Goal: Information Seeking & Learning: Learn about a topic

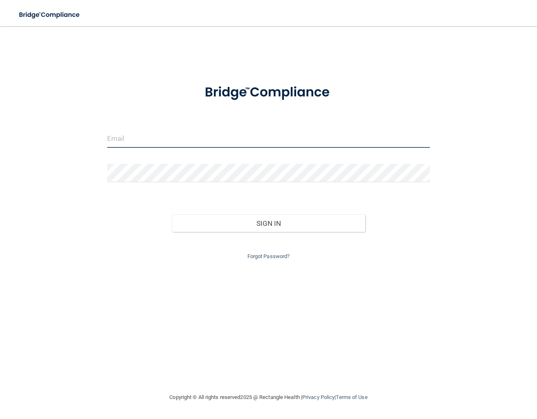
click at [151, 142] on input "email" at bounding box center [268, 139] width 323 height 18
type input "[EMAIL_ADDRESS][DOMAIN_NAME]"
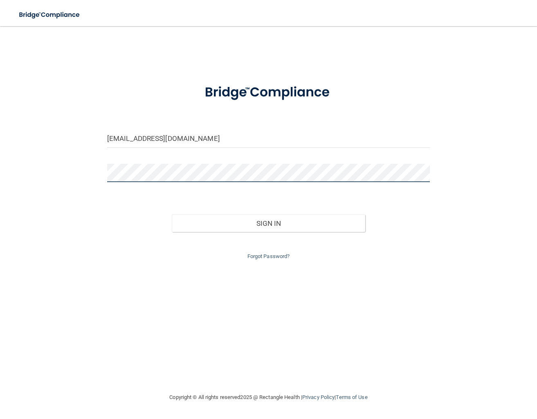
click at [172, 215] on button "Sign In" at bounding box center [268, 224] width 193 height 18
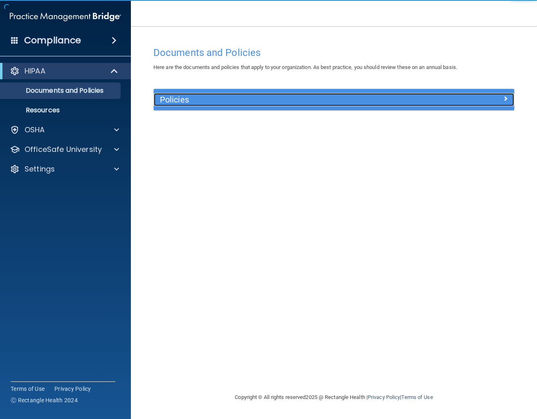
click at [256, 103] on h5 "Policies" at bounding box center [289, 99] width 258 height 9
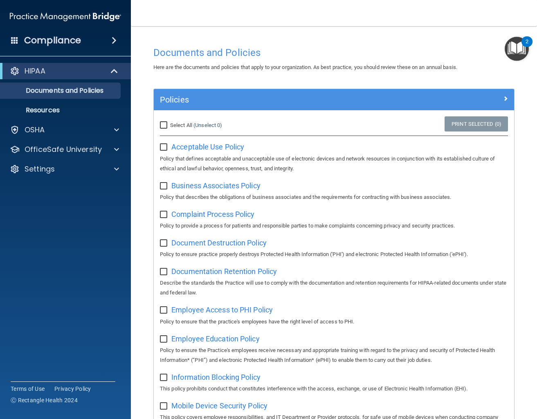
click at [164, 126] on input "Select All (Unselect 0) Unselect All" at bounding box center [164, 125] width 9 height 7
checkbox input "true"
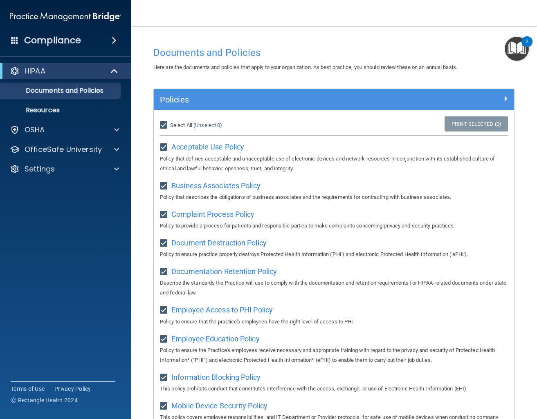
checkbox input "true"
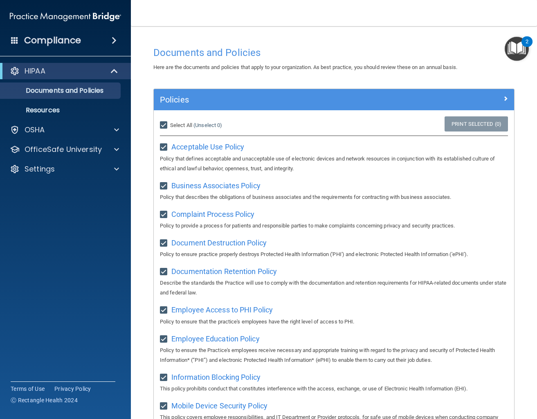
checkbox input "true"
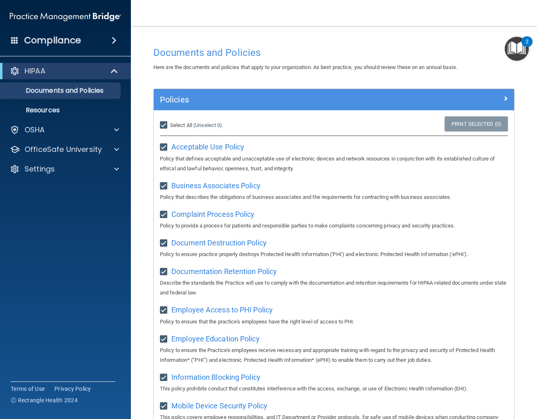
checkbox input "true"
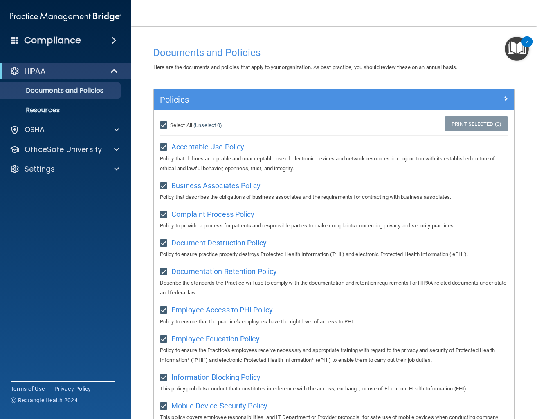
checkbox input "true"
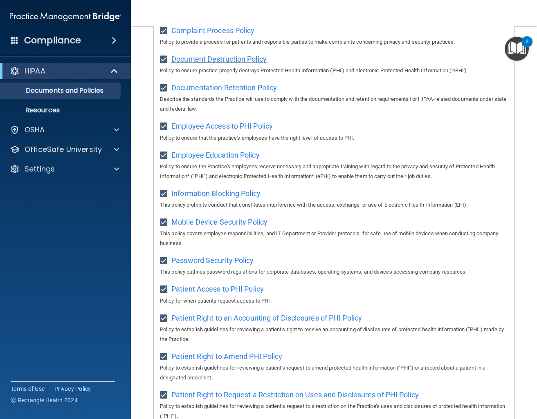
scroll to position [37, 0]
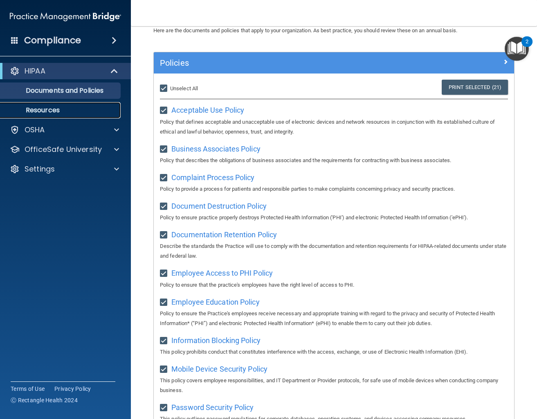
click at [77, 103] on link "Resources" at bounding box center [56, 110] width 129 height 16
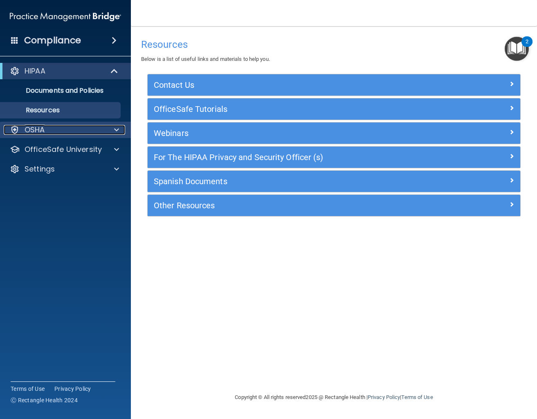
click at [62, 126] on div "OSHA" at bounding box center [54, 130] width 101 height 10
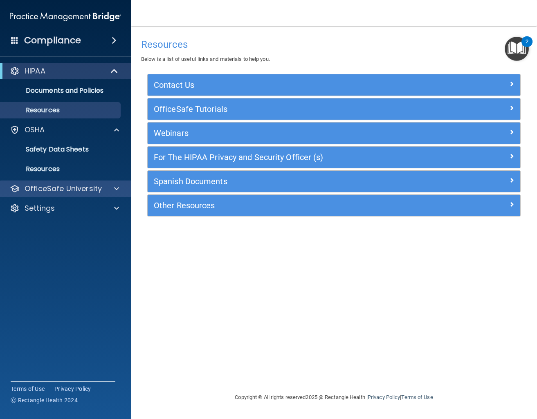
click at [118, 194] on div "OfficeSafe University" at bounding box center [65, 189] width 131 height 16
click at [116, 189] on span at bounding box center [116, 189] width 5 height 10
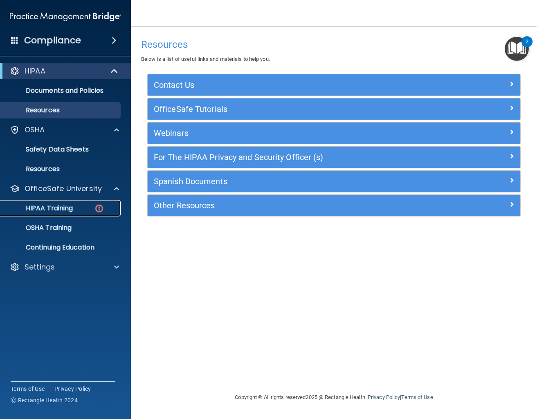
click at [69, 208] on p "HIPAA Training" at bounding box center [38, 208] width 67 height 8
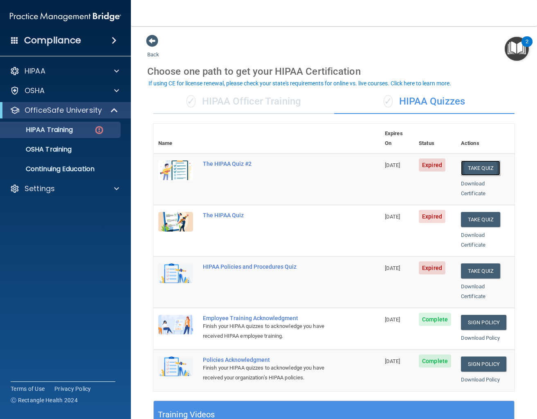
click at [471, 161] on button "Take Quiz" at bounding box center [480, 168] width 39 height 15
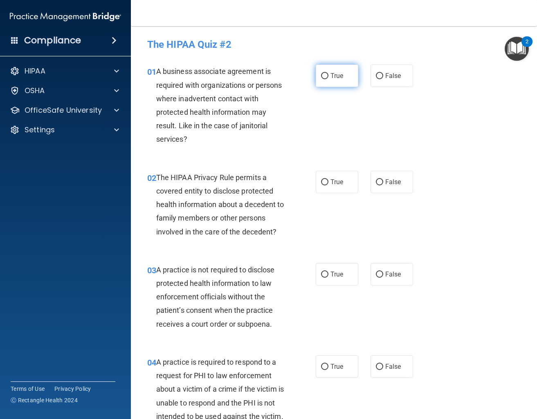
click at [339, 78] on span "True" at bounding box center [336, 76] width 13 height 8
click at [328, 78] on input "True" at bounding box center [324, 76] width 7 height 6
radio input "true"
click at [328, 184] on label "True" at bounding box center [337, 182] width 43 height 22
click at [328, 184] on input "True" at bounding box center [324, 182] width 7 height 6
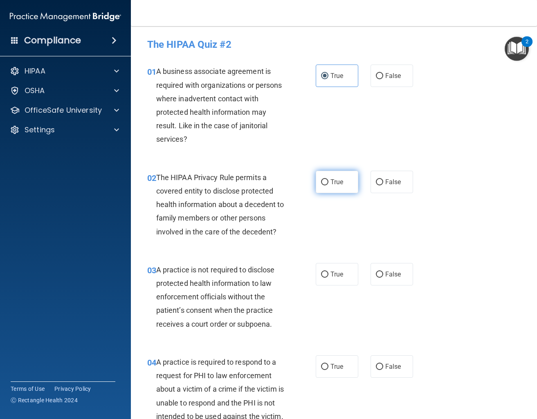
radio input "true"
click at [387, 275] on span "False" at bounding box center [393, 275] width 16 height 8
click at [383, 275] on input "False" at bounding box center [379, 275] width 7 height 6
radio input "true"
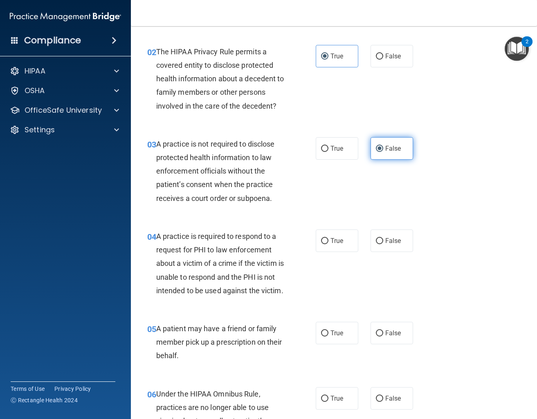
scroll to position [147, 0]
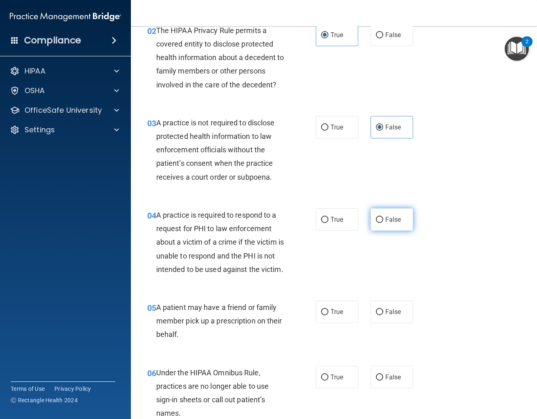
click at [393, 223] on span "False" at bounding box center [393, 220] width 16 height 8
click at [383, 223] on input "False" at bounding box center [379, 220] width 7 height 6
radio input "true"
click at [389, 316] on span "False" at bounding box center [393, 312] width 16 height 8
click at [383, 316] on input "False" at bounding box center [379, 312] width 7 height 6
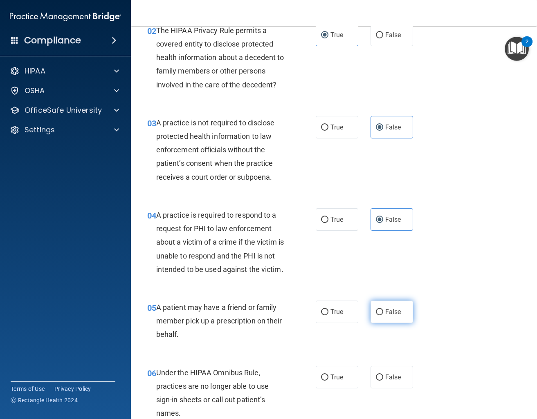
radio input "true"
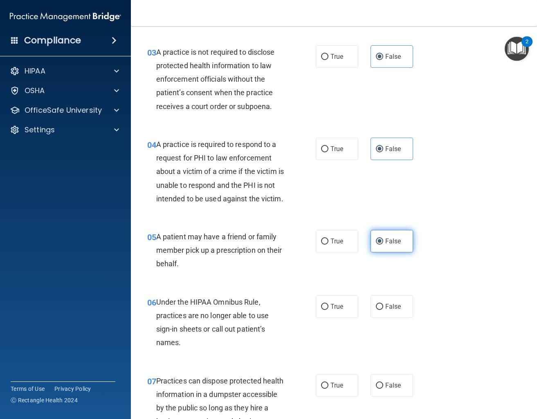
scroll to position [258, 0]
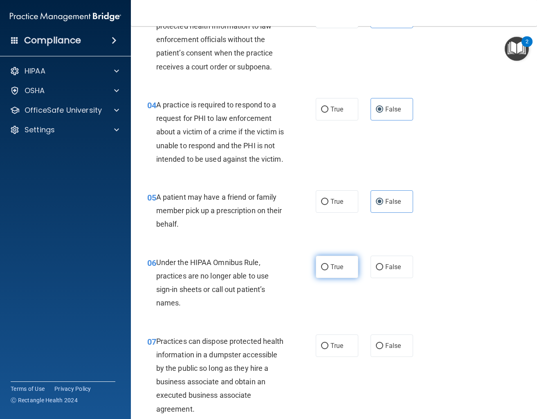
click at [350, 268] on label "True" at bounding box center [337, 267] width 43 height 22
click at [328, 268] on input "True" at bounding box center [324, 268] width 7 height 6
radio input "true"
drag, startPoint x: 332, startPoint y: 334, endPoint x: 334, endPoint y: 339, distance: 5.5
click at [334, 339] on div "07 Practices can dispose protected health information in a dumpster accessible …" at bounding box center [334, 378] width 386 height 106
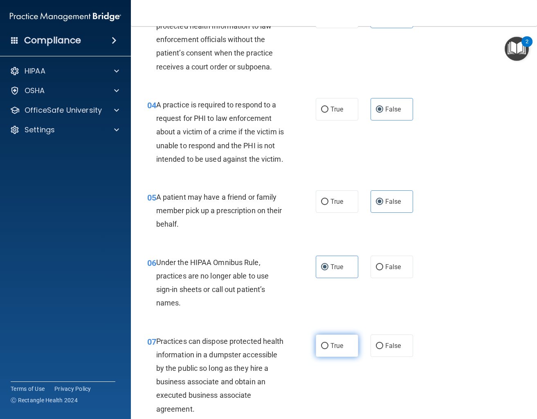
click at [332, 343] on span "True" at bounding box center [336, 346] width 13 height 8
click at [328, 343] on input "True" at bounding box center [324, 346] width 7 height 6
radio input "true"
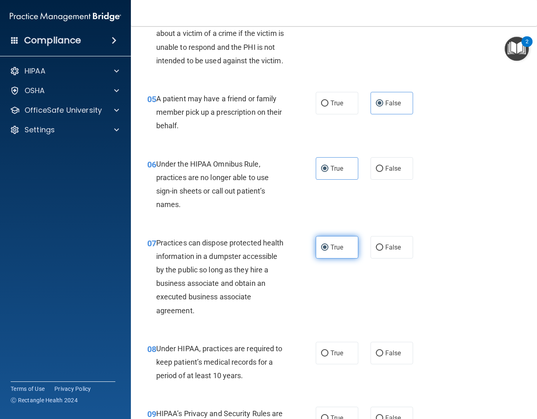
scroll to position [368, 0]
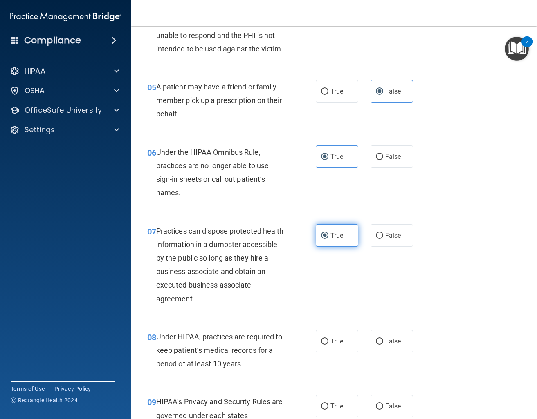
click at [332, 343] on span "True" at bounding box center [336, 342] width 13 height 8
click at [328, 343] on input "True" at bounding box center [324, 342] width 7 height 6
radio input "true"
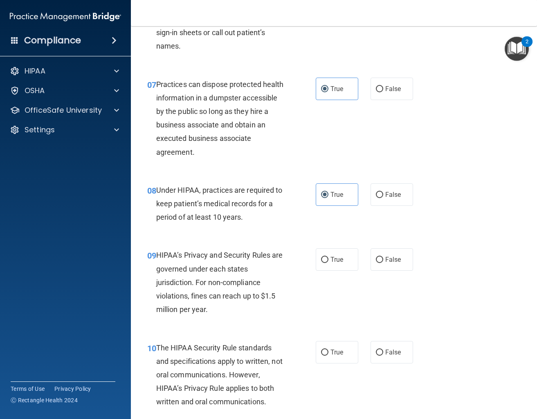
scroll to position [552, 0]
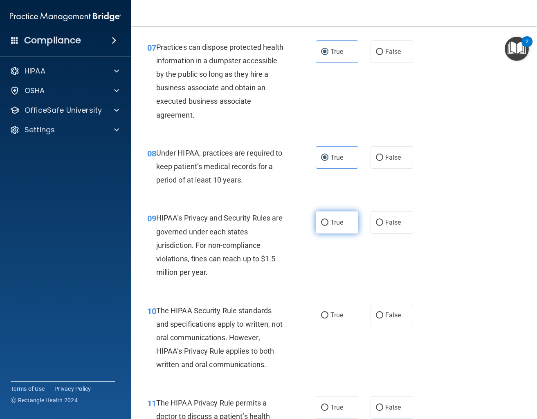
click at [338, 220] on span "True" at bounding box center [336, 223] width 13 height 8
click at [328, 220] on input "True" at bounding box center [324, 223] width 7 height 6
radio input "true"
click at [392, 323] on label "False" at bounding box center [391, 315] width 43 height 22
click at [383, 319] on input "False" at bounding box center [379, 316] width 7 height 6
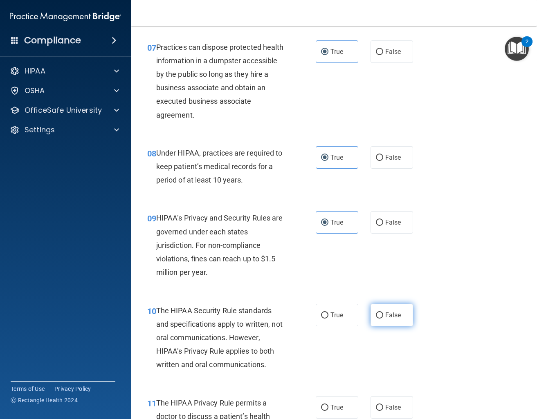
radio input "true"
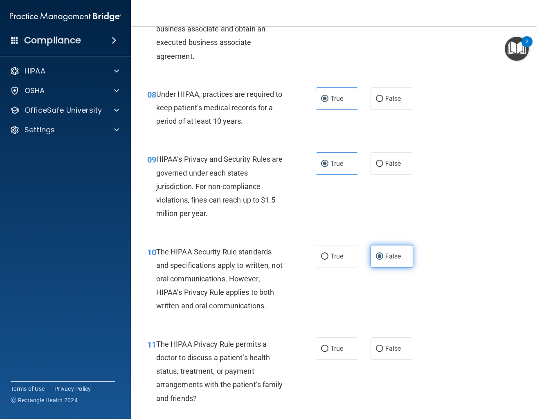
scroll to position [662, 0]
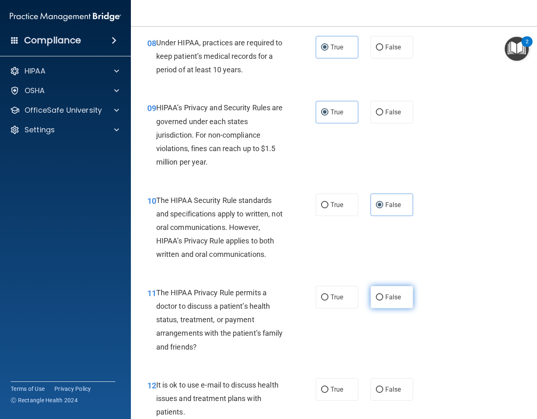
click at [392, 294] on label "False" at bounding box center [391, 297] width 43 height 22
click at [383, 295] on input "False" at bounding box center [379, 298] width 7 height 6
radio input "true"
click at [348, 295] on label "True" at bounding box center [337, 297] width 43 height 22
click at [328, 295] on input "True" at bounding box center [324, 298] width 7 height 6
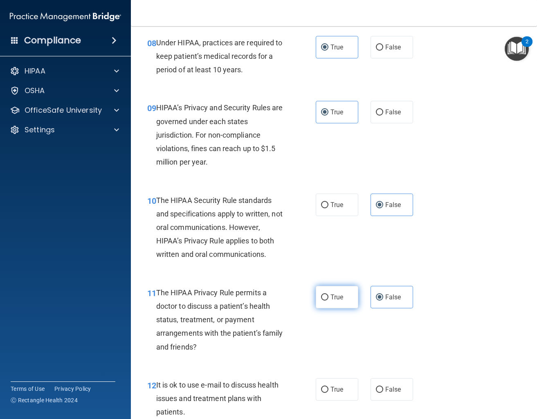
radio input "true"
radio input "false"
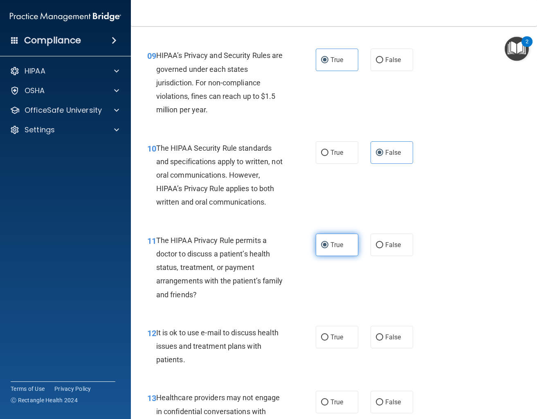
scroll to position [773, 0]
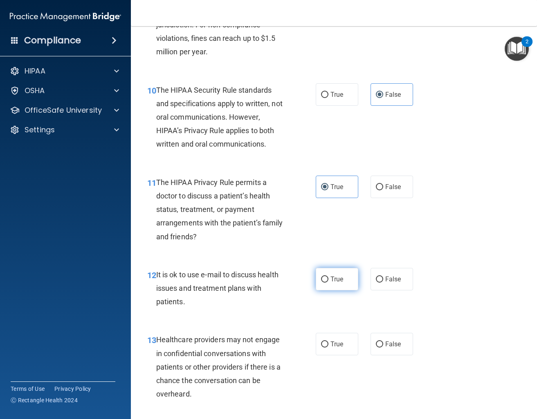
click at [353, 284] on label "True" at bounding box center [337, 279] width 43 height 22
click at [328, 283] on input "True" at bounding box center [324, 280] width 7 height 6
radio input "true"
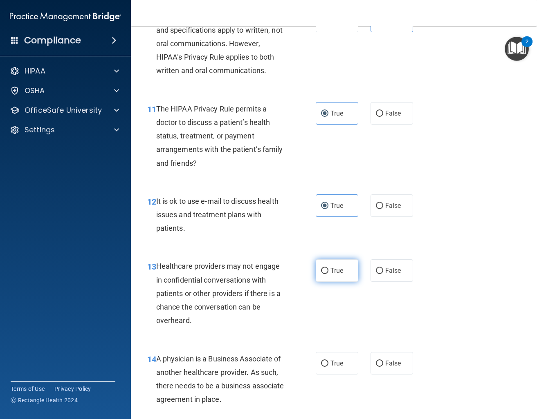
click at [350, 278] on label "True" at bounding box center [337, 271] width 43 height 22
click at [328, 274] on input "True" at bounding box center [324, 271] width 7 height 6
radio input "true"
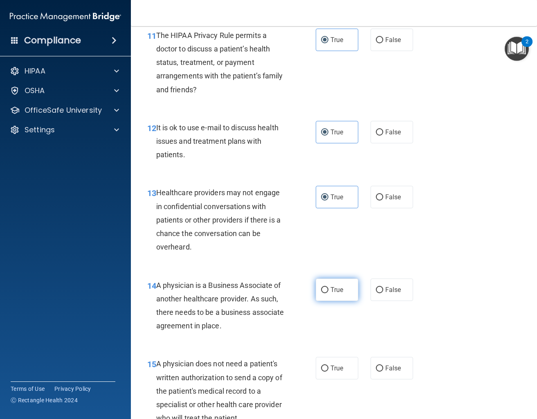
click at [351, 285] on label "True" at bounding box center [337, 290] width 43 height 22
click at [328, 287] on input "True" at bounding box center [324, 290] width 7 height 6
radio input "true"
click at [384, 292] on label "False" at bounding box center [391, 290] width 43 height 22
click at [383, 292] on input "False" at bounding box center [379, 290] width 7 height 6
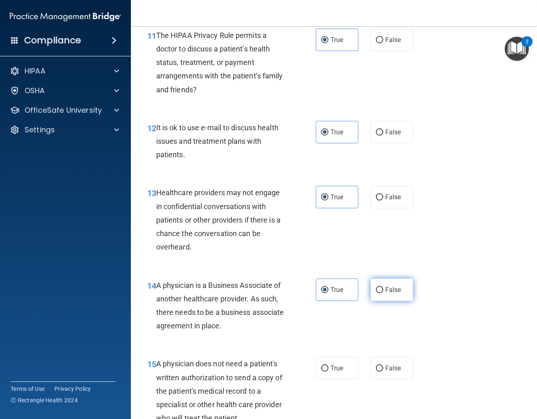
radio input "true"
radio input "false"
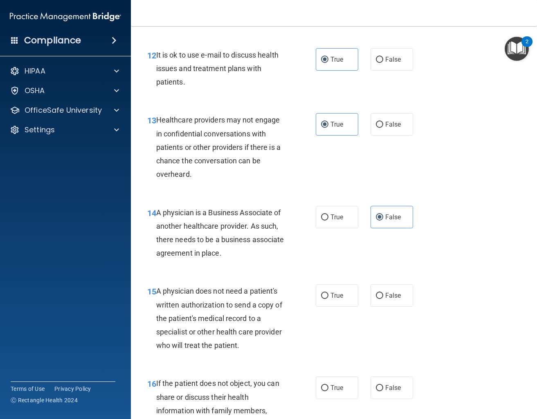
scroll to position [993, 0]
click at [377, 303] on label "False" at bounding box center [391, 295] width 43 height 22
click at [377, 298] on input "False" at bounding box center [379, 295] width 7 height 6
radio input "true"
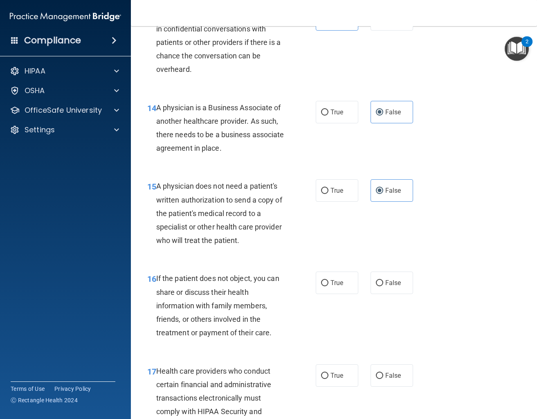
scroll to position [1104, 0]
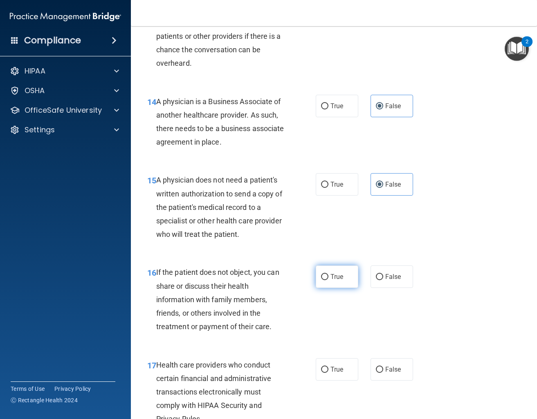
click at [345, 278] on label "True" at bounding box center [337, 277] width 43 height 22
click at [328, 278] on input "True" at bounding box center [324, 277] width 7 height 6
radio input "true"
click at [342, 372] on span "True" at bounding box center [336, 370] width 13 height 8
click at [328, 372] on input "True" at bounding box center [324, 370] width 7 height 6
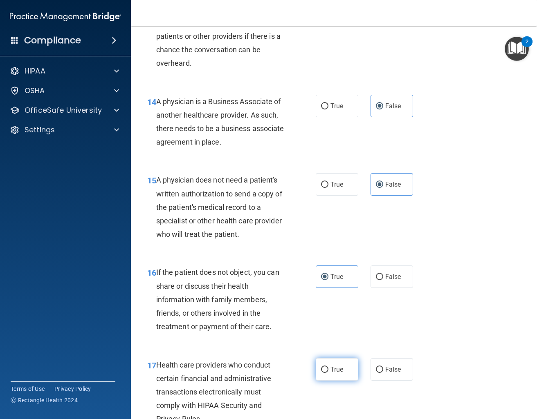
radio input "true"
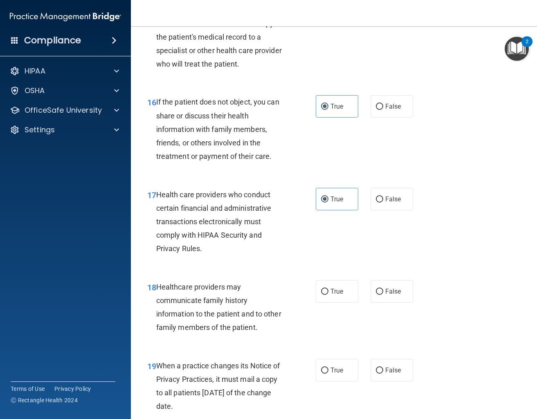
scroll to position [1288, 0]
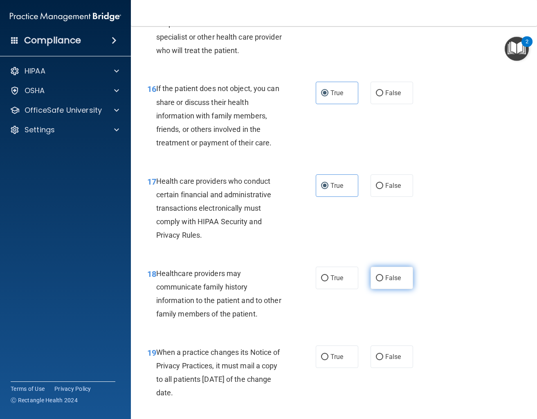
click at [386, 284] on label "False" at bounding box center [391, 278] width 43 height 22
click at [383, 282] on input "False" at bounding box center [379, 279] width 7 height 6
radio input "true"
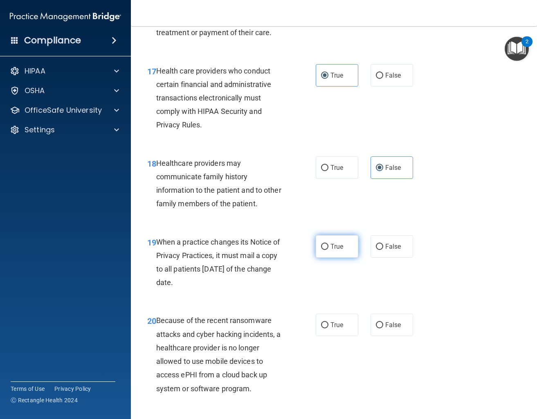
click at [348, 247] on label "True" at bounding box center [337, 246] width 43 height 22
click at [328, 247] on input "True" at bounding box center [324, 247] width 7 height 6
radio input "true"
click at [335, 336] on label "True" at bounding box center [337, 325] width 43 height 22
click at [328, 329] on input "True" at bounding box center [324, 326] width 7 height 6
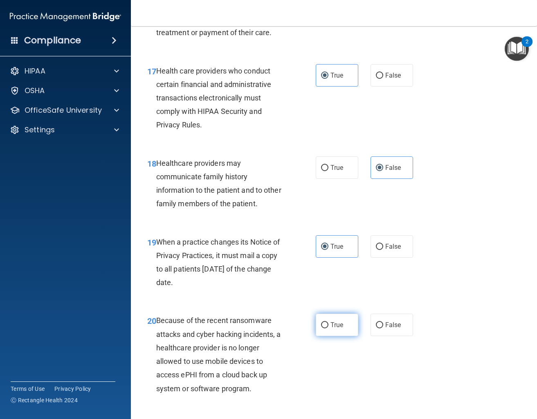
radio input "true"
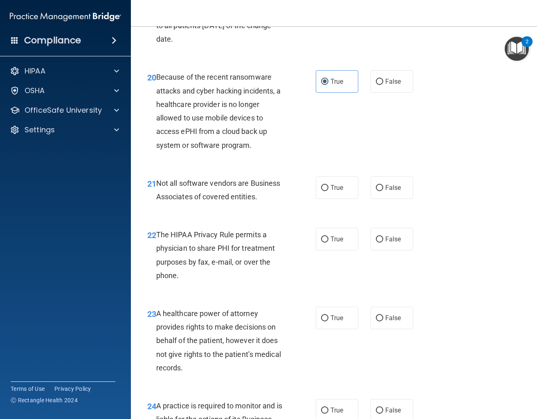
scroll to position [1656, 0]
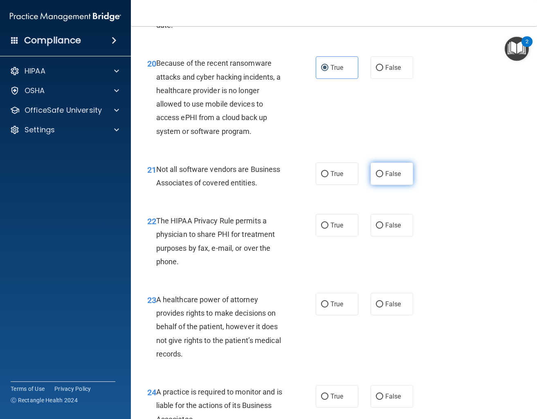
click at [385, 177] on label "False" at bounding box center [391, 174] width 43 height 22
click at [383, 177] on input "False" at bounding box center [379, 174] width 7 height 6
radio input "true"
click at [339, 231] on label "True" at bounding box center [337, 225] width 43 height 22
click at [328, 229] on input "True" at bounding box center [324, 226] width 7 height 6
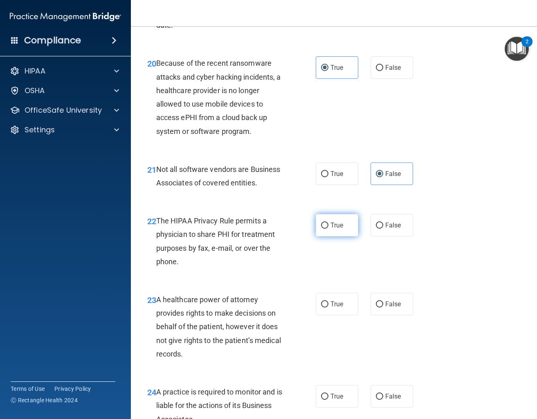
radio input "true"
click at [387, 307] on span "False" at bounding box center [393, 304] width 16 height 8
click at [383, 307] on input "False" at bounding box center [379, 305] width 7 height 6
radio input "true"
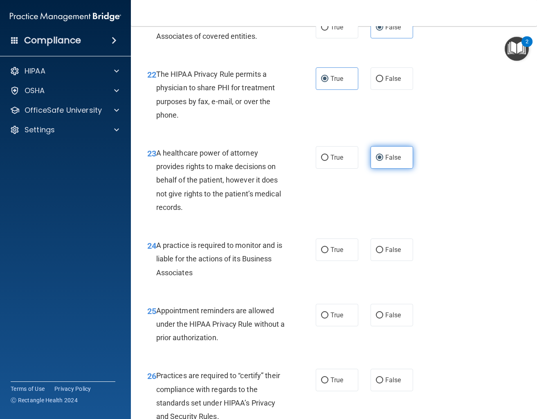
scroll to position [1803, 0]
click at [347, 253] on label "True" at bounding box center [337, 249] width 43 height 22
click at [328, 253] on input "True" at bounding box center [324, 250] width 7 height 6
radio input "true"
click at [384, 310] on label "False" at bounding box center [391, 315] width 43 height 22
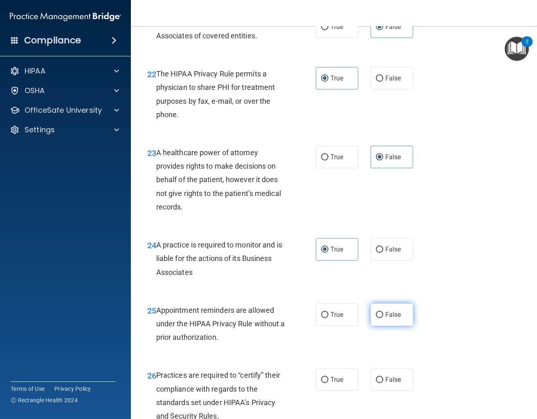
click at [383, 312] on input "False" at bounding box center [379, 315] width 7 height 6
radio input "true"
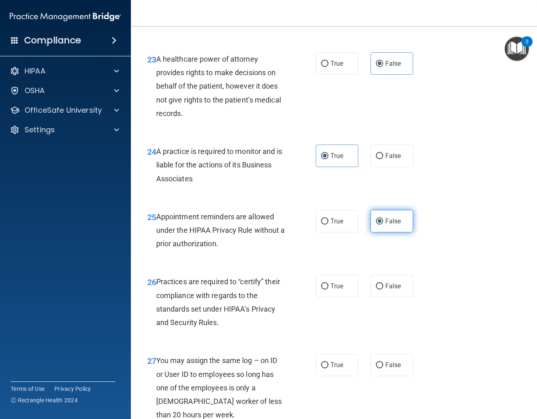
scroll to position [1950, 0]
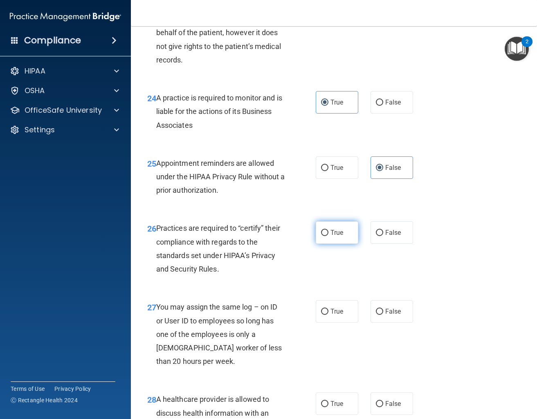
click at [339, 237] on span "True" at bounding box center [336, 233] width 13 height 8
click at [328, 236] on input "True" at bounding box center [324, 233] width 7 height 6
radio input "true"
click at [406, 305] on label "False" at bounding box center [391, 311] width 43 height 22
click at [383, 309] on input "False" at bounding box center [379, 312] width 7 height 6
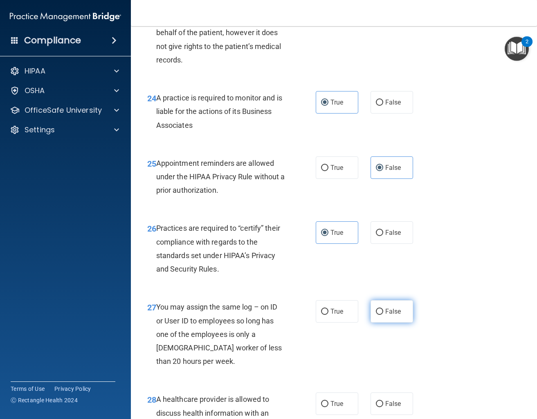
radio input "true"
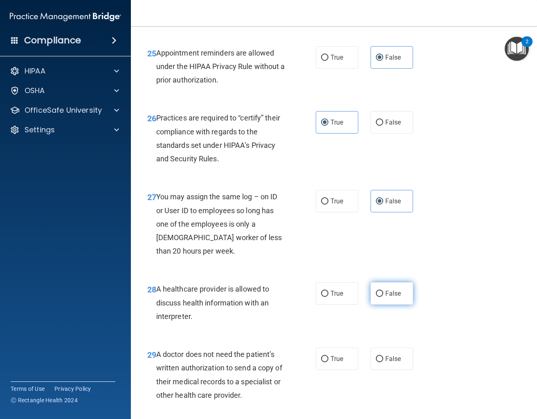
click at [397, 292] on span "False" at bounding box center [393, 294] width 16 height 8
click at [383, 292] on input "False" at bounding box center [379, 294] width 7 height 6
radio input "true"
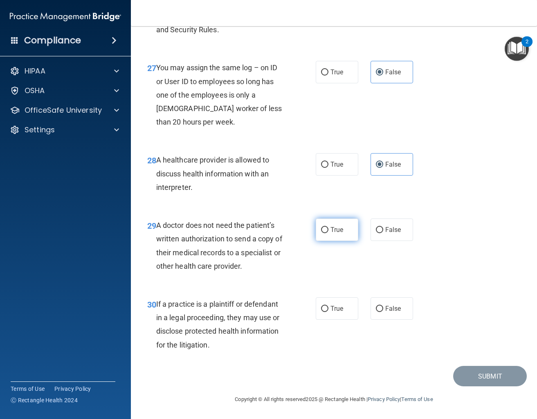
click at [339, 228] on span "True" at bounding box center [336, 230] width 13 height 8
click at [328, 228] on input "True" at bounding box center [324, 230] width 7 height 6
radio input "true"
click at [396, 301] on label "False" at bounding box center [391, 309] width 43 height 22
click at [383, 306] on input "False" at bounding box center [379, 309] width 7 height 6
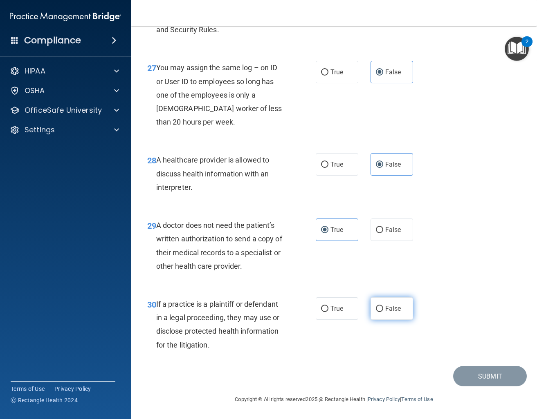
radio input "true"
click at [464, 373] on button "Submit" at bounding box center [490, 376] width 74 height 21
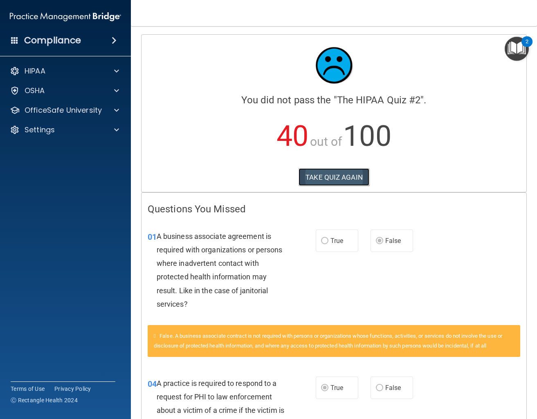
click at [336, 176] on button "TAKE QUIZ AGAIN" at bounding box center [333, 177] width 71 height 18
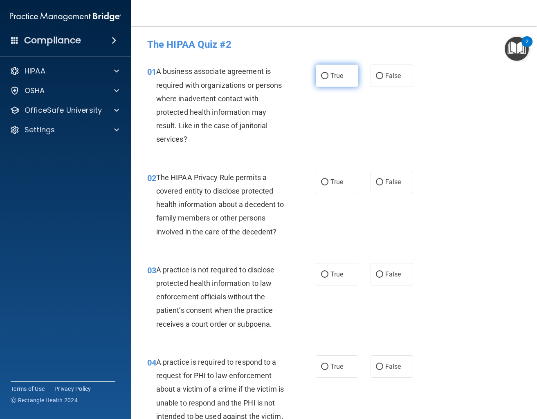
click at [336, 82] on label "True" at bounding box center [337, 76] width 43 height 22
click at [328, 79] on input "True" at bounding box center [324, 76] width 7 height 6
radio input "true"
click at [385, 71] on label "False" at bounding box center [391, 76] width 43 height 22
click at [383, 73] on input "False" at bounding box center [379, 76] width 7 height 6
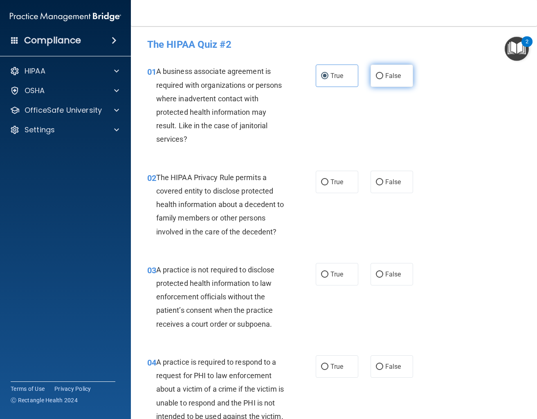
radio input "true"
radio input "false"
click at [339, 183] on span "True" at bounding box center [336, 182] width 13 height 8
click at [328, 183] on input "True" at bounding box center [324, 182] width 7 height 6
radio input "true"
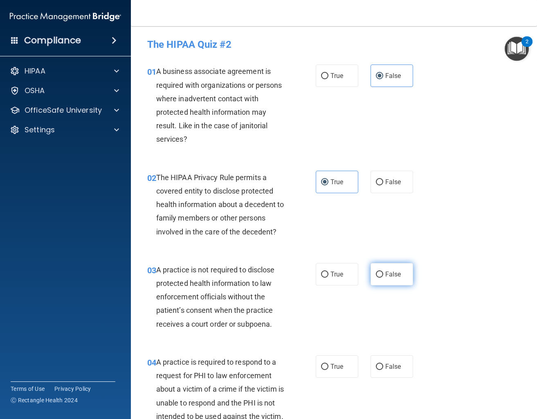
click at [390, 279] on label "False" at bounding box center [391, 274] width 43 height 22
click at [383, 278] on input "False" at bounding box center [379, 275] width 7 height 6
radio input "true"
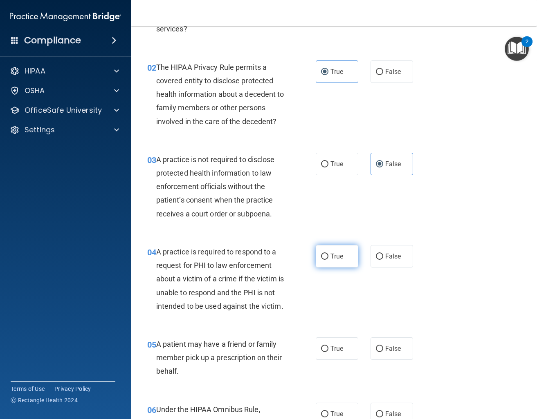
click at [350, 260] on label "True" at bounding box center [337, 256] width 43 height 22
click at [328, 260] on input "True" at bounding box center [324, 257] width 7 height 6
radio input "true"
click at [332, 350] on span "True" at bounding box center [336, 349] width 13 height 8
click at [328, 350] on input "True" at bounding box center [324, 349] width 7 height 6
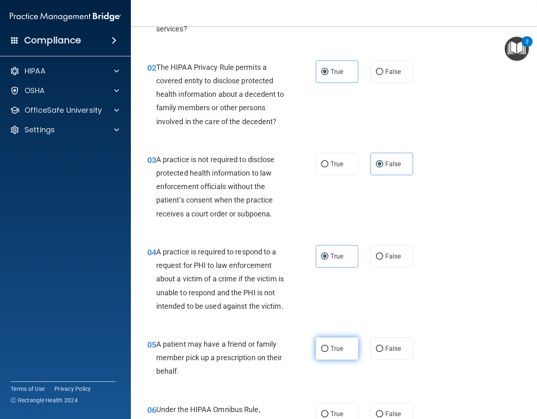
radio input "true"
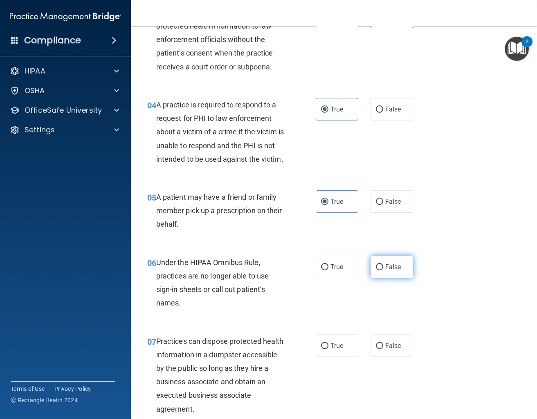
click at [405, 270] on label "False" at bounding box center [391, 267] width 43 height 22
click at [383, 270] on input "False" at bounding box center [379, 268] width 7 height 6
radio input "true"
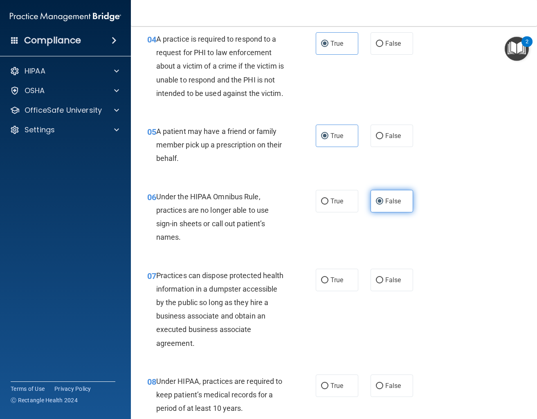
scroll to position [368, 0]
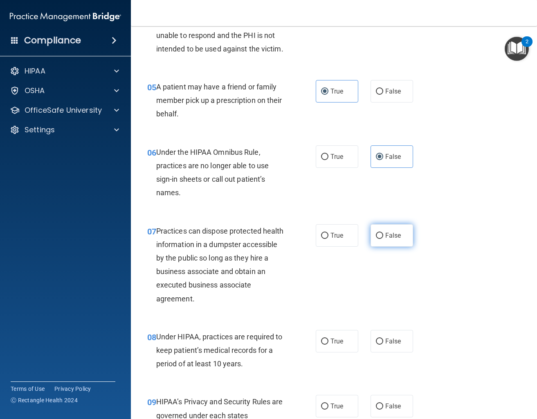
click at [378, 243] on label "False" at bounding box center [391, 235] width 43 height 22
click at [378, 239] on input "False" at bounding box center [379, 236] width 7 height 6
radio input "true"
click at [391, 340] on span "False" at bounding box center [393, 342] width 16 height 8
click at [383, 340] on input "False" at bounding box center [379, 342] width 7 height 6
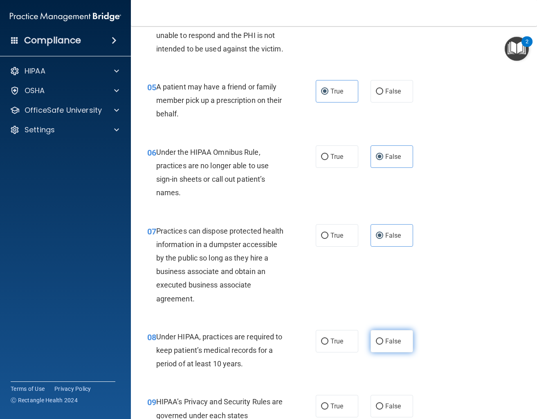
radio input "true"
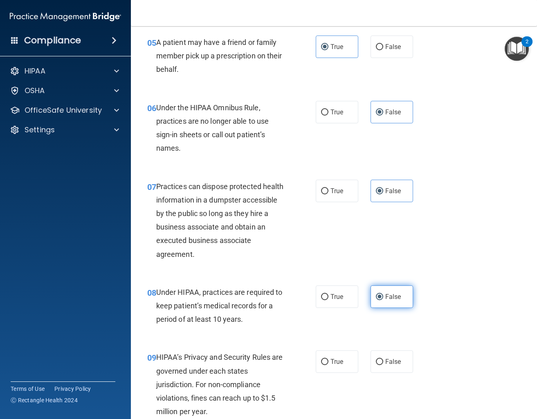
scroll to position [442, 0]
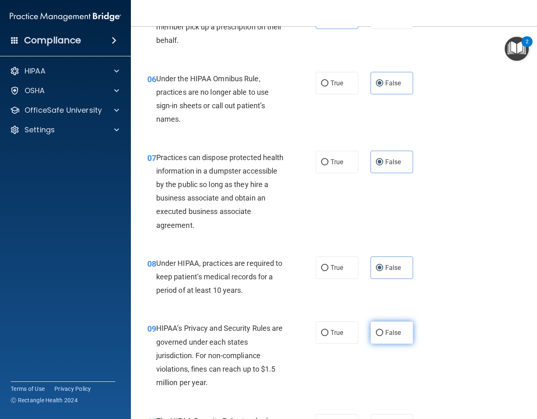
click at [397, 330] on label "False" at bounding box center [391, 333] width 43 height 22
click at [383, 330] on input "False" at bounding box center [379, 333] width 7 height 6
radio input "true"
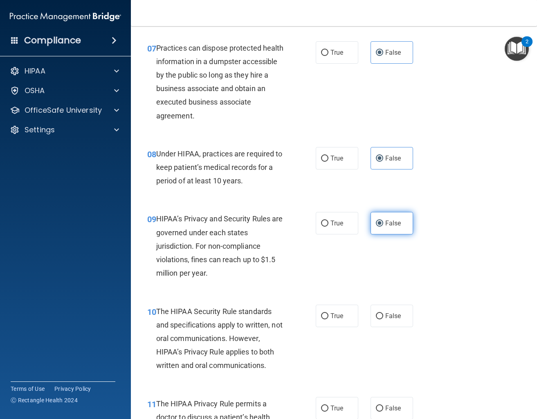
scroll to position [552, 0]
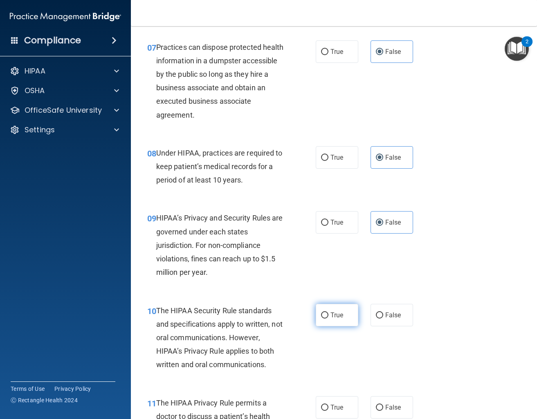
click at [350, 325] on label "True" at bounding box center [337, 315] width 43 height 22
click at [328, 319] on input "True" at bounding box center [324, 316] width 7 height 6
radio input "true"
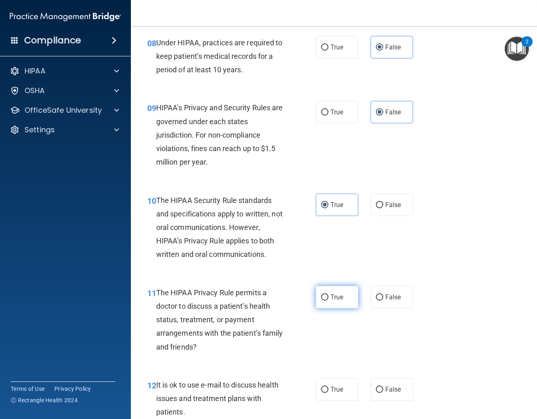
click at [334, 298] on span "True" at bounding box center [336, 298] width 13 height 8
click at [328, 298] on input "True" at bounding box center [324, 298] width 7 height 6
radio input "true"
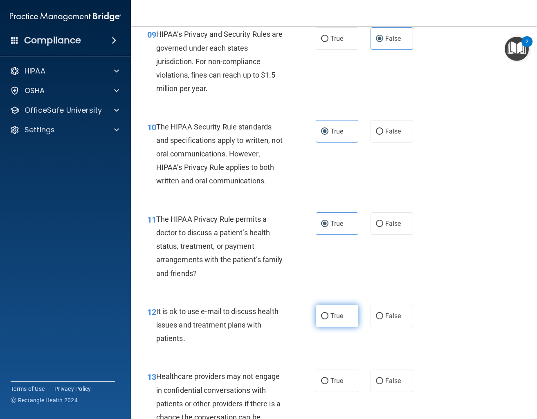
click at [341, 316] on span "True" at bounding box center [336, 316] width 13 height 8
click at [328, 316] on input "True" at bounding box center [324, 317] width 7 height 6
radio input "true"
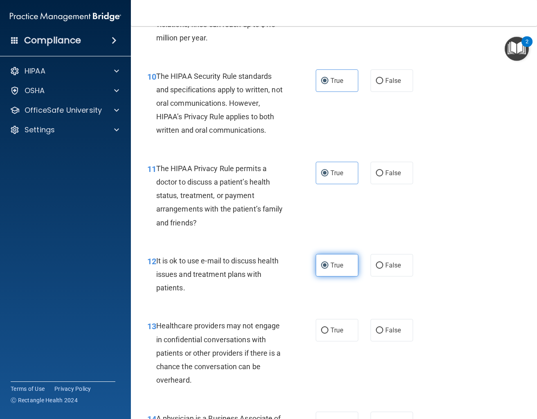
scroll to position [846, 0]
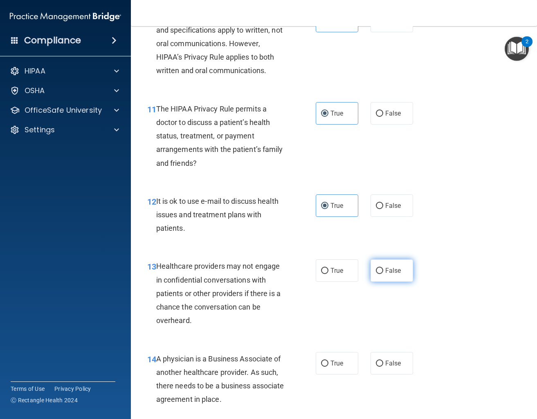
click at [401, 271] on span "False" at bounding box center [393, 271] width 16 height 8
click at [383, 271] on input "False" at bounding box center [379, 271] width 7 height 6
radio input "true"
click at [375, 363] on label "False" at bounding box center [391, 363] width 43 height 22
click at [376, 363] on input "False" at bounding box center [379, 364] width 7 height 6
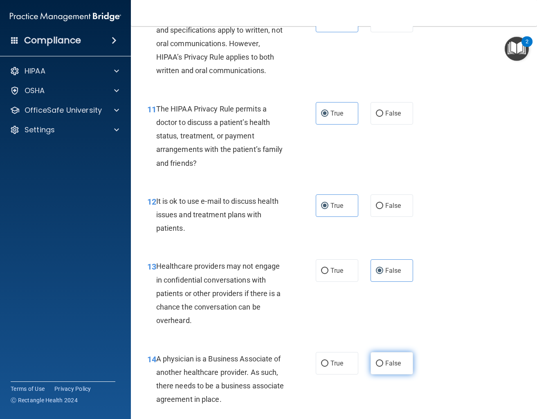
radio input "true"
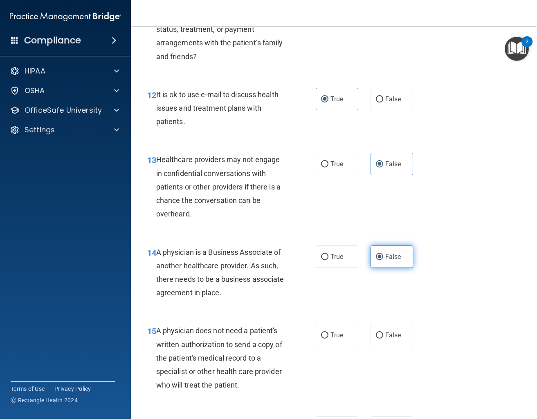
scroll to position [957, 0]
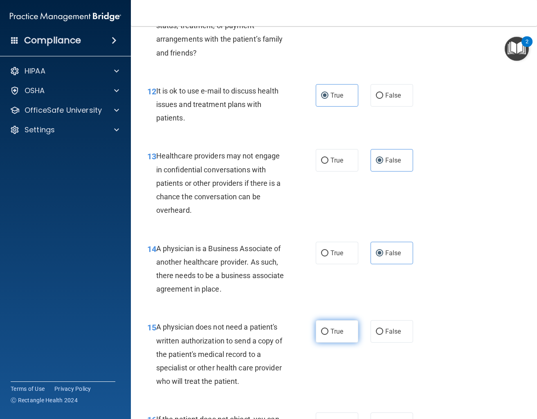
click at [338, 332] on span "True" at bounding box center [336, 332] width 13 height 8
click at [328, 332] on input "True" at bounding box center [324, 332] width 7 height 6
radio input "true"
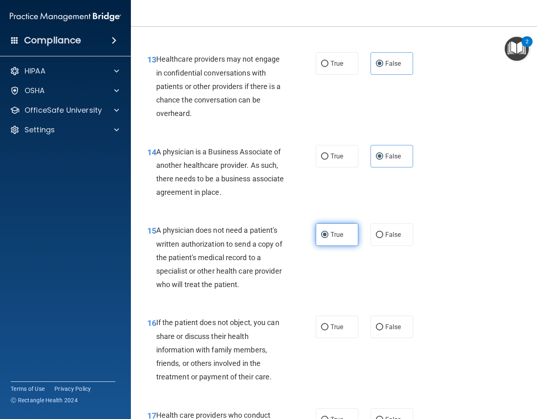
scroll to position [1067, 0]
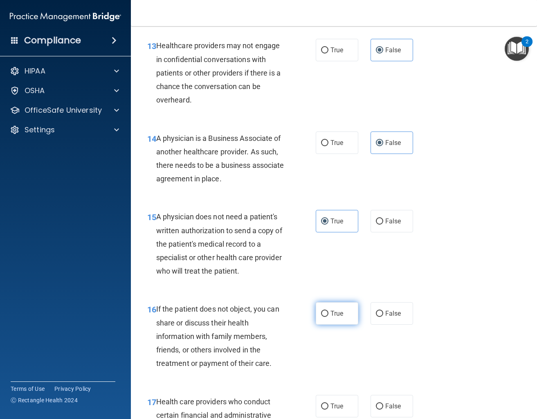
click at [343, 305] on label "True" at bounding box center [337, 314] width 43 height 22
click at [328, 311] on input "True" at bounding box center [324, 314] width 7 height 6
radio input "true"
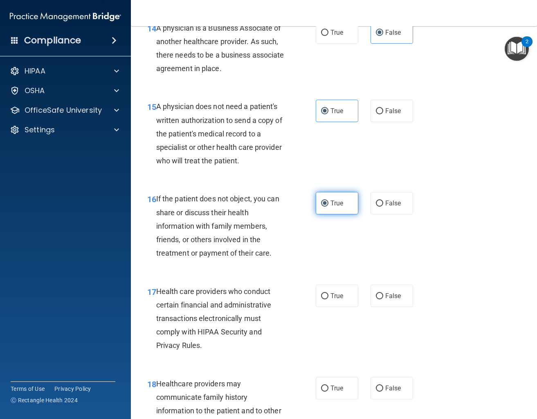
click at [343, 305] on label "True" at bounding box center [337, 296] width 43 height 22
click at [328, 300] on input "True" at bounding box center [324, 297] width 7 height 6
radio input "true"
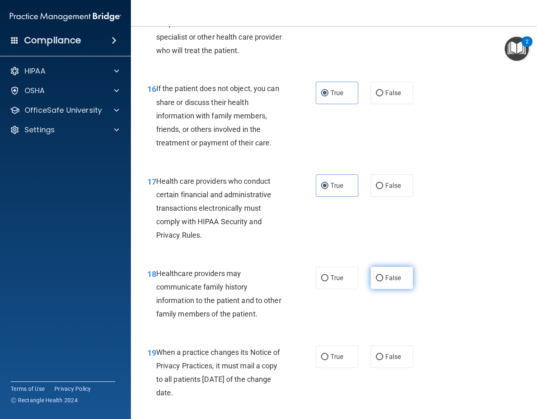
click at [387, 285] on label "False" at bounding box center [391, 278] width 43 height 22
click at [383, 282] on input "False" at bounding box center [379, 279] width 7 height 6
radio input "true"
click at [390, 353] on label "False" at bounding box center [391, 357] width 43 height 22
click at [383, 354] on input "False" at bounding box center [379, 357] width 7 height 6
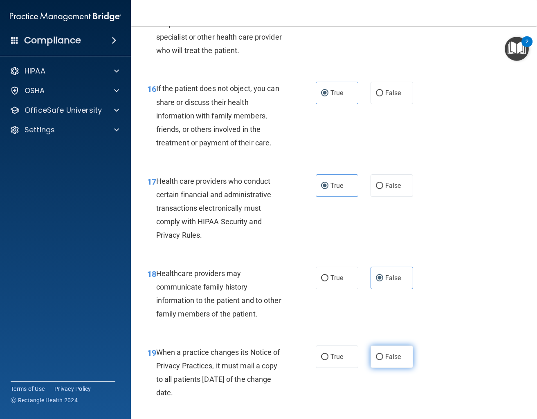
radio input "true"
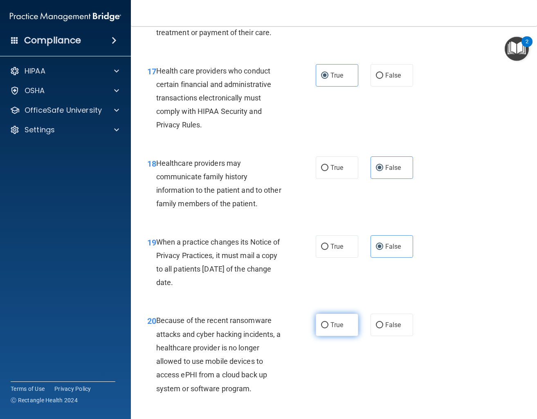
click at [352, 328] on label "True" at bounding box center [337, 325] width 43 height 22
click at [328, 328] on input "True" at bounding box center [324, 326] width 7 height 6
radio input "true"
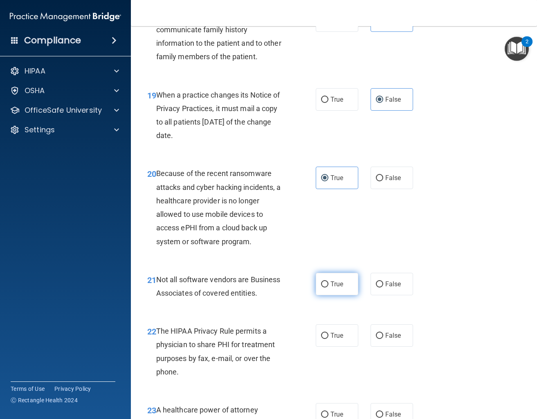
click at [341, 290] on label "True" at bounding box center [337, 284] width 43 height 22
click at [328, 288] on input "True" at bounding box center [324, 285] width 7 height 6
radio input "true"
click at [341, 336] on span "True" at bounding box center [336, 336] width 13 height 8
click at [328, 336] on input "True" at bounding box center [324, 336] width 7 height 6
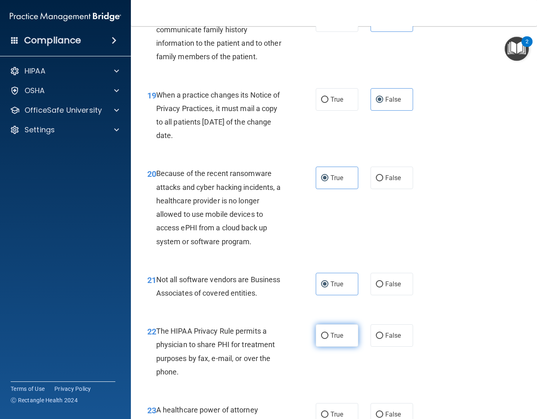
radio input "true"
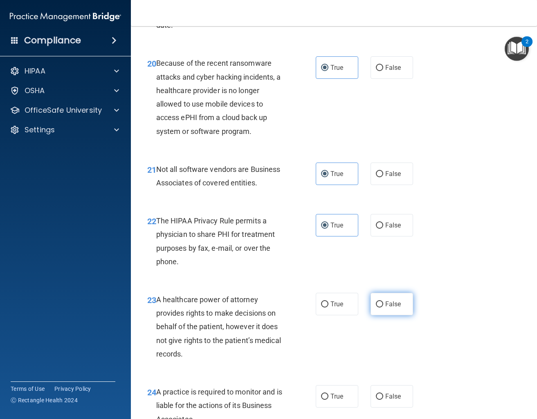
click at [381, 308] on input "False" at bounding box center [379, 305] width 7 height 6
radio input "true"
click at [379, 398] on input "False" at bounding box center [379, 397] width 7 height 6
radio input "true"
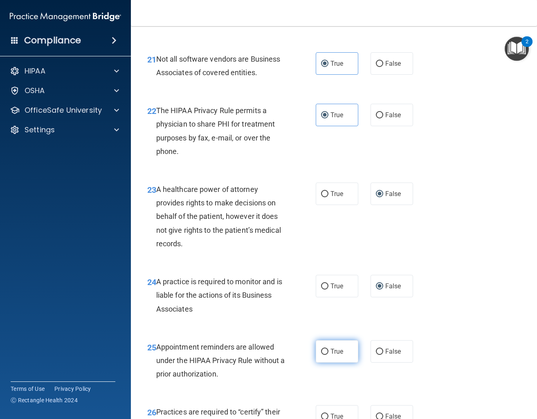
click at [344, 350] on label "True" at bounding box center [337, 352] width 43 height 22
click at [328, 350] on input "True" at bounding box center [324, 352] width 7 height 6
radio input "true"
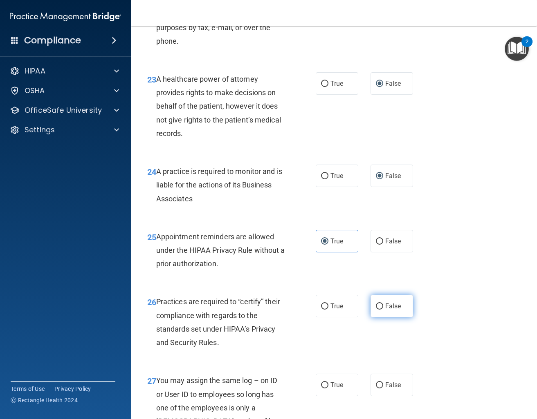
click at [378, 309] on input "False" at bounding box center [379, 307] width 7 height 6
radio input "true"
click at [384, 381] on label "False" at bounding box center [391, 385] width 43 height 22
click at [383, 383] on input "False" at bounding box center [379, 386] width 7 height 6
radio input "true"
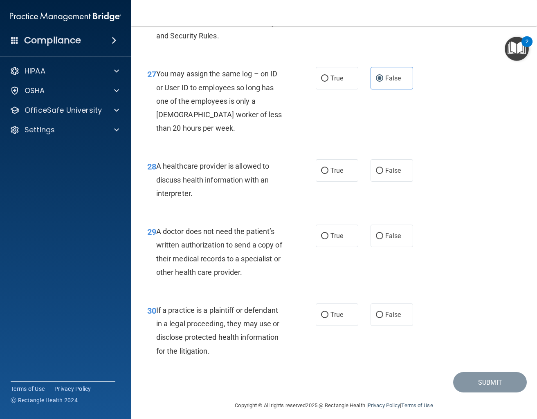
scroll to position [2191, 0]
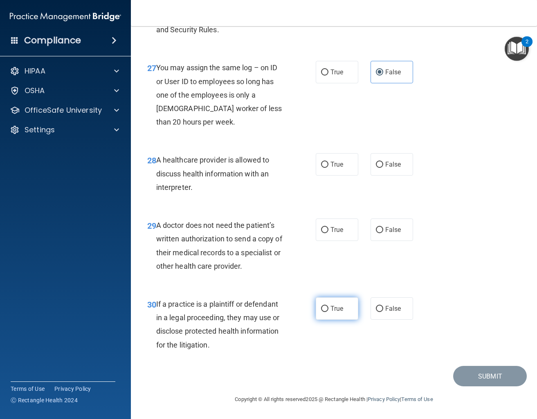
click at [335, 314] on label "True" at bounding box center [337, 309] width 43 height 22
click at [328, 312] on input "True" at bounding box center [324, 309] width 7 height 6
radio input "true"
click at [344, 240] on label "True" at bounding box center [337, 230] width 43 height 22
click at [328, 233] on input "True" at bounding box center [324, 230] width 7 height 6
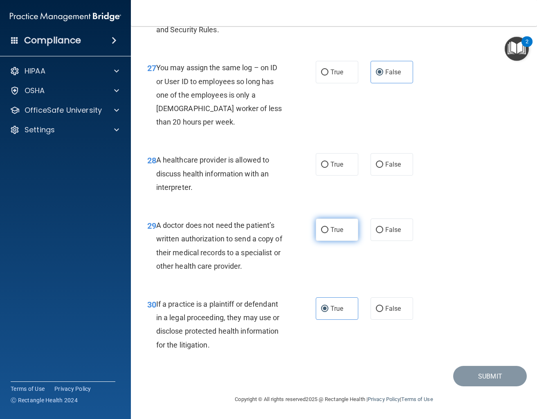
radio input "true"
click at [337, 168] on span "True" at bounding box center [336, 165] width 13 height 8
click at [328, 168] on input "True" at bounding box center [324, 165] width 7 height 6
radio input "true"
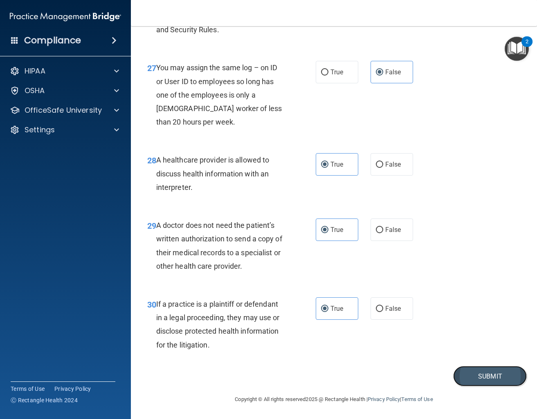
click at [480, 378] on button "Submit" at bounding box center [490, 376] width 74 height 21
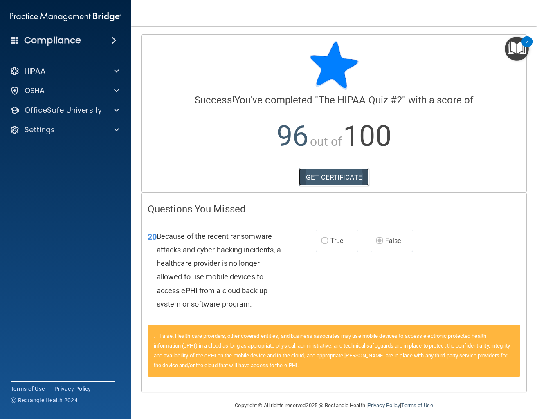
click at [323, 182] on link "GET CERTIFICATE" at bounding box center [334, 177] width 70 height 18
click at [115, 113] on span at bounding box center [116, 110] width 5 height 10
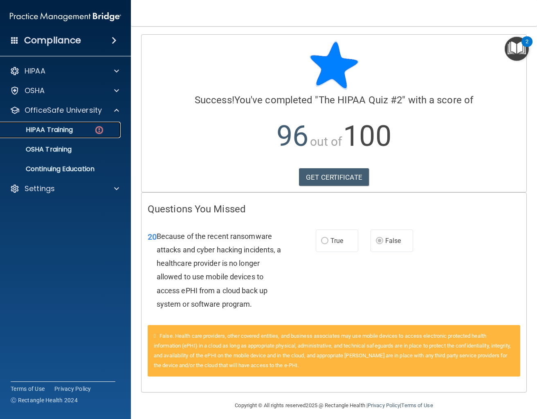
click at [84, 128] on div "HIPAA Training" at bounding box center [61, 130] width 112 height 8
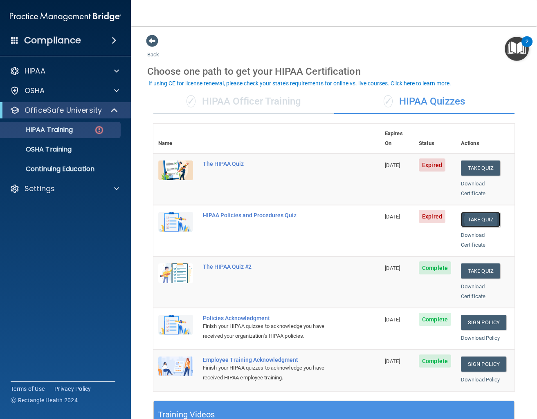
click at [488, 212] on button "Take Quiz" at bounding box center [480, 219] width 39 height 15
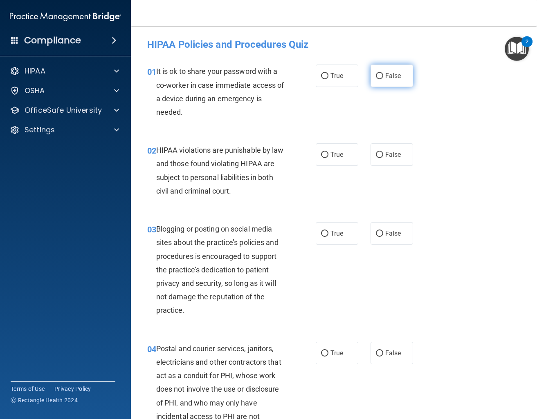
click at [387, 80] on span "False" at bounding box center [393, 76] width 16 height 8
click at [383, 79] on input "False" at bounding box center [379, 76] width 7 height 6
radio input "true"
click at [338, 155] on span "True" at bounding box center [336, 155] width 13 height 8
click at [328, 155] on input "True" at bounding box center [324, 155] width 7 height 6
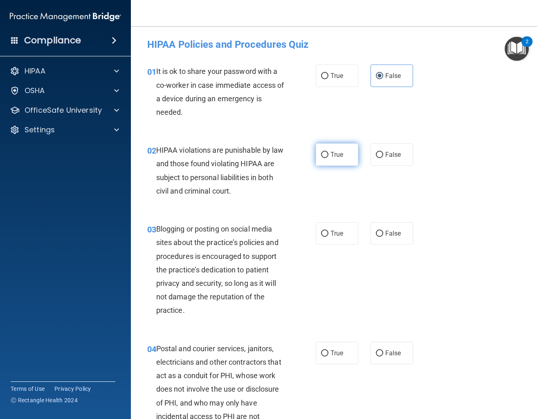
radio input "true"
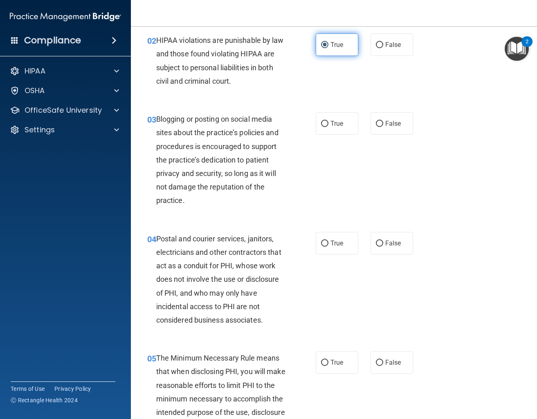
scroll to position [110, 0]
click at [407, 126] on label "False" at bounding box center [391, 123] width 43 height 22
click at [383, 126] on input "False" at bounding box center [379, 124] width 7 height 6
radio input "true"
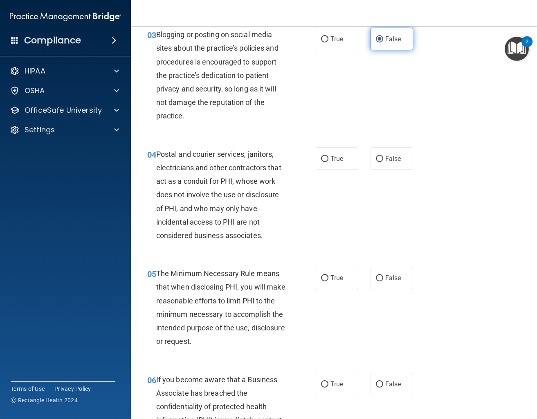
scroll to position [221, 0]
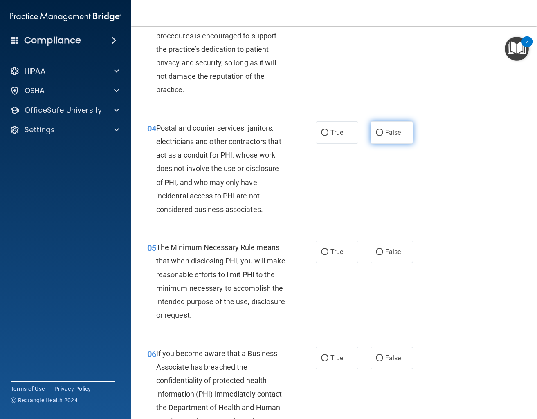
click at [383, 127] on label "False" at bounding box center [391, 132] width 43 height 22
click at [383, 130] on input "False" at bounding box center [379, 133] width 7 height 6
radio input "true"
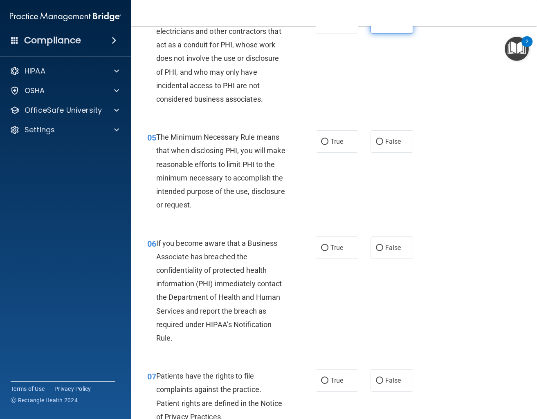
scroll to position [368, 0]
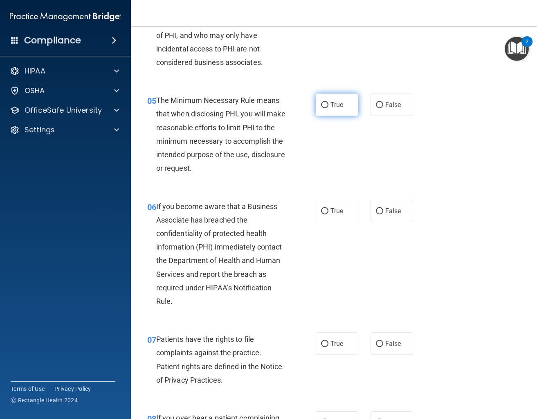
click at [352, 110] on label "True" at bounding box center [337, 105] width 43 height 22
click at [328, 108] on input "True" at bounding box center [324, 105] width 7 height 6
radio input "true"
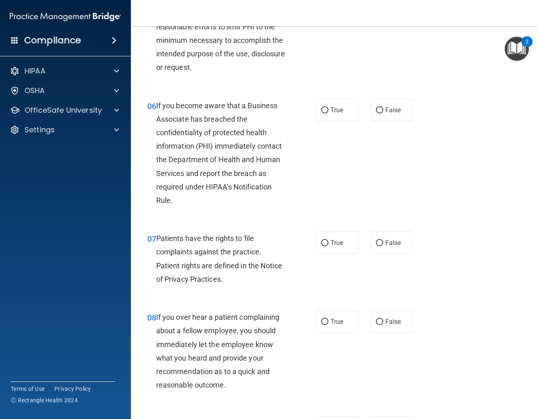
scroll to position [478, 0]
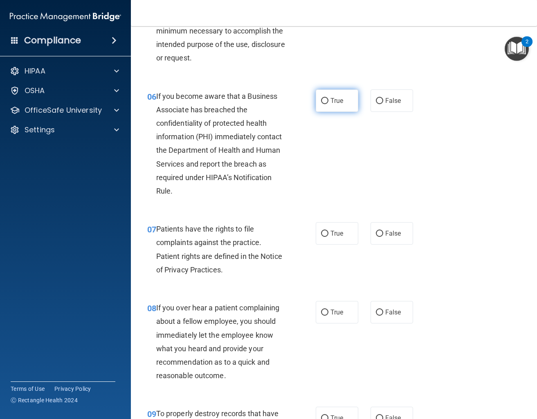
click at [348, 99] on label "True" at bounding box center [337, 101] width 43 height 22
click at [328, 99] on input "True" at bounding box center [324, 101] width 7 height 6
radio input "true"
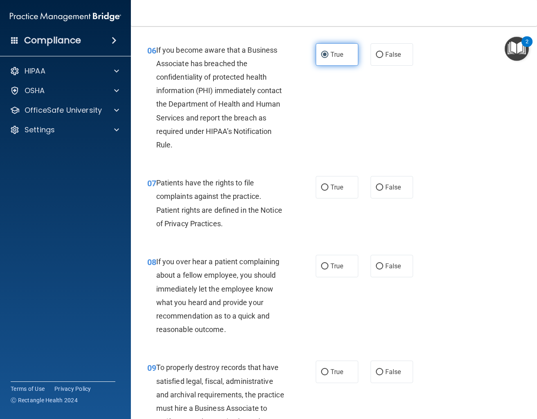
scroll to position [589, 0]
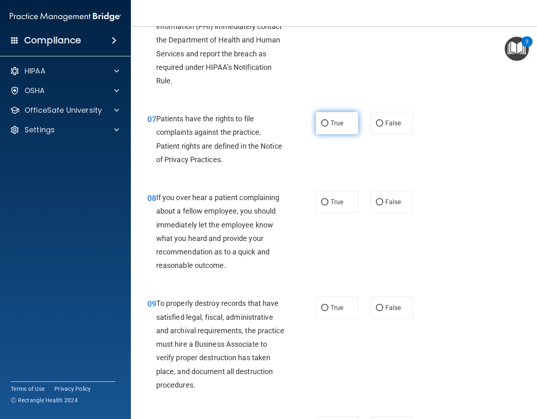
click at [340, 121] on span "True" at bounding box center [336, 123] width 13 height 8
click at [328, 121] on input "True" at bounding box center [324, 124] width 7 height 6
radio input "true"
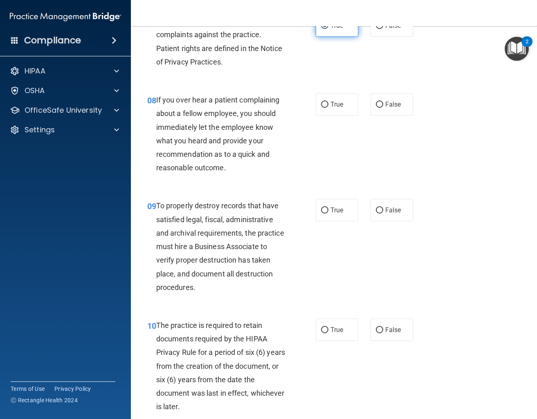
scroll to position [699, 0]
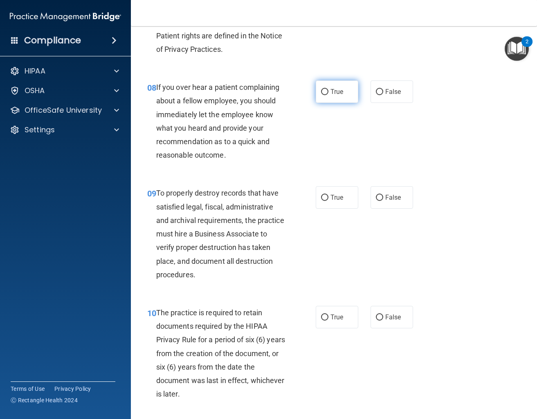
click at [342, 95] on span "True" at bounding box center [336, 92] width 13 height 8
click at [328, 95] on input "True" at bounding box center [324, 92] width 7 height 6
radio input "true"
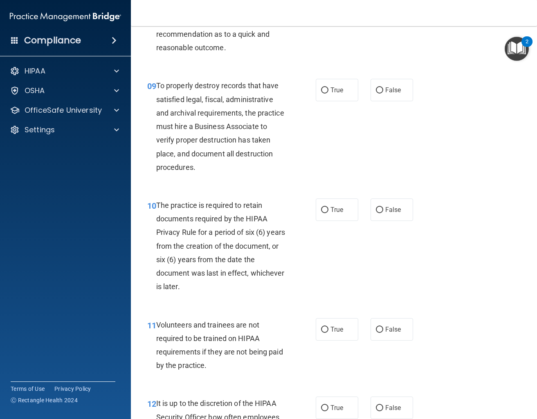
scroll to position [810, 0]
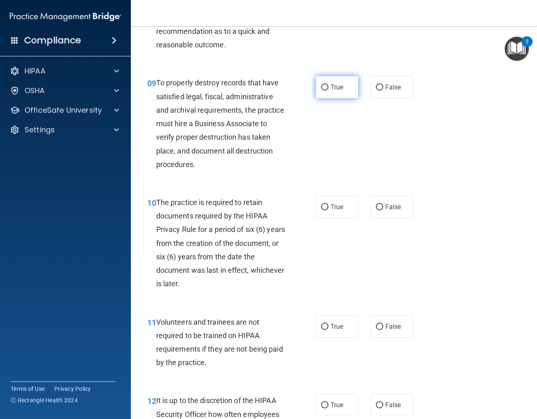
click at [352, 88] on label "True" at bounding box center [337, 87] width 43 height 22
click at [328, 88] on input "True" at bounding box center [324, 88] width 7 height 6
radio input "true"
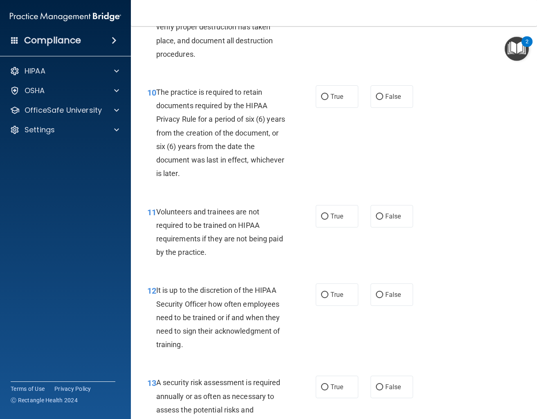
scroll to position [957, 0]
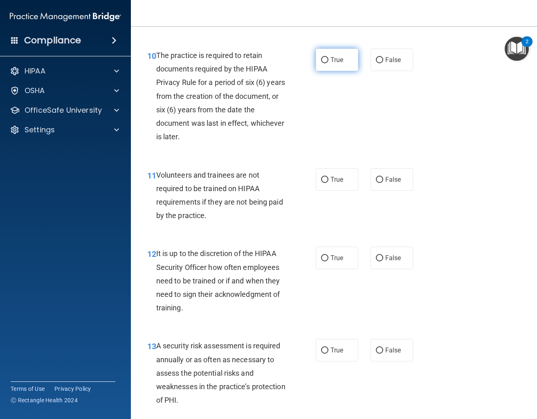
click at [342, 62] on span "True" at bounding box center [336, 60] width 13 height 8
click at [328, 62] on input "True" at bounding box center [324, 60] width 7 height 6
radio input "true"
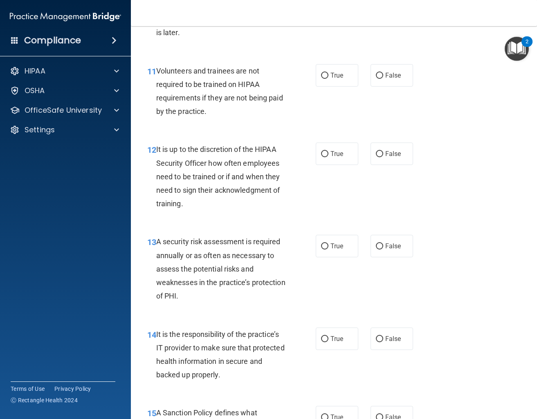
scroll to position [1067, 0]
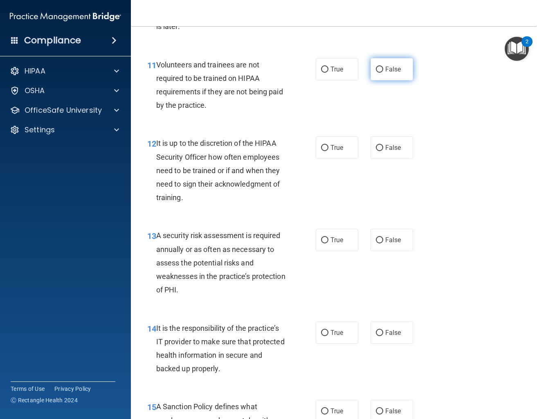
click at [396, 70] on span "False" at bounding box center [393, 69] width 16 height 8
click at [383, 70] on input "False" at bounding box center [379, 70] width 7 height 6
radio input "true"
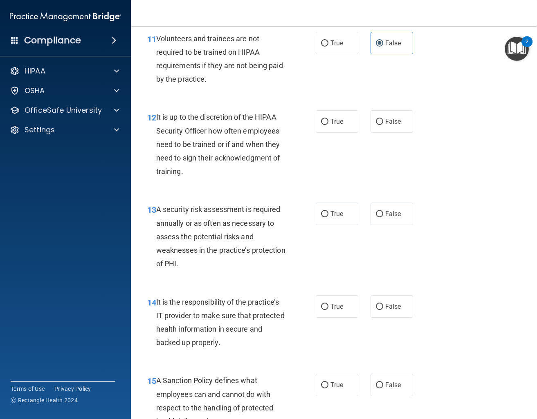
scroll to position [1104, 0]
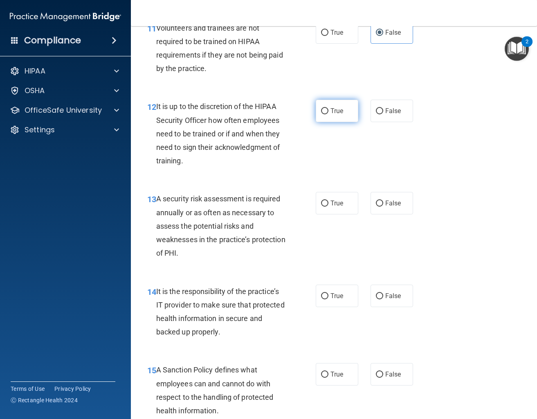
click at [330, 113] on label "True" at bounding box center [337, 111] width 43 height 22
click at [328, 113] on input "True" at bounding box center [324, 111] width 7 height 6
radio input "true"
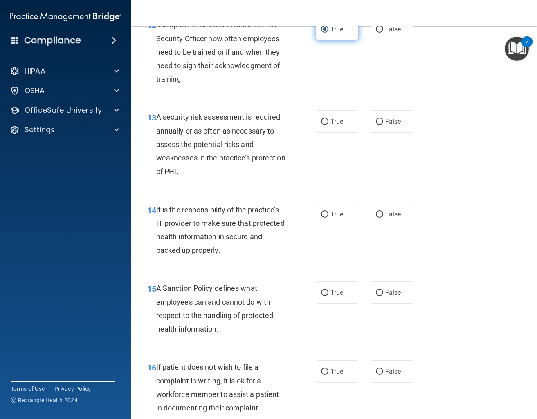
scroll to position [1214, 0]
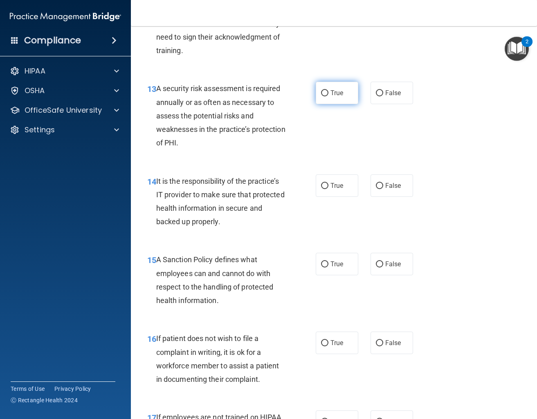
click at [343, 99] on label "True" at bounding box center [337, 93] width 43 height 22
click at [328, 96] on input "True" at bounding box center [324, 93] width 7 height 6
radio input "true"
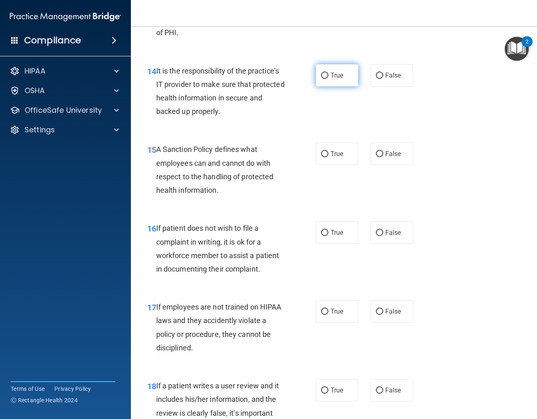
click at [345, 81] on label "True" at bounding box center [337, 75] width 43 height 22
click at [328, 79] on input "True" at bounding box center [324, 76] width 7 height 6
radio input "true"
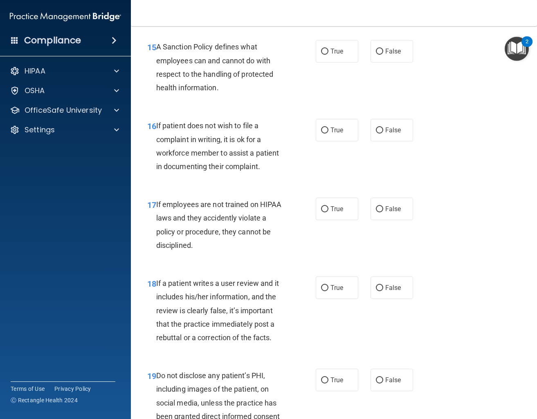
scroll to position [1435, 0]
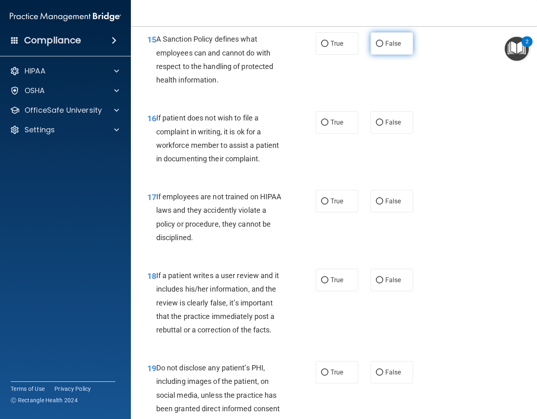
click at [372, 45] on label "False" at bounding box center [391, 43] width 43 height 22
click at [376, 45] on input "False" at bounding box center [379, 44] width 7 height 6
radio input "true"
click at [350, 42] on label "True" at bounding box center [337, 43] width 43 height 22
click at [328, 42] on input "True" at bounding box center [324, 44] width 7 height 6
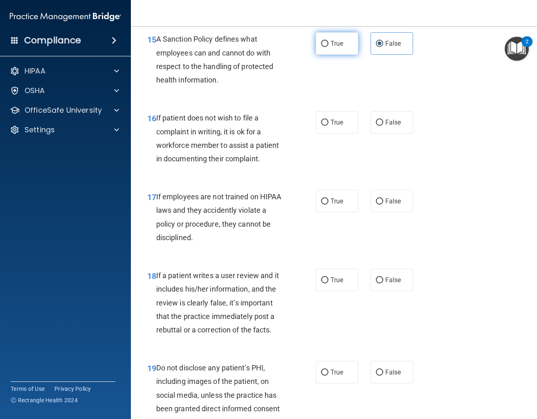
radio input "true"
radio input "false"
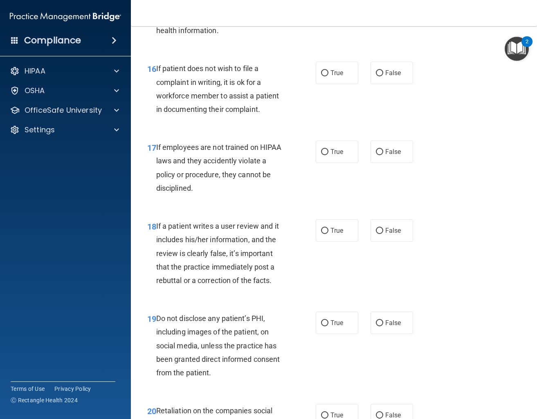
scroll to position [1509, 0]
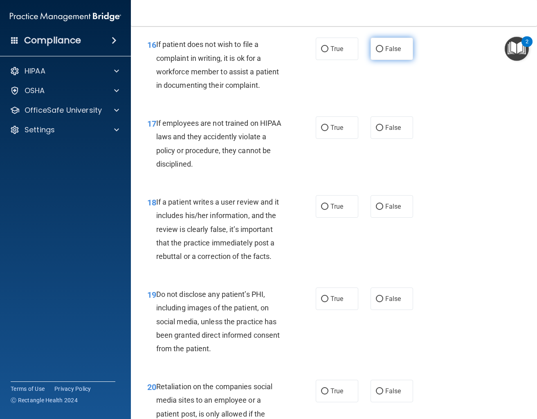
click at [383, 46] on label "False" at bounding box center [391, 49] width 43 height 22
click at [383, 46] on input "False" at bounding box center [379, 49] width 7 height 6
radio input "true"
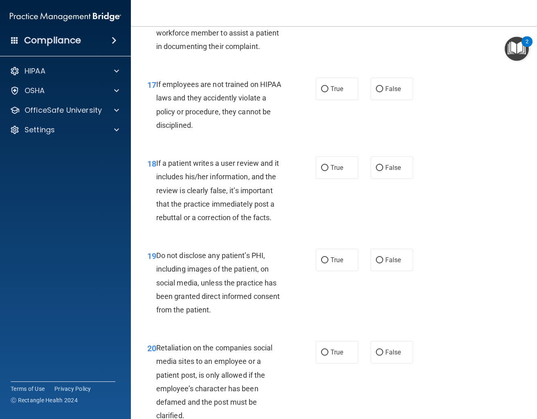
scroll to position [1582, 0]
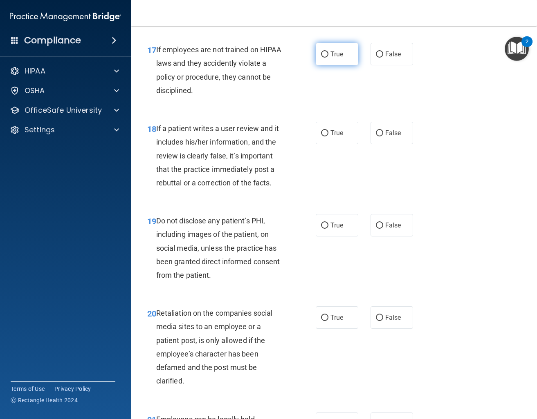
click at [343, 56] on span "True" at bounding box center [336, 54] width 13 height 8
click at [328, 56] on input "True" at bounding box center [324, 55] width 7 height 6
radio input "true"
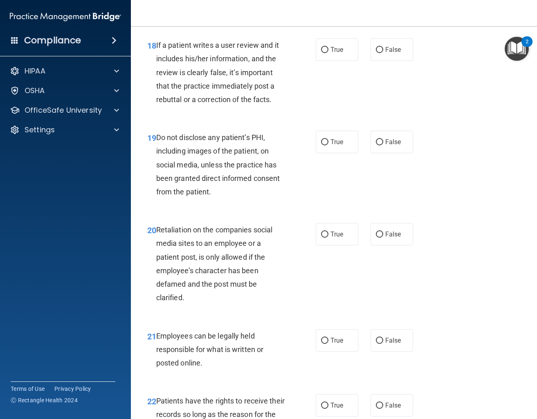
scroll to position [1656, 0]
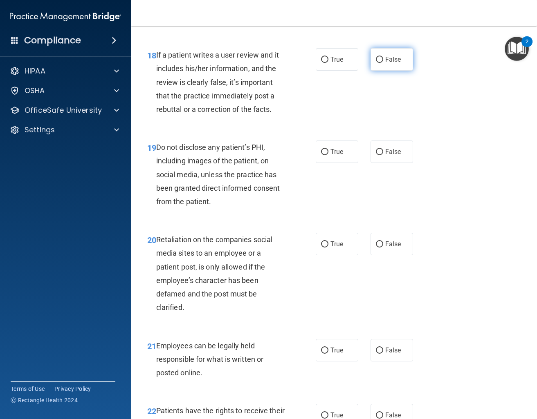
click at [381, 64] on label "False" at bounding box center [391, 59] width 43 height 22
click at [381, 63] on input "False" at bounding box center [379, 60] width 7 height 6
radio input "true"
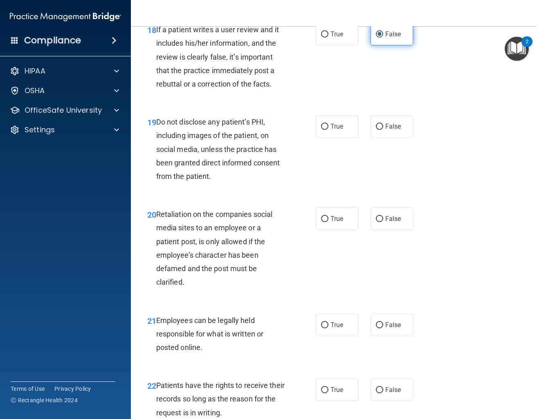
scroll to position [1693, 0]
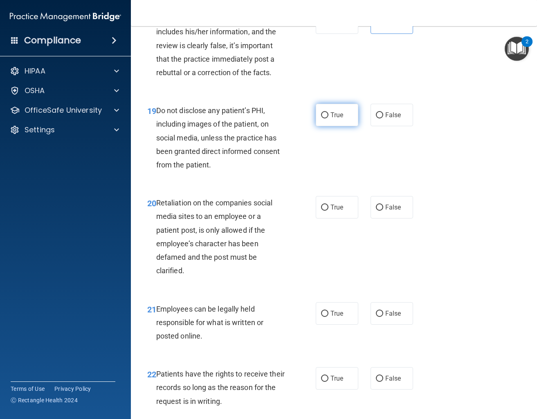
click at [341, 116] on span "True" at bounding box center [336, 115] width 13 height 8
click at [328, 116] on input "True" at bounding box center [324, 115] width 7 height 6
radio input "true"
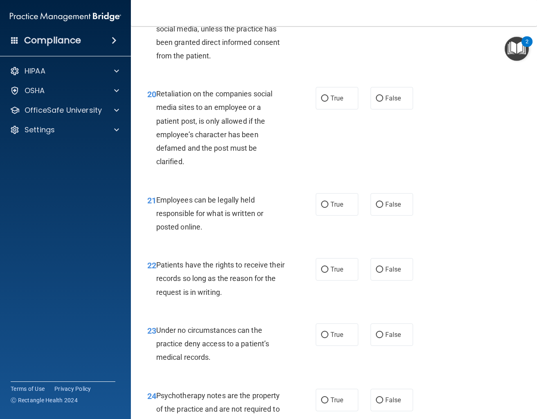
scroll to position [1803, 0]
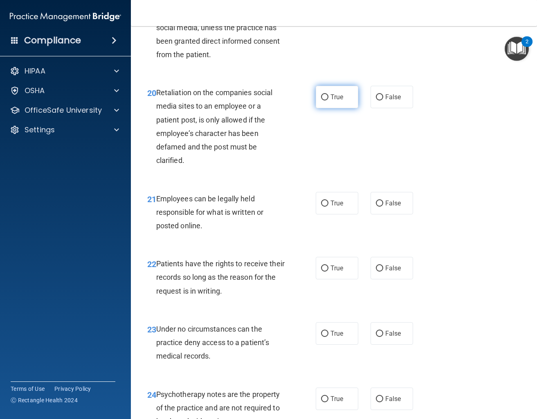
click at [348, 103] on label "True" at bounding box center [337, 97] width 43 height 22
click at [328, 101] on input "True" at bounding box center [324, 97] width 7 height 6
radio input "true"
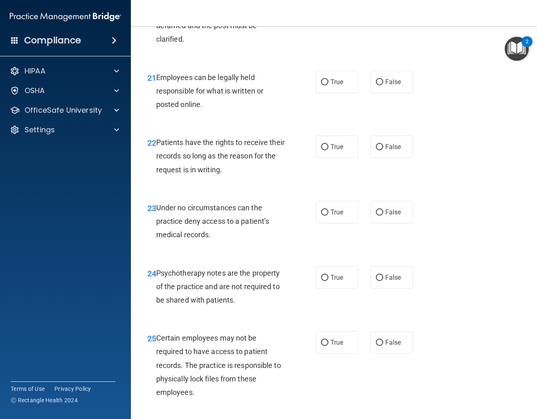
scroll to position [1913, 0]
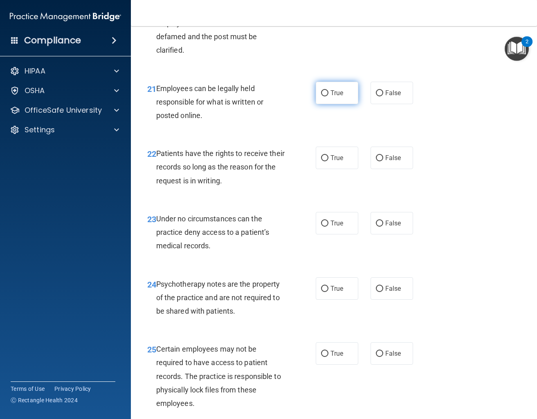
click at [349, 99] on label "True" at bounding box center [337, 93] width 43 height 22
click at [328, 96] on input "True" at bounding box center [324, 93] width 7 height 6
radio input "true"
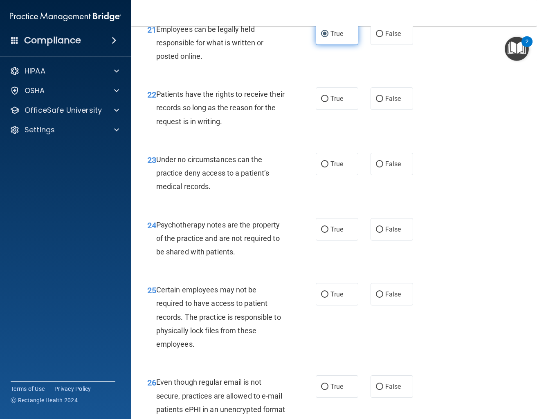
scroll to position [1987, 0]
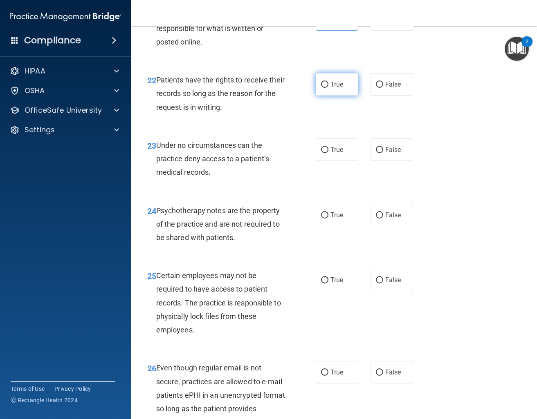
click at [351, 92] on label "True" at bounding box center [337, 84] width 43 height 22
click at [328, 88] on input "True" at bounding box center [324, 85] width 7 height 6
radio input "true"
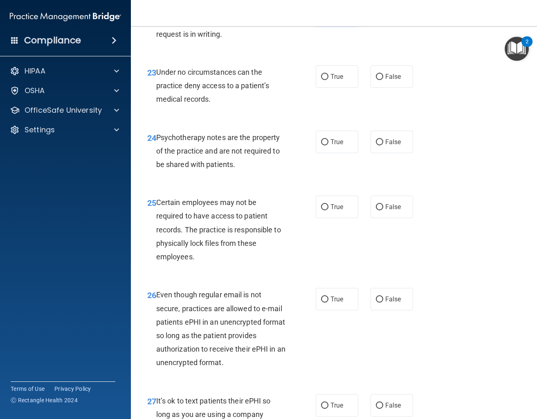
scroll to position [2061, 0]
click at [335, 84] on label "True" at bounding box center [337, 76] width 43 height 22
click at [328, 80] on input "True" at bounding box center [324, 77] width 7 height 6
radio input "true"
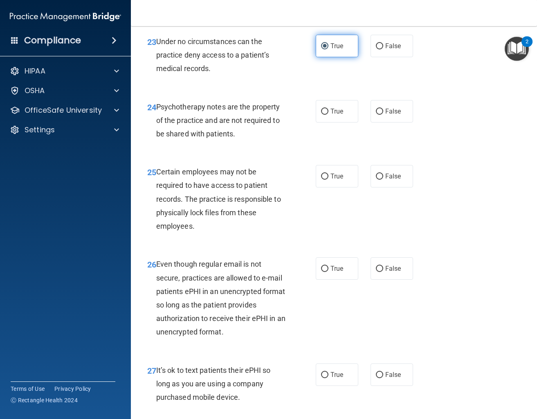
scroll to position [2097, 0]
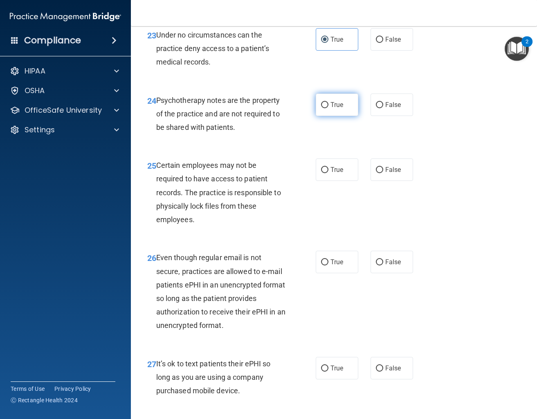
click at [327, 103] on input "True" at bounding box center [324, 105] width 7 height 6
radio input "true"
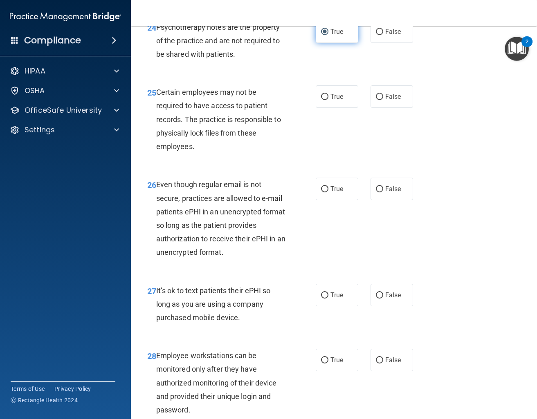
scroll to position [2171, 0]
click at [390, 101] on label "False" at bounding box center [391, 96] width 43 height 22
click at [383, 100] on input "False" at bounding box center [379, 97] width 7 height 6
radio input "true"
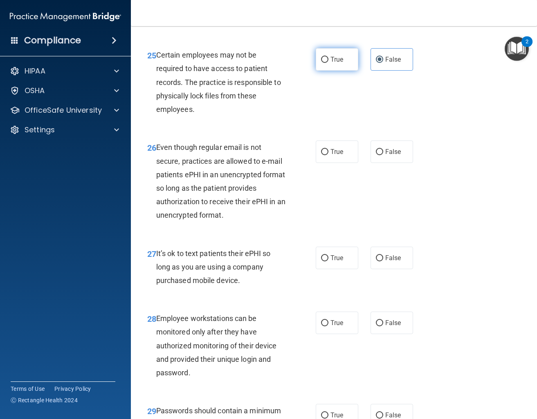
click at [352, 63] on label "True" at bounding box center [337, 59] width 43 height 22
click at [328, 63] on input "True" at bounding box center [324, 60] width 7 height 6
radio input "true"
radio input "false"
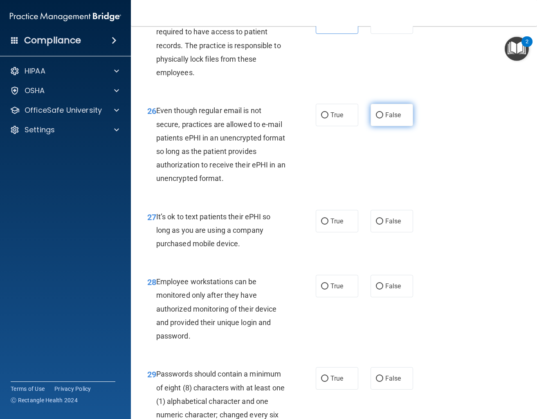
click at [388, 110] on label "False" at bounding box center [391, 115] width 43 height 22
click at [383, 112] on input "False" at bounding box center [379, 115] width 7 height 6
radio input "true"
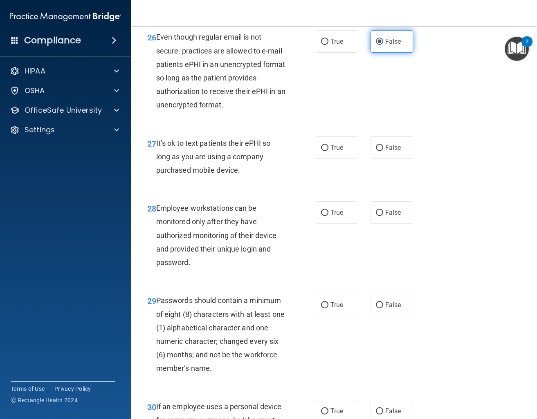
scroll to position [2355, 0]
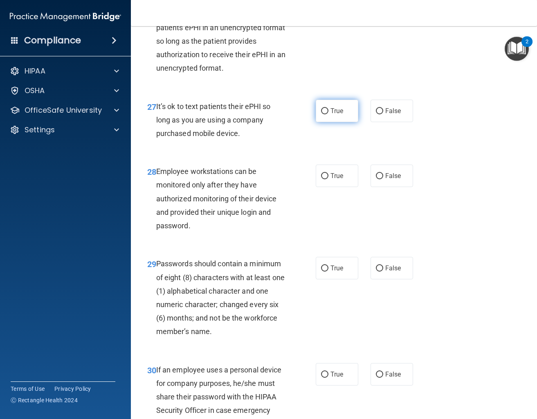
click at [357, 103] on label "True" at bounding box center [337, 111] width 43 height 22
click at [328, 108] on input "True" at bounding box center [324, 111] width 7 height 6
radio input "true"
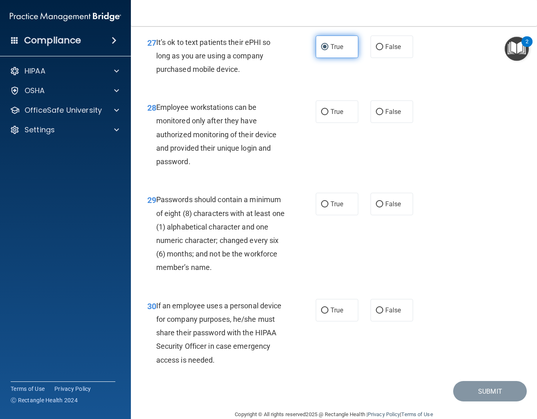
scroll to position [2422, 0]
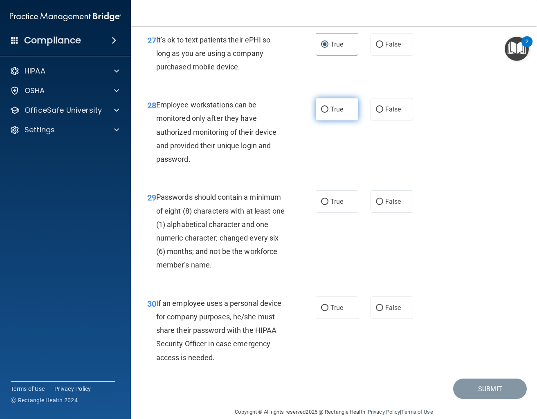
click at [349, 101] on label "True" at bounding box center [337, 109] width 43 height 22
click at [328, 107] on input "True" at bounding box center [324, 110] width 7 height 6
radio input "true"
click at [342, 198] on label "True" at bounding box center [337, 202] width 43 height 22
click at [328, 199] on input "True" at bounding box center [324, 202] width 7 height 6
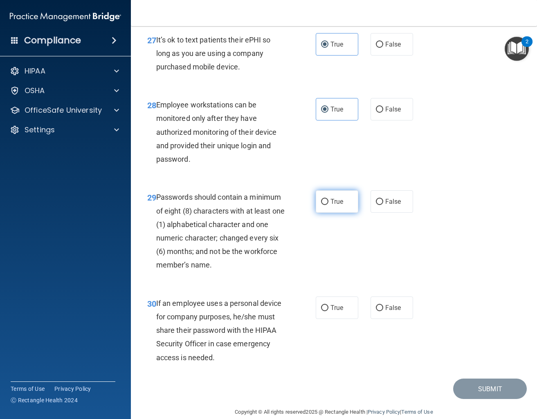
radio input "true"
click at [346, 300] on label "True" at bounding box center [337, 308] width 43 height 22
click at [328, 305] on input "True" at bounding box center [324, 308] width 7 height 6
radio input "true"
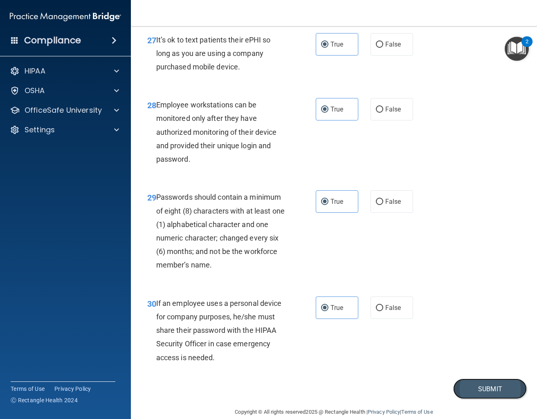
click at [475, 379] on button "Submit" at bounding box center [490, 389] width 74 height 21
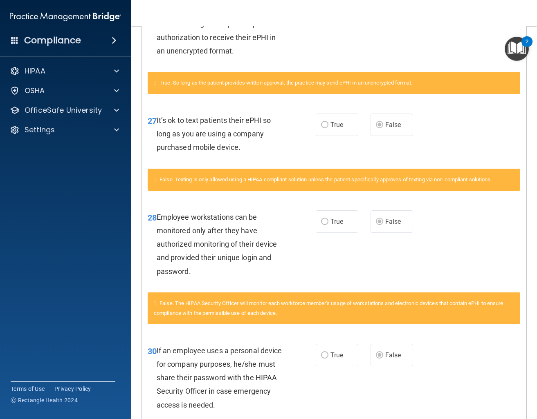
scroll to position [1891, 0]
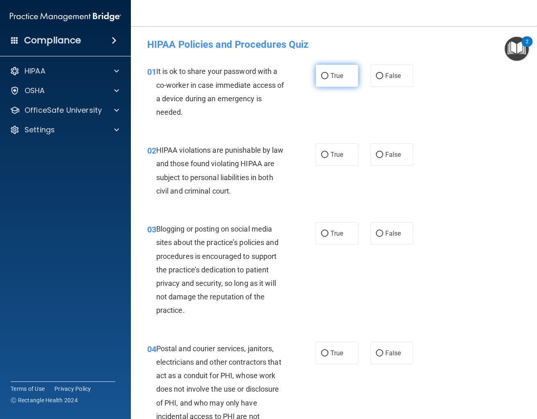
click at [344, 77] on label "True" at bounding box center [337, 76] width 43 height 22
click at [328, 77] on input "True" at bounding box center [324, 76] width 7 height 6
radio input "true"
click at [350, 155] on label "True" at bounding box center [337, 155] width 43 height 22
click at [328, 155] on input "True" at bounding box center [324, 155] width 7 height 6
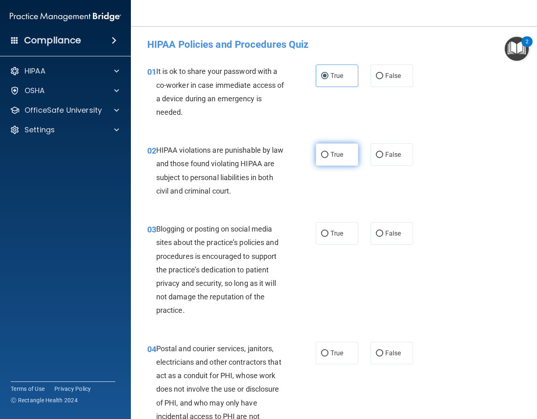
radio input "true"
click at [406, 235] on label "False" at bounding box center [391, 233] width 43 height 22
click at [383, 235] on input "False" at bounding box center [379, 234] width 7 height 6
radio input "true"
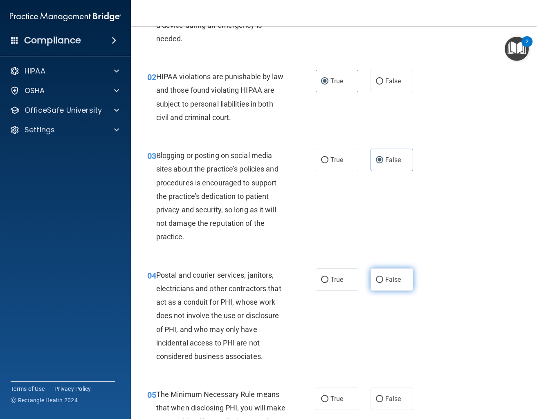
click at [381, 285] on label "False" at bounding box center [391, 280] width 43 height 22
click at [381, 283] on input "False" at bounding box center [379, 280] width 7 height 6
radio input "true"
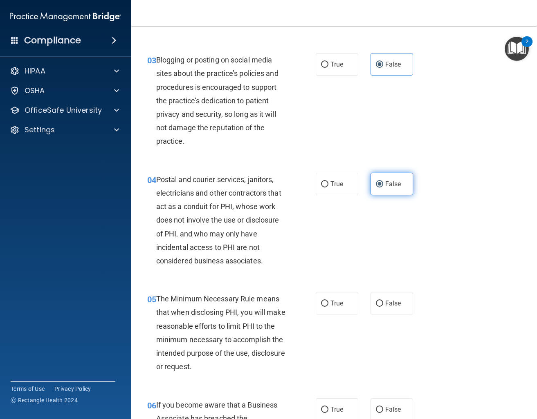
scroll to position [184, 0]
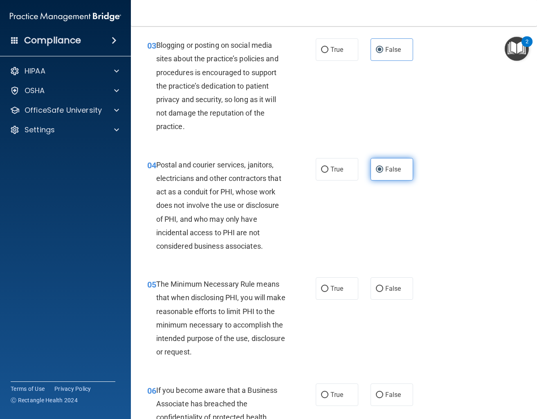
click at [381, 285] on label "False" at bounding box center [391, 289] width 43 height 22
click at [381, 286] on input "False" at bounding box center [379, 289] width 7 height 6
radio input "true"
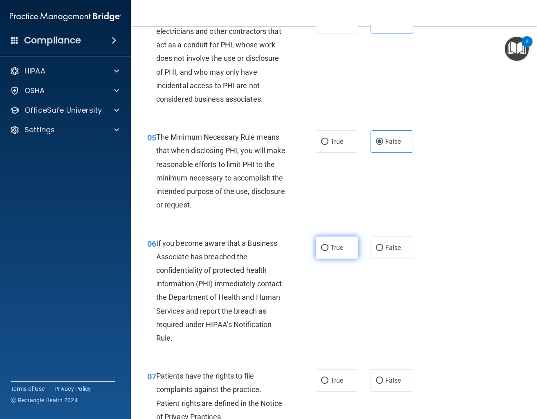
click at [335, 254] on label "True" at bounding box center [337, 248] width 43 height 22
click at [328, 251] on input "True" at bounding box center [324, 248] width 7 height 6
radio input "true"
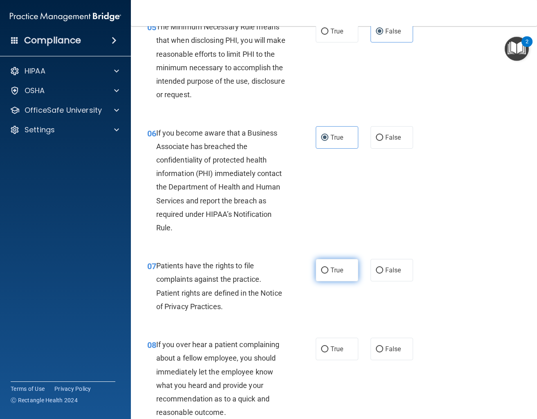
click at [331, 281] on label "True" at bounding box center [337, 270] width 43 height 22
click at [328, 274] on input "True" at bounding box center [324, 271] width 7 height 6
radio input "true"
click at [337, 357] on label "True" at bounding box center [337, 349] width 43 height 22
click at [328, 353] on input "True" at bounding box center [324, 350] width 7 height 6
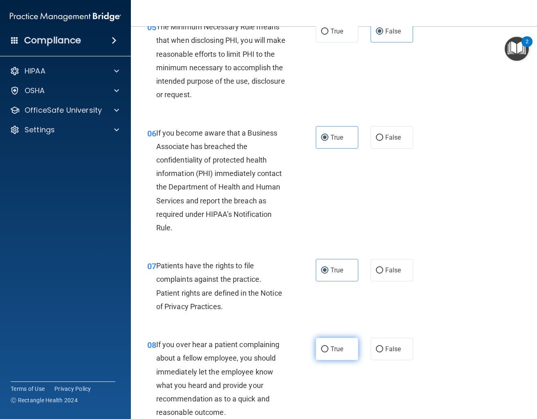
radio input "true"
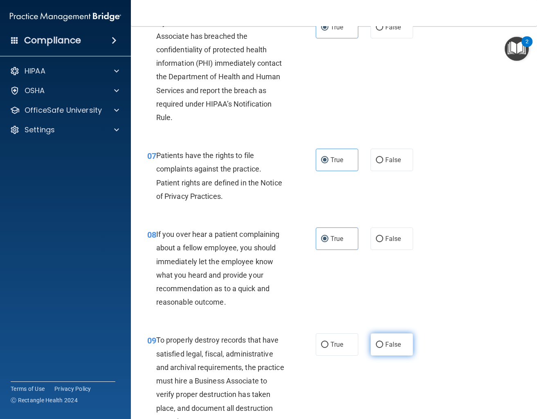
click at [401, 343] on label "False" at bounding box center [391, 345] width 43 height 22
click at [383, 343] on input "False" at bounding box center [379, 345] width 7 height 6
radio input "true"
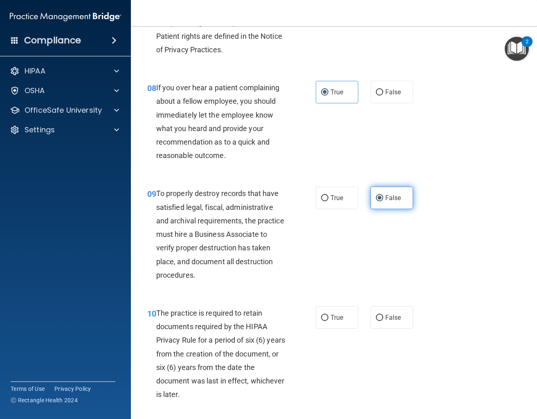
scroll to position [699, 0]
click at [402, 324] on label "False" at bounding box center [391, 317] width 43 height 22
click at [383, 321] on input "False" at bounding box center [379, 318] width 7 height 6
radio input "true"
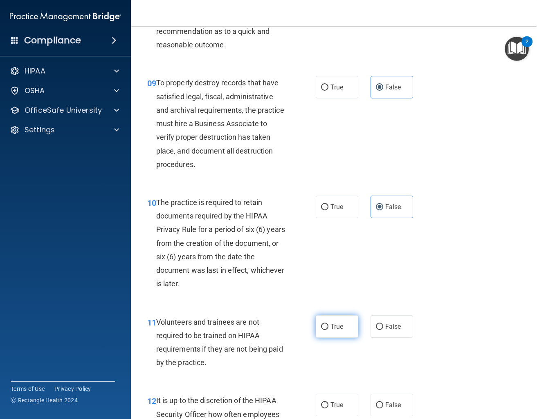
click at [339, 318] on label "True" at bounding box center [337, 327] width 43 height 22
click at [328, 324] on input "True" at bounding box center [324, 327] width 7 height 6
radio input "true"
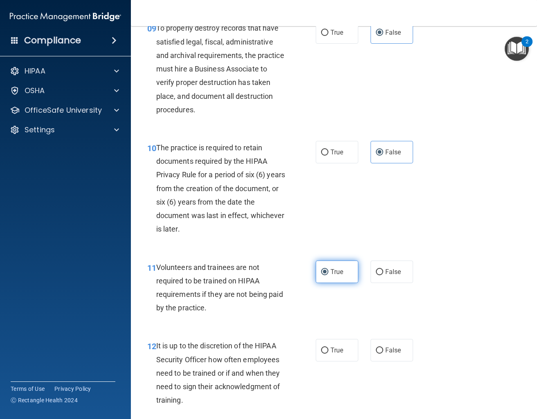
scroll to position [920, 0]
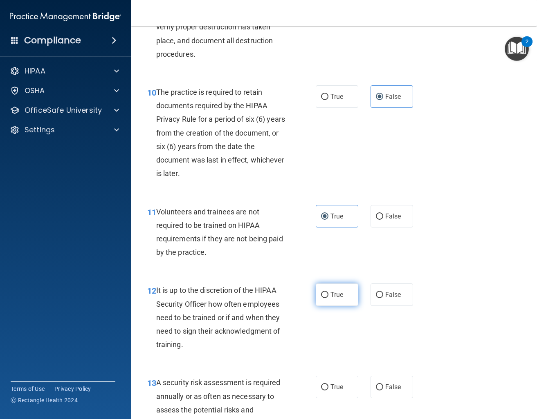
click at [335, 302] on label "True" at bounding box center [337, 295] width 43 height 22
click at [328, 298] on input "True" at bounding box center [324, 295] width 7 height 6
radio input "true"
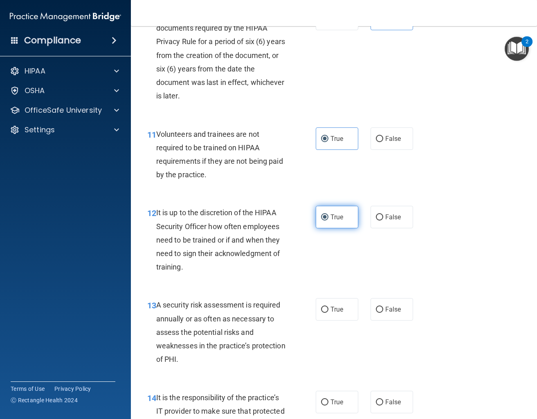
scroll to position [1030, 0]
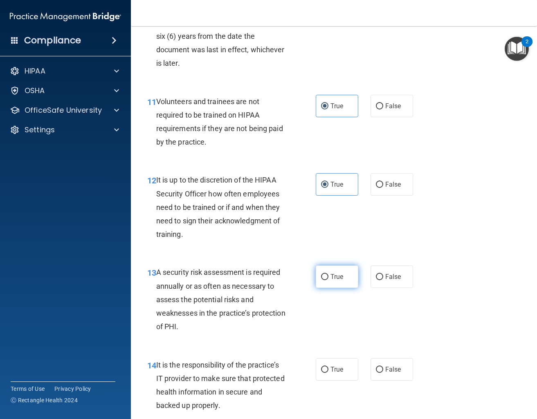
click at [340, 278] on span "True" at bounding box center [336, 277] width 13 height 8
click at [328, 278] on input "True" at bounding box center [324, 277] width 7 height 6
radio input "true"
click at [384, 370] on label "False" at bounding box center [391, 370] width 43 height 22
click at [383, 370] on input "False" at bounding box center [379, 370] width 7 height 6
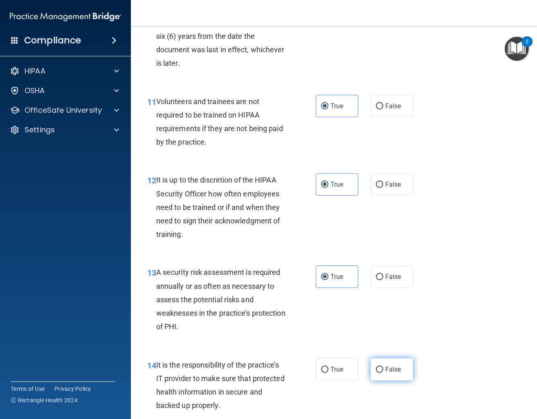
radio input "true"
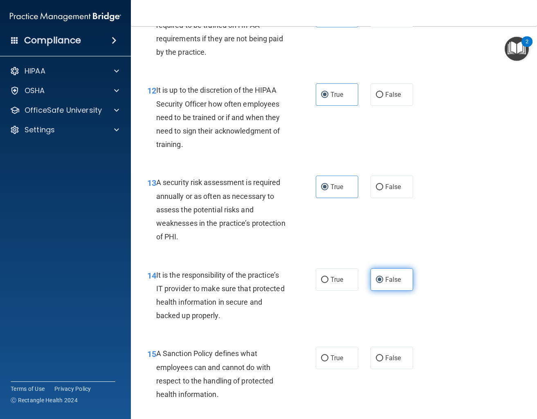
scroll to position [1141, 0]
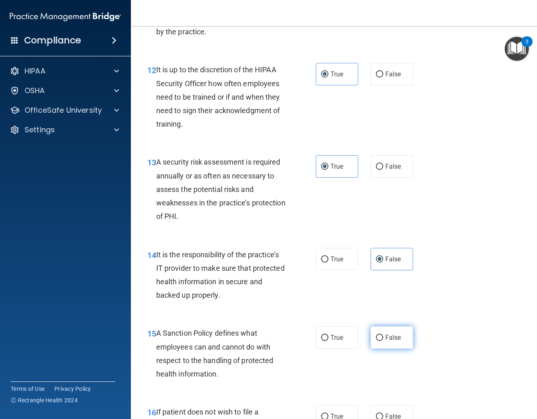
click at [404, 345] on label "False" at bounding box center [391, 338] width 43 height 22
click at [383, 341] on input "False" at bounding box center [379, 338] width 7 height 6
radio input "true"
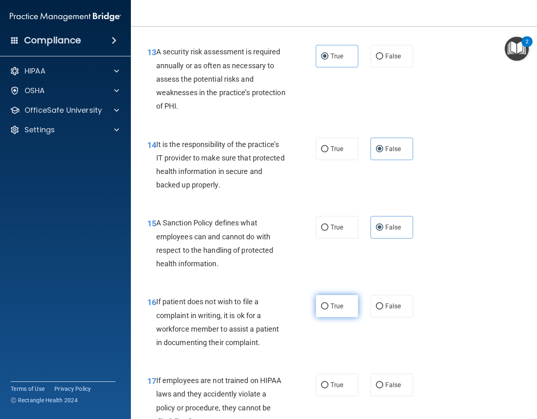
click at [337, 317] on label "True" at bounding box center [337, 306] width 43 height 22
click at [328, 310] on input "True" at bounding box center [324, 307] width 7 height 6
radio input "true"
click at [340, 380] on label "True" at bounding box center [337, 385] width 43 height 22
click at [328, 383] on input "True" at bounding box center [324, 386] width 7 height 6
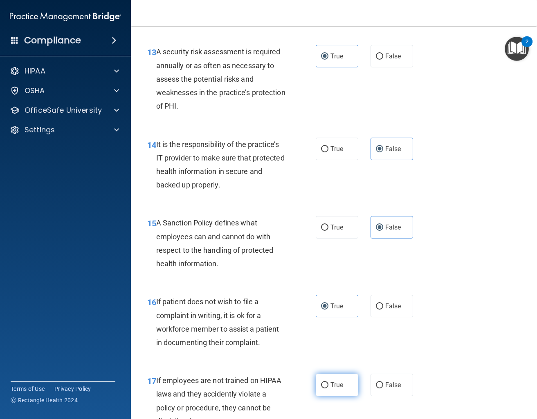
radio input "true"
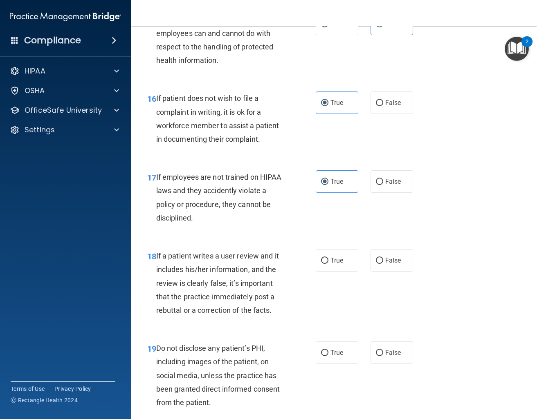
scroll to position [1472, 0]
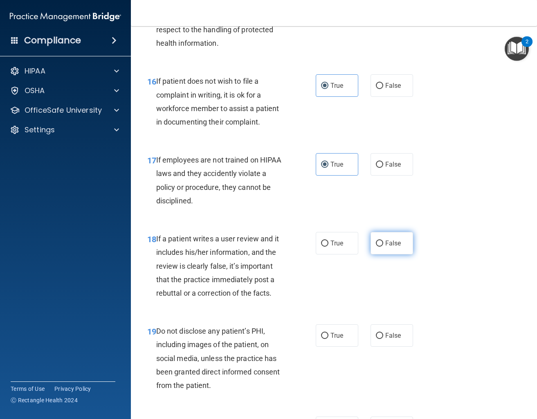
click at [402, 247] on label "False" at bounding box center [391, 243] width 43 height 22
click at [383, 247] on input "False" at bounding box center [379, 244] width 7 height 6
radio input "true"
click at [344, 337] on label "True" at bounding box center [337, 336] width 43 height 22
click at [328, 337] on input "True" at bounding box center [324, 336] width 7 height 6
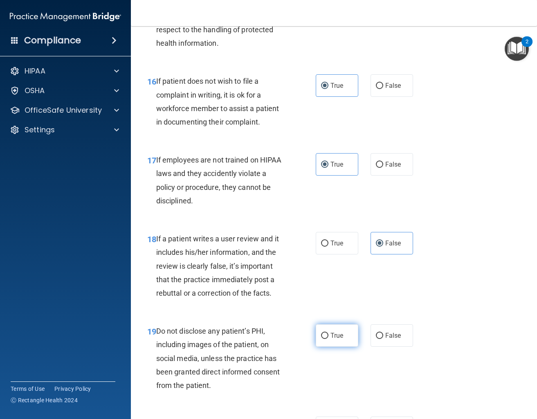
radio input "true"
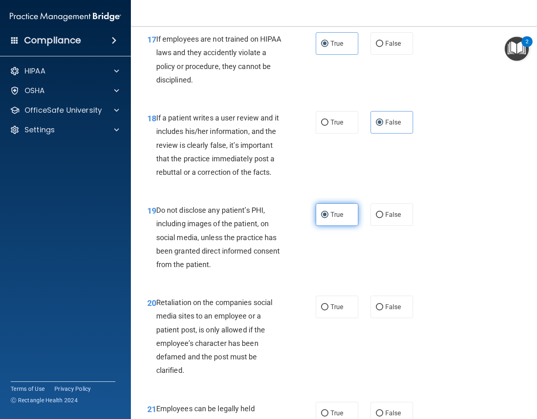
scroll to position [1619, 0]
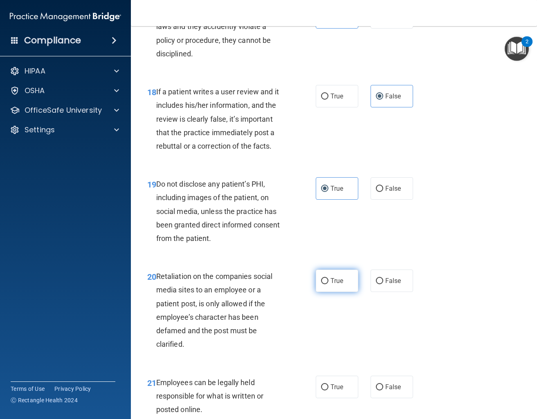
click at [326, 287] on label "True" at bounding box center [337, 281] width 43 height 22
click at [326, 285] on input "True" at bounding box center [324, 281] width 7 height 6
radio input "true"
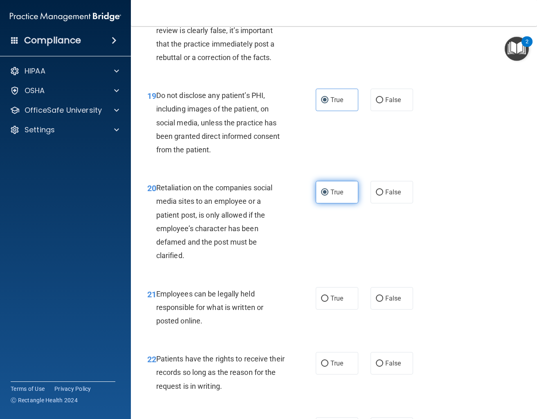
scroll to position [1729, 0]
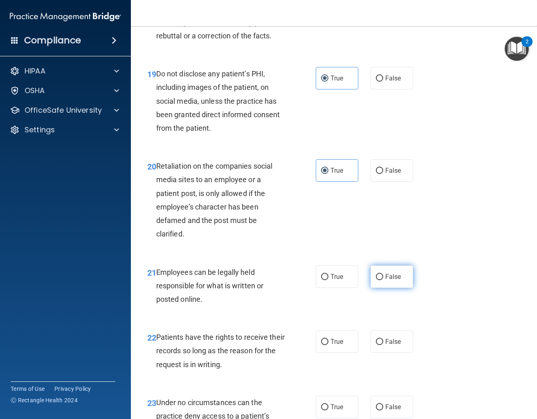
click at [402, 283] on label "False" at bounding box center [391, 277] width 43 height 22
click at [383, 280] on input "False" at bounding box center [379, 277] width 7 height 6
radio input "true"
click at [322, 337] on label "True" at bounding box center [337, 342] width 43 height 22
click at [322, 339] on input "True" at bounding box center [324, 342] width 7 height 6
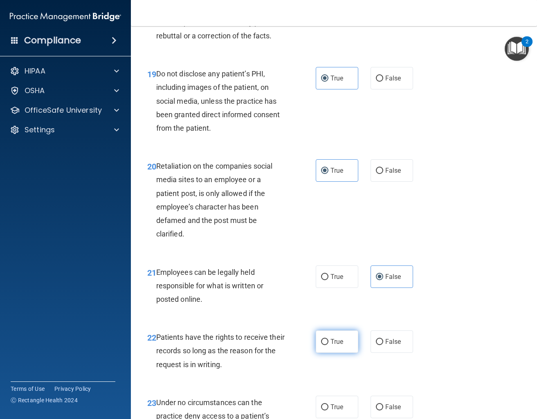
radio input "true"
click at [385, 410] on span "False" at bounding box center [393, 408] width 16 height 8
click at [383, 410] on input "False" at bounding box center [379, 408] width 7 height 6
radio input "true"
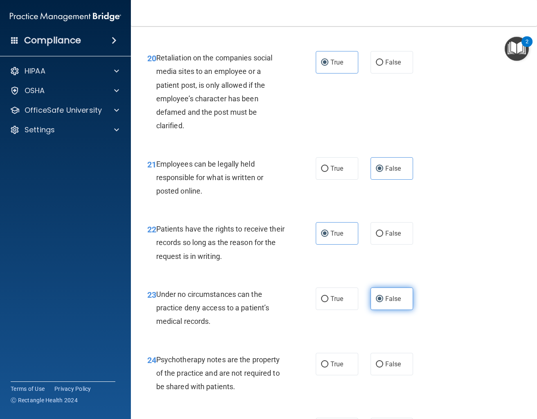
scroll to position [1840, 0]
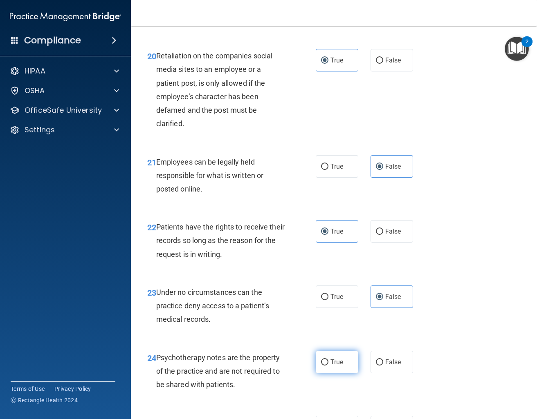
click at [337, 366] on span "True" at bounding box center [336, 363] width 13 height 8
click at [328, 366] on input "True" at bounding box center [324, 363] width 7 height 6
radio input "true"
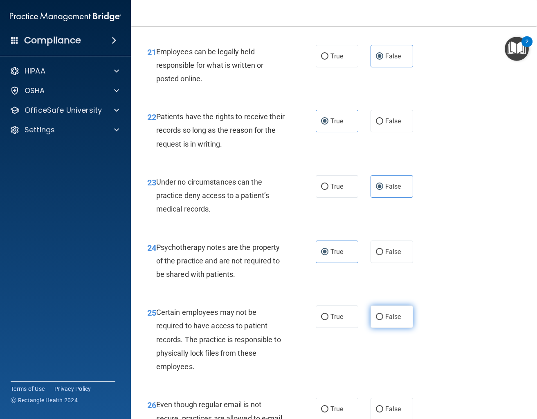
click at [390, 320] on span "False" at bounding box center [393, 317] width 16 height 8
click at [383, 320] on input "False" at bounding box center [379, 317] width 7 height 6
radio input "true"
click at [321, 407] on input "True" at bounding box center [324, 410] width 7 height 6
radio input "true"
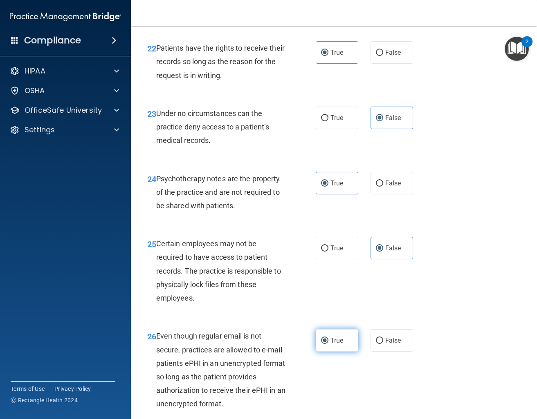
scroll to position [2061, 0]
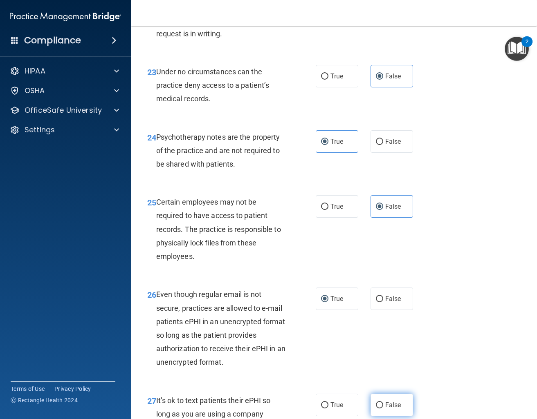
click at [384, 394] on label "False" at bounding box center [391, 405] width 43 height 22
click at [383, 403] on input "False" at bounding box center [379, 406] width 7 height 6
radio input "true"
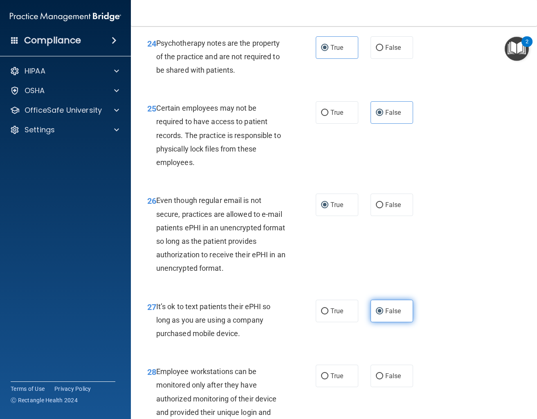
scroll to position [2171, 0]
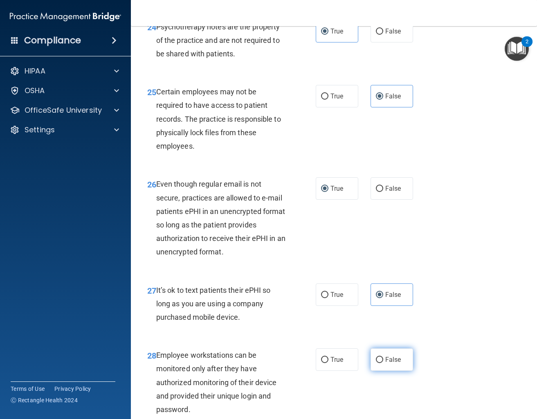
drag, startPoint x: 418, startPoint y: 345, endPoint x: 403, endPoint y: 349, distance: 15.3
click at [416, 349] on div "True False" at bounding box center [367, 360] width 103 height 22
click at [403, 349] on label "False" at bounding box center [391, 360] width 43 height 22
click at [383, 357] on input "False" at bounding box center [379, 360] width 7 height 6
radio input "true"
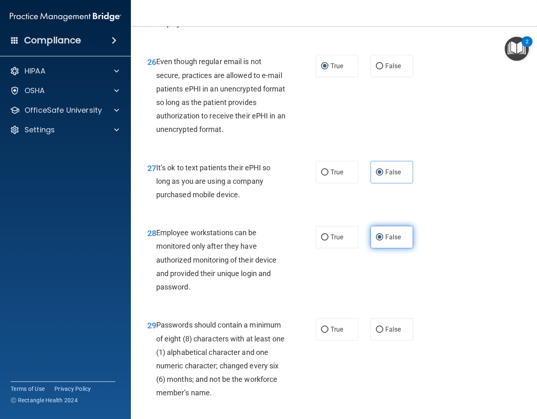
scroll to position [2318, 0]
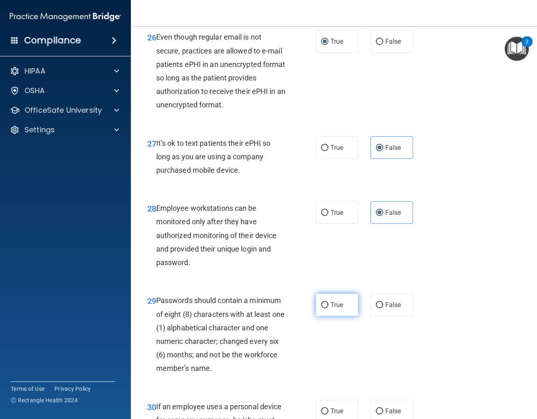
click at [345, 294] on label "True" at bounding box center [337, 305] width 43 height 22
click at [328, 303] on input "True" at bounding box center [324, 306] width 7 height 6
radio input "true"
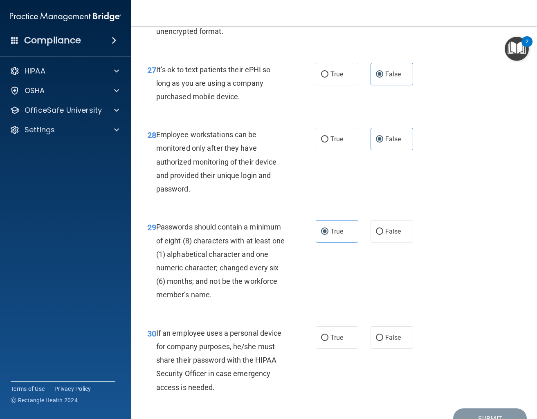
scroll to position [2422, 0]
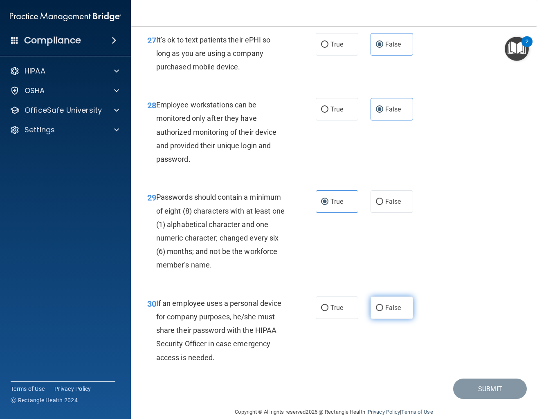
click at [392, 304] on span "False" at bounding box center [393, 308] width 16 height 8
click at [383, 305] on input "False" at bounding box center [379, 308] width 7 height 6
radio input "true"
click at [467, 379] on button "Submit" at bounding box center [490, 389] width 74 height 21
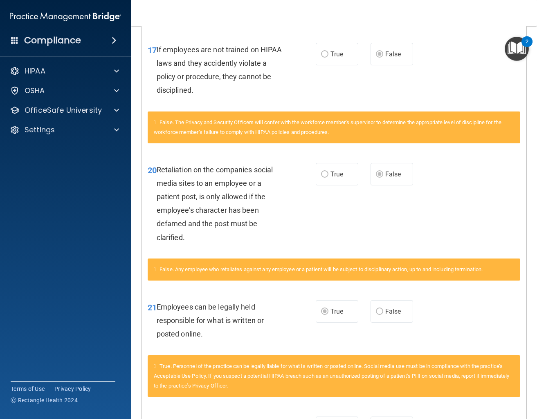
scroll to position [1008, 0]
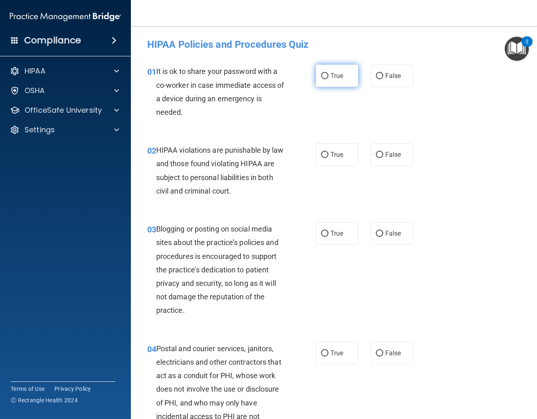
click at [330, 69] on label "True" at bounding box center [337, 76] width 43 height 22
click at [328, 73] on input "True" at bounding box center [324, 76] width 7 height 6
radio input "true"
click at [336, 158] on span "True" at bounding box center [336, 155] width 13 height 8
click at [328, 158] on input "True" at bounding box center [324, 155] width 7 height 6
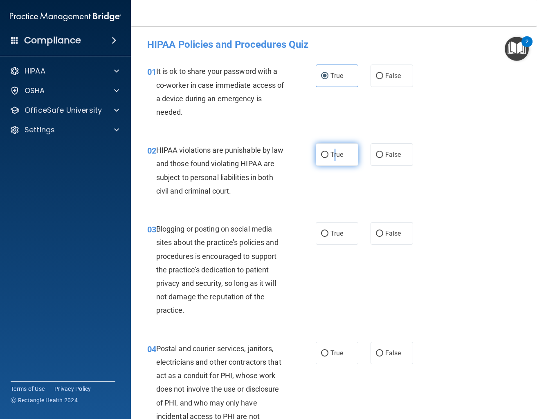
radio input "true"
click at [383, 239] on label "False" at bounding box center [391, 233] width 43 height 22
click at [383, 237] on input "False" at bounding box center [379, 234] width 7 height 6
radio input "true"
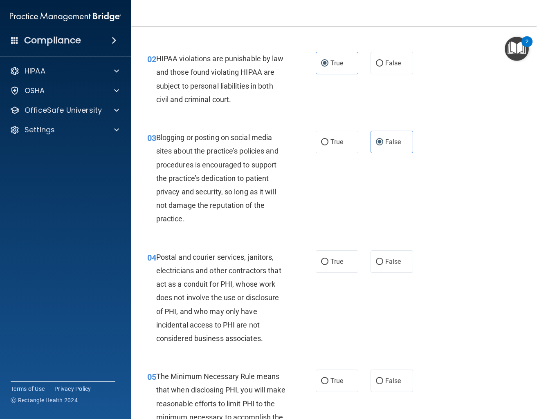
scroll to position [110, 0]
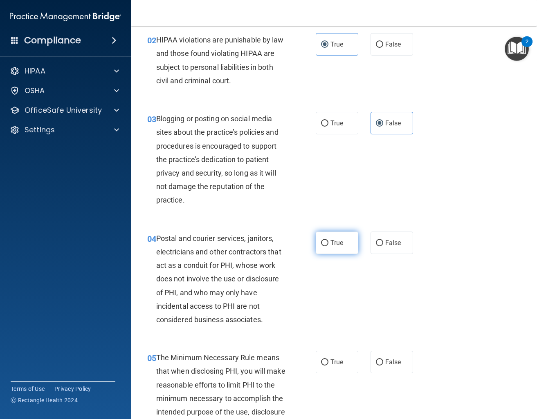
click at [334, 248] on label "True" at bounding box center [337, 243] width 43 height 22
click at [328, 247] on input "True" at bounding box center [324, 243] width 7 height 6
radio input "true"
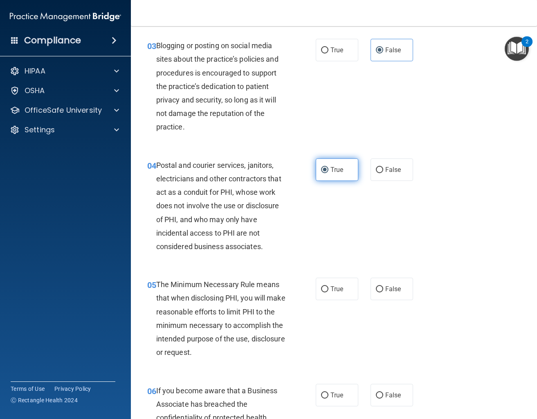
scroll to position [184, 0]
click at [343, 293] on span "True" at bounding box center [336, 289] width 13 height 8
click at [328, 292] on input "True" at bounding box center [324, 289] width 7 height 6
radio input "true"
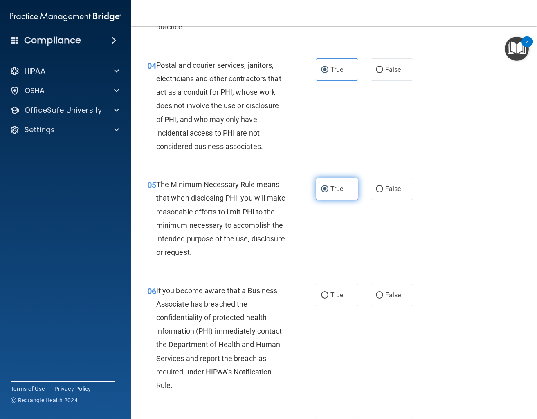
scroll to position [331, 0]
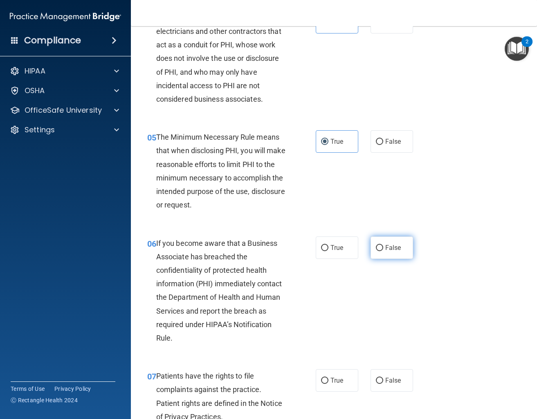
click at [388, 253] on label "False" at bounding box center [391, 248] width 43 height 22
click at [383, 251] on input "False" at bounding box center [379, 248] width 7 height 6
radio input "true"
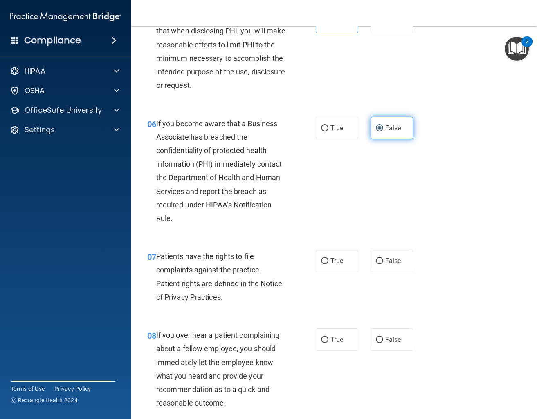
scroll to position [478, 0]
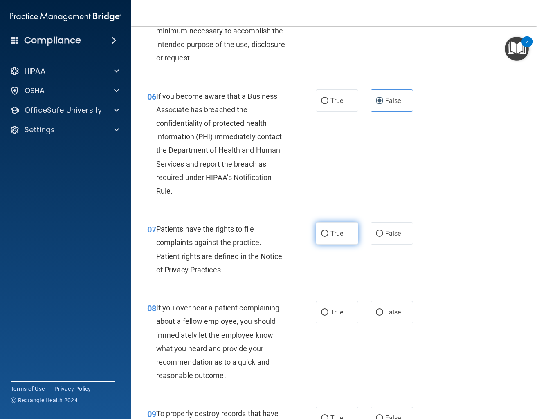
click at [330, 236] on label "True" at bounding box center [337, 233] width 43 height 22
click at [328, 236] on input "True" at bounding box center [324, 234] width 7 height 6
radio input "true"
click at [383, 314] on input "False" at bounding box center [379, 313] width 7 height 6
radio input "true"
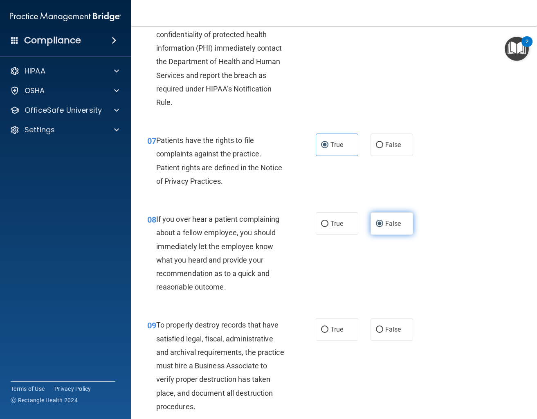
scroll to position [589, 0]
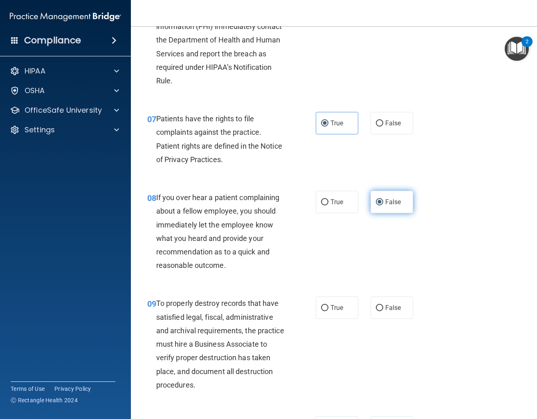
click at [383, 314] on label "False" at bounding box center [391, 308] width 43 height 22
click at [383, 312] on input "False" at bounding box center [379, 308] width 7 height 6
radio input "true"
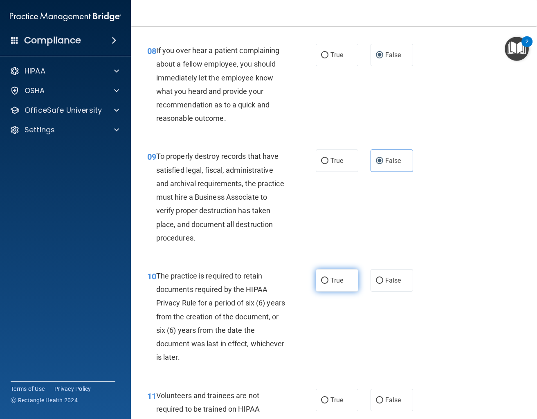
click at [352, 276] on label "True" at bounding box center [337, 280] width 43 height 22
click at [328, 278] on input "True" at bounding box center [324, 281] width 7 height 6
radio input "true"
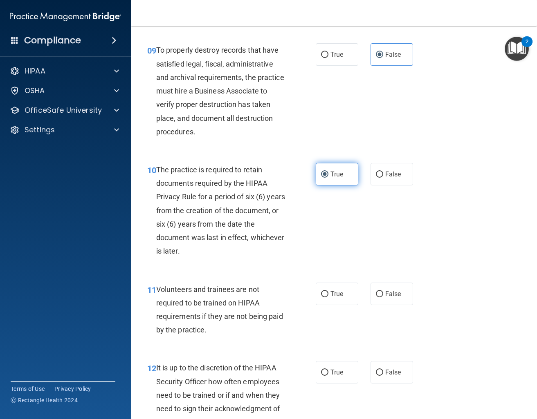
scroll to position [846, 0]
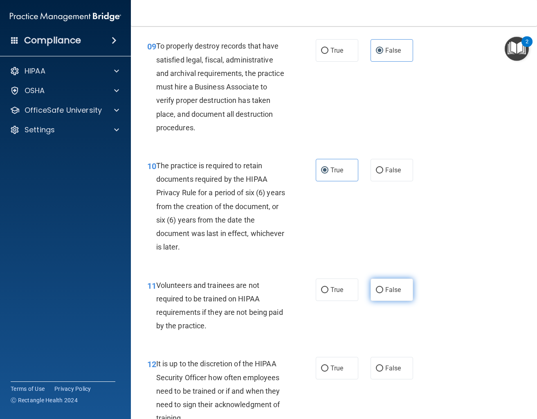
click at [382, 285] on label "False" at bounding box center [391, 290] width 43 height 22
click at [382, 287] on input "False" at bounding box center [379, 290] width 7 height 6
radio input "true"
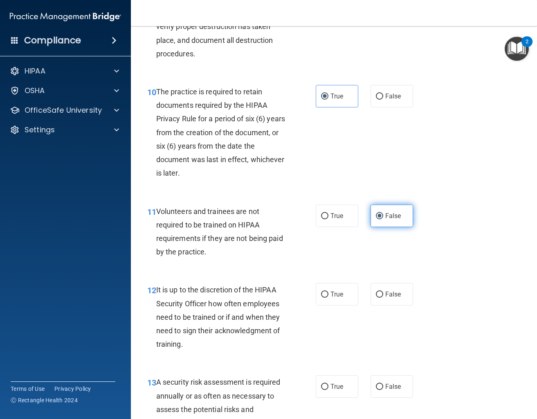
scroll to position [957, 0]
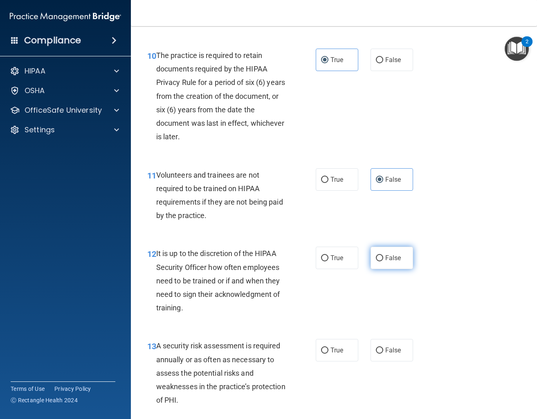
click at [386, 262] on span "False" at bounding box center [393, 258] width 16 height 8
click at [383, 262] on input "False" at bounding box center [379, 259] width 7 height 6
radio input "true"
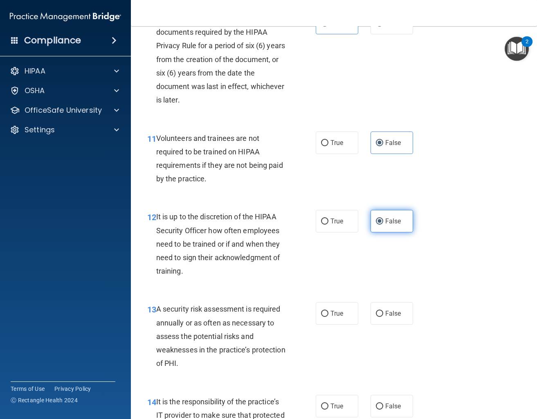
scroll to position [1030, 0]
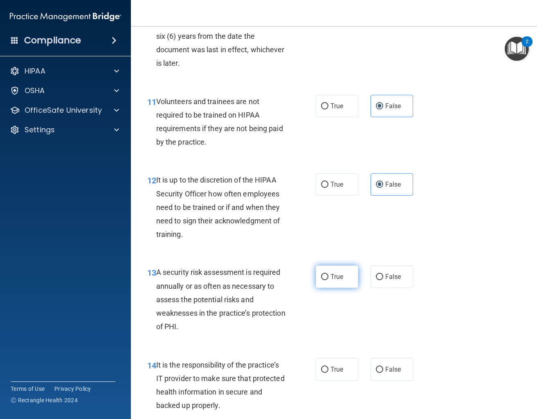
click at [336, 282] on label "True" at bounding box center [337, 277] width 43 height 22
click at [328, 280] on input "True" at bounding box center [324, 277] width 7 height 6
radio input "true"
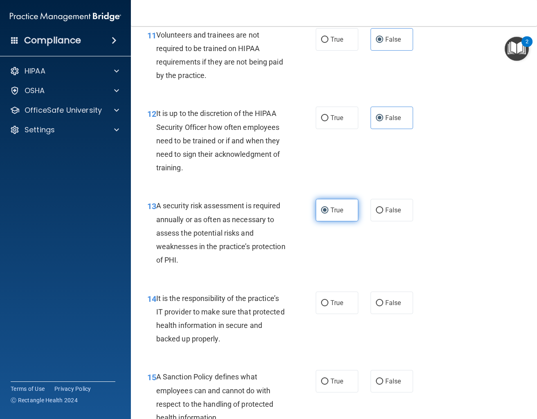
scroll to position [1104, 0]
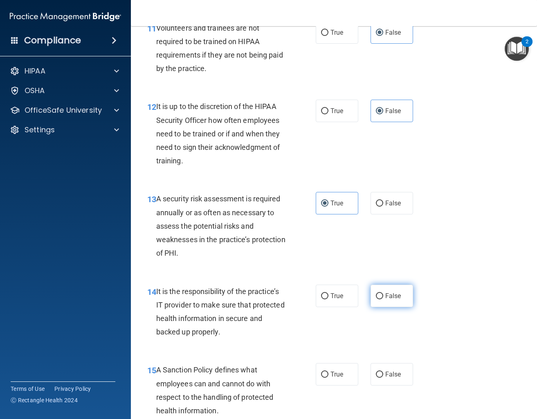
click at [408, 299] on label "False" at bounding box center [391, 296] width 43 height 22
click at [383, 299] on input "False" at bounding box center [379, 297] width 7 height 6
radio input "true"
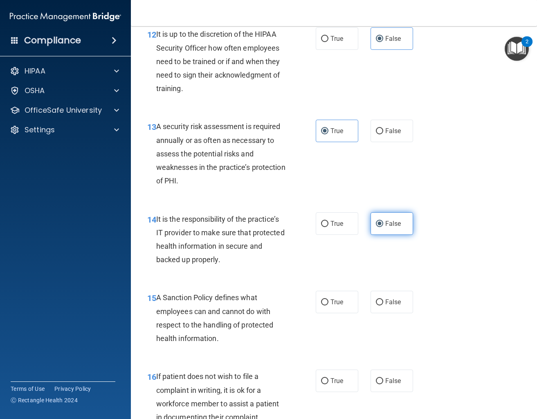
scroll to position [1177, 0]
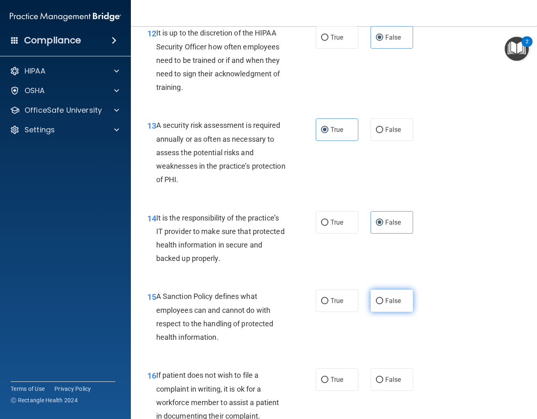
click at [407, 300] on label "False" at bounding box center [391, 301] width 43 height 22
click at [383, 300] on input "False" at bounding box center [379, 301] width 7 height 6
radio input "true"
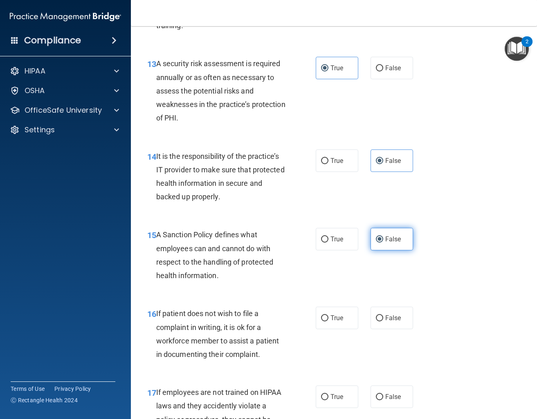
scroll to position [1251, 0]
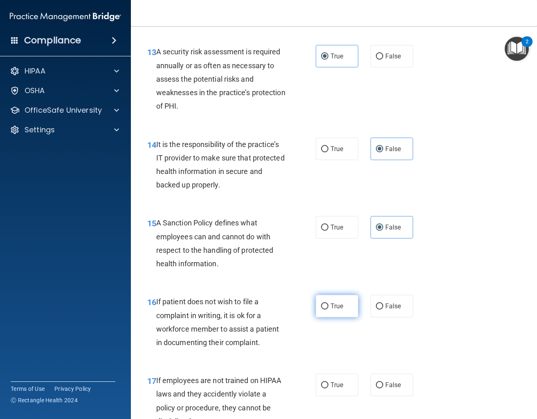
click at [331, 300] on label "True" at bounding box center [337, 306] width 43 height 22
click at [328, 304] on input "True" at bounding box center [324, 307] width 7 height 6
radio input "true"
click at [335, 389] on span "True" at bounding box center [336, 385] width 13 height 8
click at [328, 389] on input "True" at bounding box center [324, 386] width 7 height 6
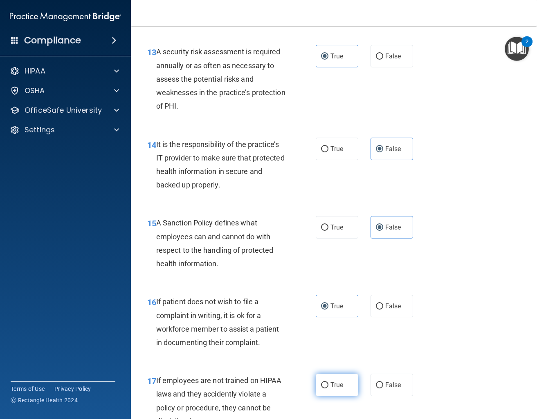
radio input "true"
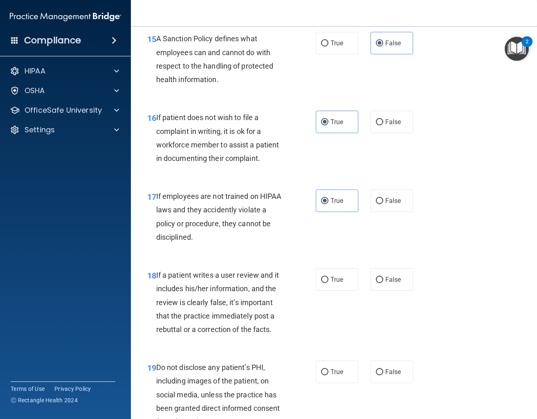
scroll to position [1472, 0]
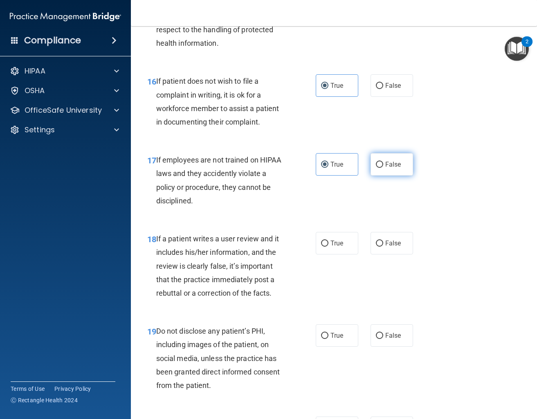
click at [402, 162] on label "False" at bounding box center [391, 164] width 43 height 22
click at [383, 162] on input "False" at bounding box center [379, 165] width 7 height 6
radio input "true"
radio input "false"
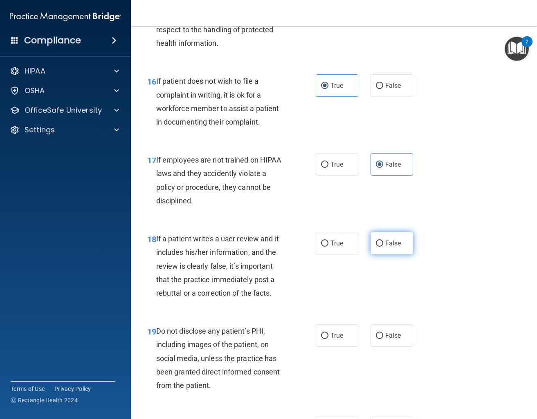
click at [387, 245] on span "False" at bounding box center [393, 244] width 16 height 8
click at [383, 245] on input "False" at bounding box center [379, 244] width 7 height 6
radio input "true"
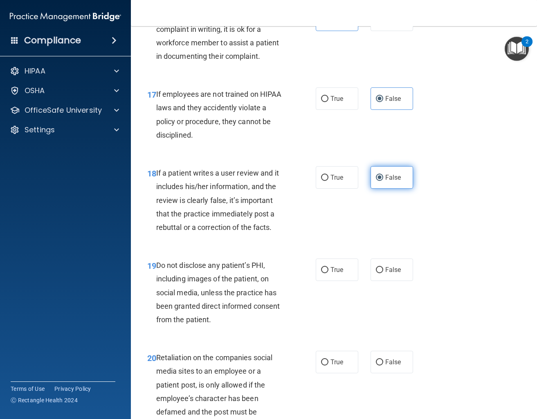
scroll to position [1545, 0]
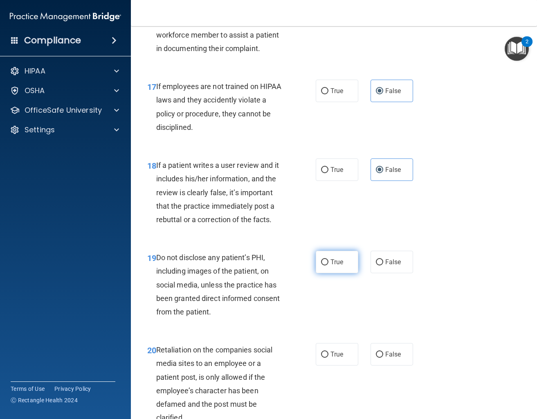
click at [345, 256] on label "True" at bounding box center [337, 262] width 43 height 22
click at [328, 260] on input "True" at bounding box center [324, 263] width 7 height 6
radio input "true"
click at [377, 350] on label "False" at bounding box center [391, 354] width 43 height 22
click at [377, 352] on input "False" at bounding box center [379, 355] width 7 height 6
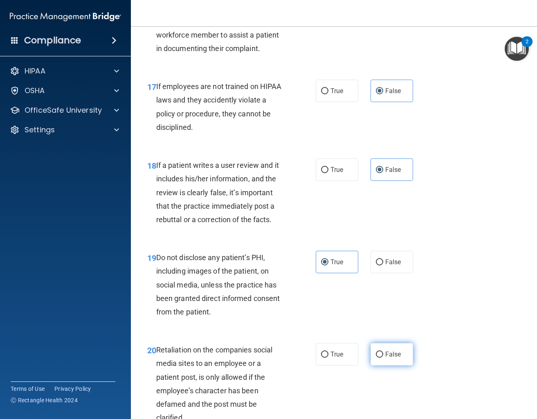
radio input "true"
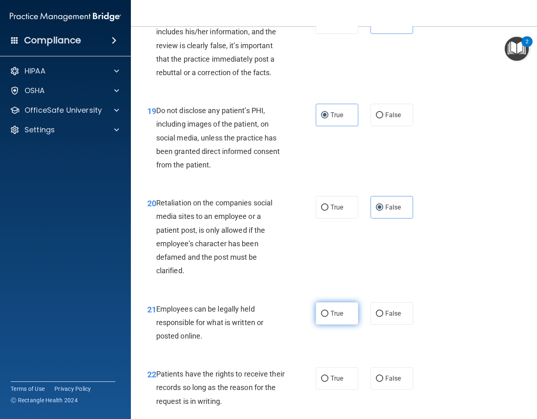
click at [345, 316] on label "True" at bounding box center [337, 314] width 43 height 22
click at [328, 316] on input "True" at bounding box center [324, 314] width 7 height 6
radio input "true"
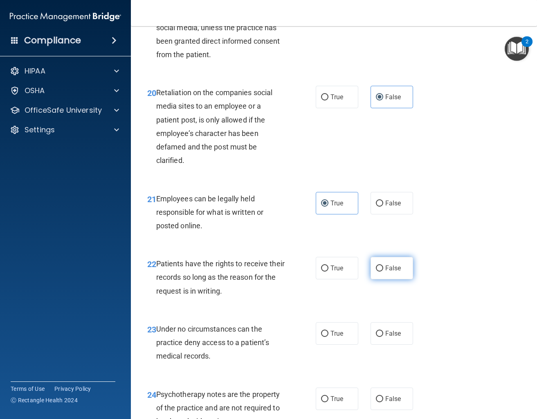
click at [399, 272] on span "False" at bounding box center [393, 269] width 16 height 8
click at [383, 272] on input "False" at bounding box center [379, 269] width 7 height 6
radio input "true"
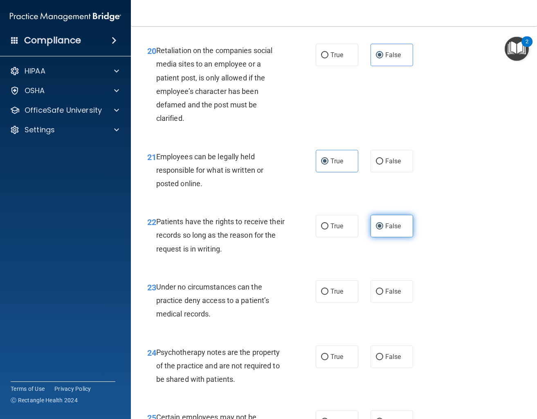
scroll to position [1913, 0]
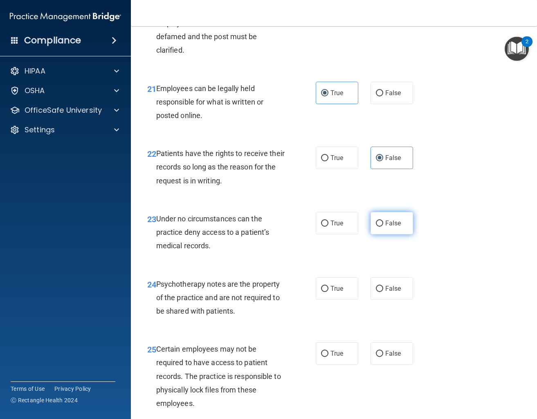
click at [395, 219] on label "False" at bounding box center [391, 223] width 43 height 22
click at [383, 221] on input "False" at bounding box center [379, 224] width 7 height 6
radio input "true"
click at [347, 287] on label "True" at bounding box center [337, 289] width 43 height 22
click at [328, 287] on input "True" at bounding box center [324, 289] width 7 height 6
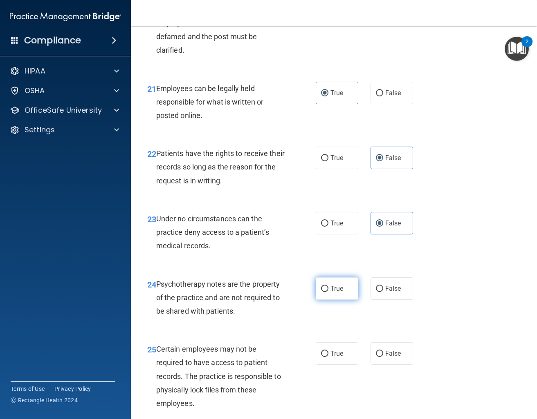
radio input "true"
click at [384, 354] on label "False" at bounding box center [391, 354] width 43 height 22
click at [383, 354] on input "False" at bounding box center [379, 354] width 7 height 6
radio input "true"
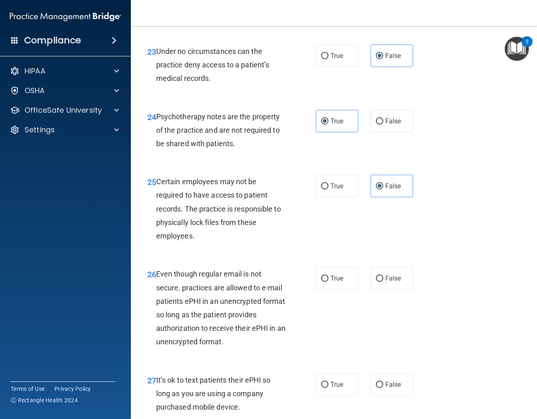
scroll to position [2097, 0]
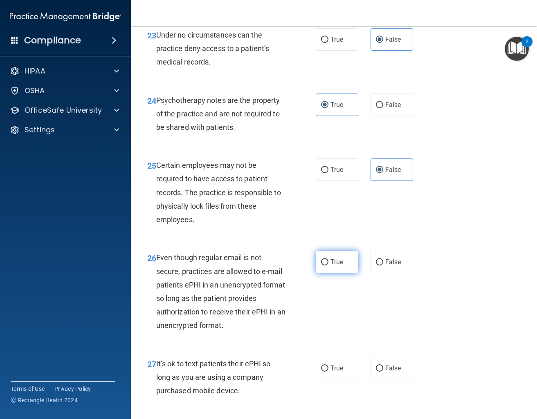
click at [345, 251] on label "True" at bounding box center [337, 262] width 43 height 22
click at [328, 260] on input "True" at bounding box center [324, 263] width 7 height 6
radio input "true"
click at [395, 365] on span "False" at bounding box center [393, 369] width 16 height 8
click at [383, 366] on input "False" at bounding box center [379, 369] width 7 height 6
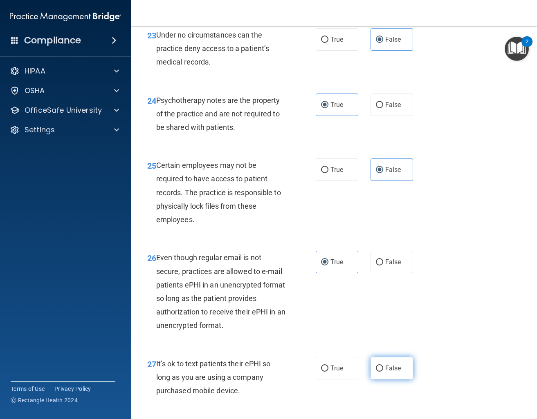
radio input "true"
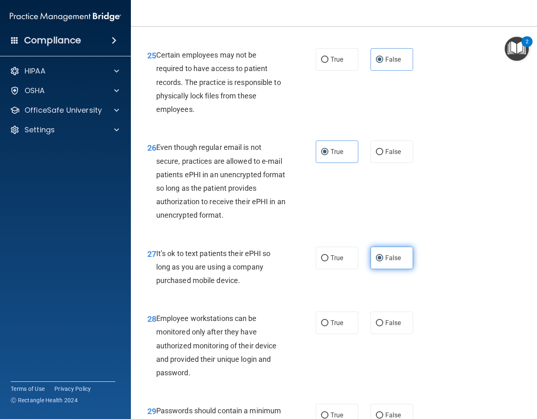
scroll to position [2281, 0]
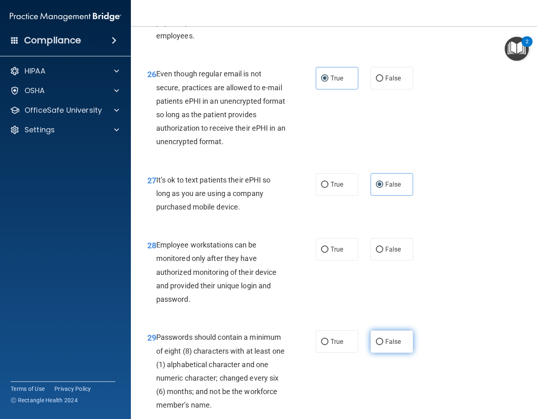
click at [403, 332] on label "False" at bounding box center [391, 342] width 43 height 22
click at [383, 339] on input "False" at bounding box center [379, 342] width 7 height 6
radio input "true"
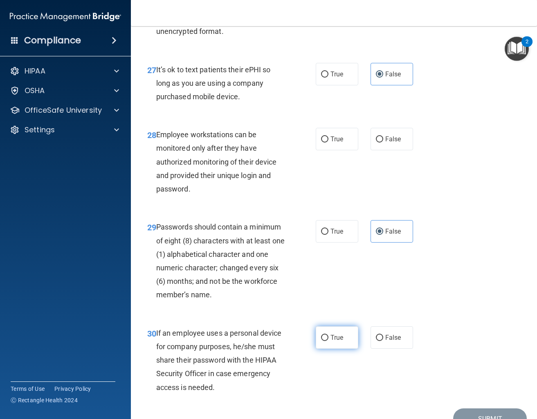
click at [349, 329] on label "True" at bounding box center [337, 338] width 43 height 22
click at [328, 335] on input "True" at bounding box center [324, 338] width 7 height 6
radio input "true"
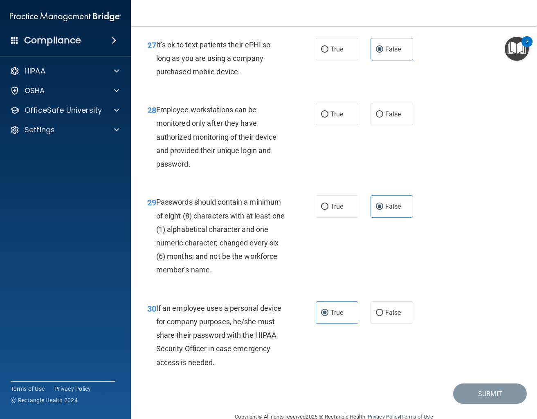
scroll to position [2422, 0]
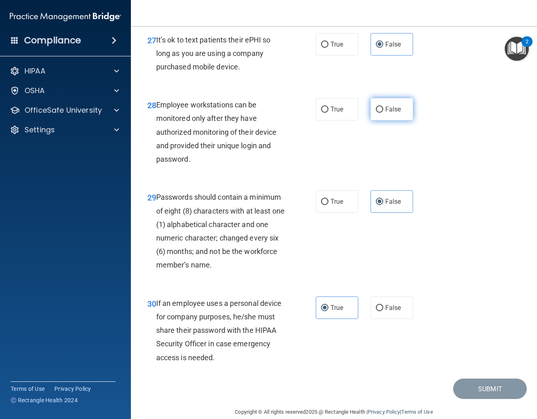
click at [395, 104] on label "False" at bounding box center [391, 109] width 43 height 22
click at [383, 107] on input "False" at bounding box center [379, 110] width 7 height 6
radio input "true"
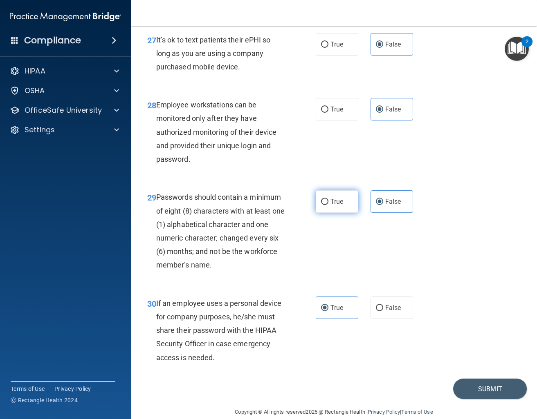
click at [345, 197] on label "True" at bounding box center [337, 202] width 43 height 22
click at [328, 199] on input "True" at bounding box center [324, 202] width 7 height 6
radio input "true"
radio input "false"
click at [393, 304] on span "False" at bounding box center [393, 308] width 16 height 8
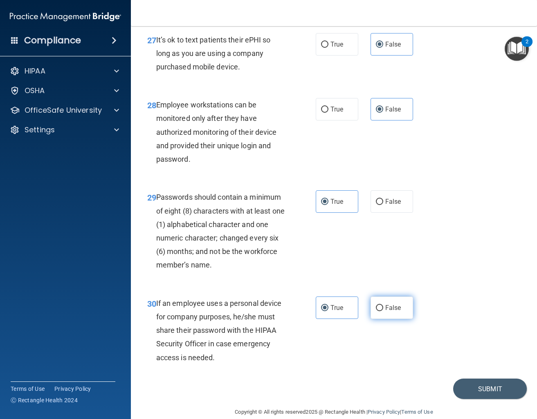
click at [383, 305] on input "False" at bounding box center [379, 308] width 7 height 6
radio input "true"
radio input "false"
click at [470, 379] on button "Submit" at bounding box center [490, 389] width 74 height 21
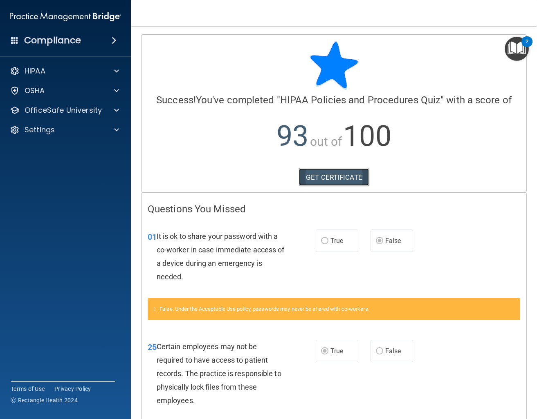
click at [339, 175] on link "GET CERTIFICATE" at bounding box center [334, 177] width 70 height 18
click at [118, 108] on span at bounding box center [116, 110] width 5 height 10
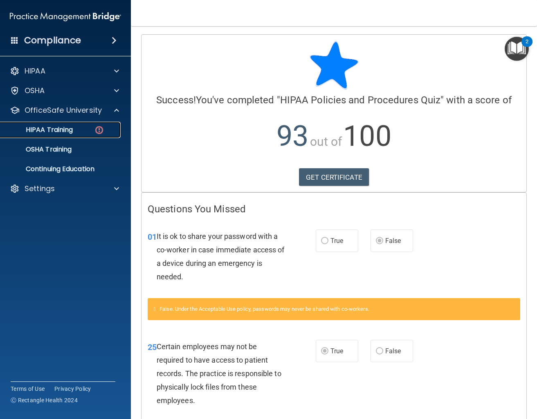
click at [105, 131] on div "HIPAA Training" at bounding box center [61, 130] width 112 height 8
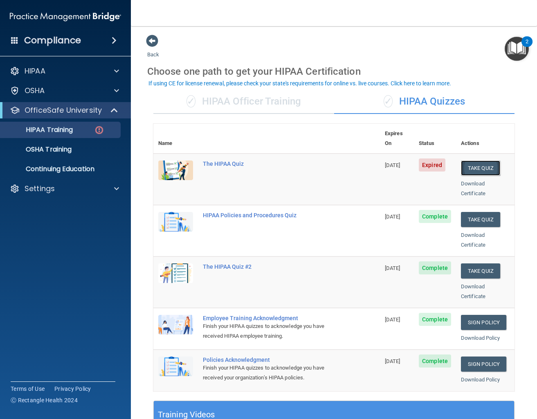
click at [489, 161] on button "Take Quiz" at bounding box center [480, 168] width 39 height 15
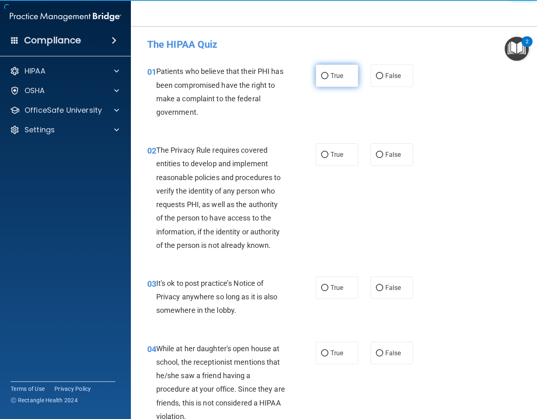
click at [326, 78] on input "True" at bounding box center [324, 76] width 7 height 6
radio input "true"
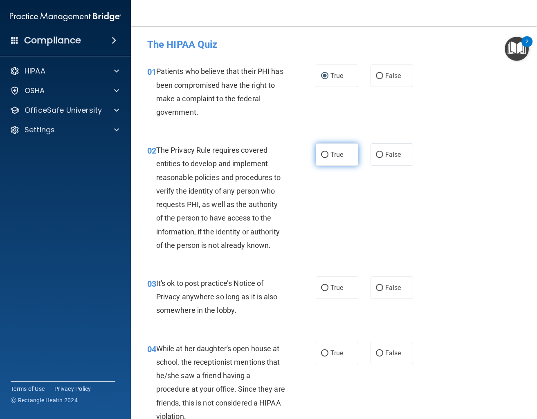
click at [332, 149] on label "True" at bounding box center [337, 155] width 43 height 22
click at [328, 152] on input "True" at bounding box center [324, 155] width 7 height 6
radio input "true"
click at [405, 298] on label "False" at bounding box center [391, 288] width 43 height 22
click at [383, 292] on input "False" at bounding box center [379, 288] width 7 height 6
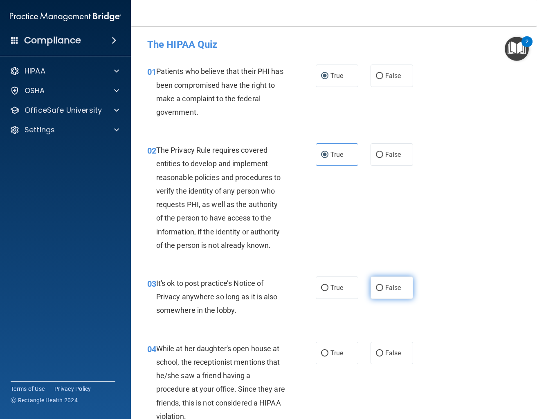
radio input "true"
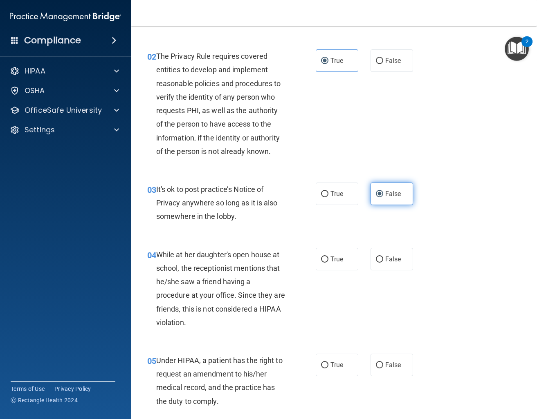
scroll to position [147, 0]
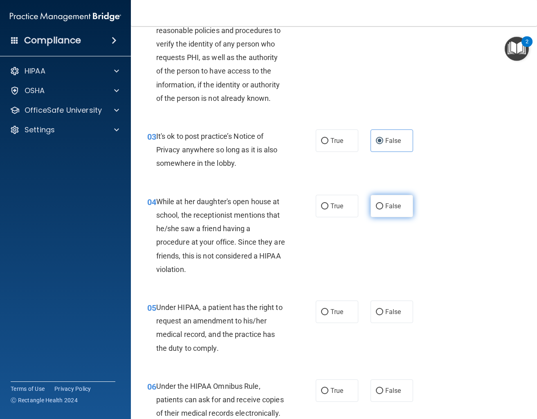
click at [406, 210] on label "False" at bounding box center [391, 206] width 43 height 22
click at [383, 210] on input "False" at bounding box center [379, 207] width 7 height 6
radio input "true"
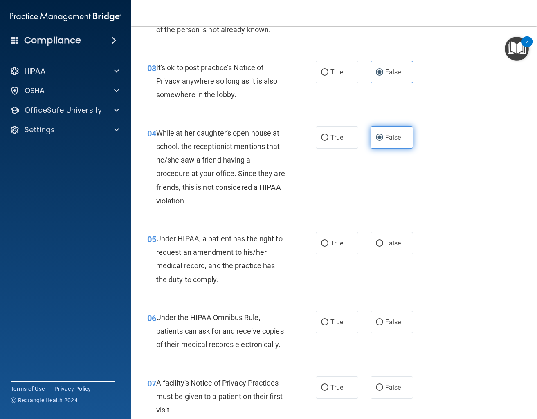
scroll to position [258, 0]
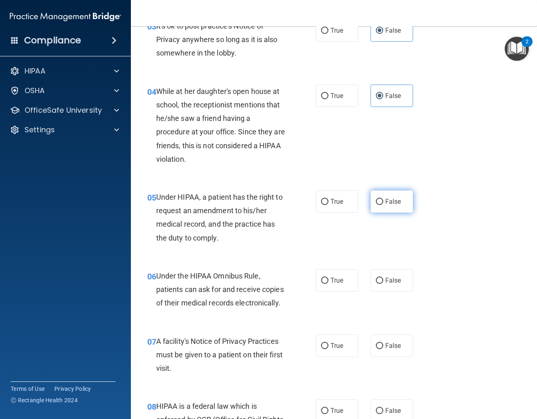
click at [405, 209] on label "False" at bounding box center [391, 202] width 43 height 22
click at [383, 205] on input "False" at bounding box center [379, 202] width 7 height 6
radio input "true"
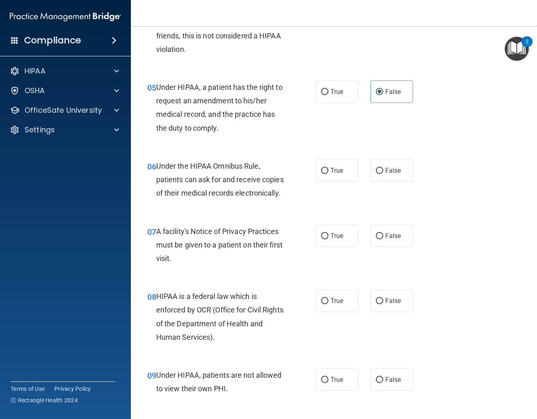
scroll to position [368, 0]
click at [331, 176] on label "True" at bounding box center [337, 170] width 43 height 22
click at [328, 174] on input "True" at bounding box center [324, 171] width 7 height 6
radio input "true"
click at [345, 238] on label "True" at bounding box center [337, 235] width 43 height 22
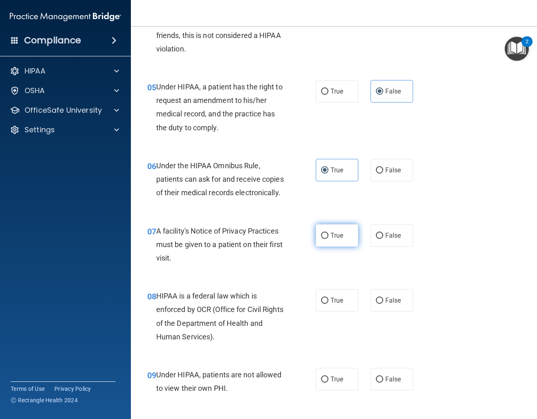
click at [328, 238] on input "True" at bounding box center [324, 236] width 7 height 6
radio input "true"
click at [334, 301] on span "True" at bounding box center [336, 301] width 13 height 8
click at [328, 301] on input "True" at bounding box center [324, 301] width 7 height 6
radio input "true"
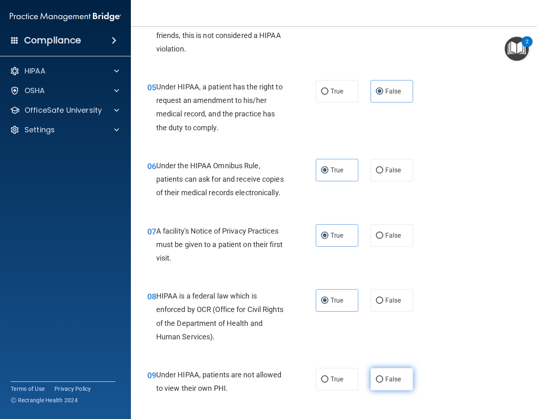
click at [380, 376] on label "False" at bounding box center [391, 379] width 43 height 22
click at [380, 377] on input "False" at bounding box center [379, 380] width 7 height 6
radio input "true"
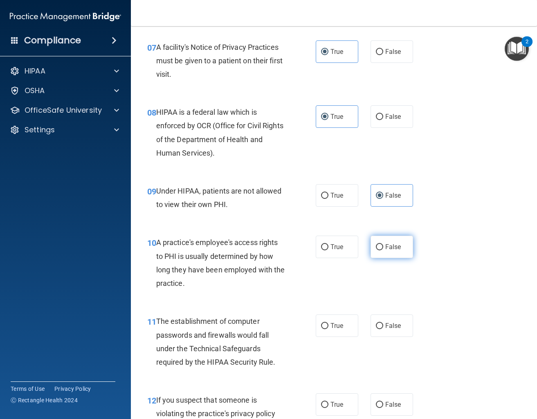
click at [383, 249] on label "False" at bounding box center [391, 247] width 43 height 22
click at [383, 249] on input "False" at bounding box center [379, 247] width 7 height 6
radio input "true"
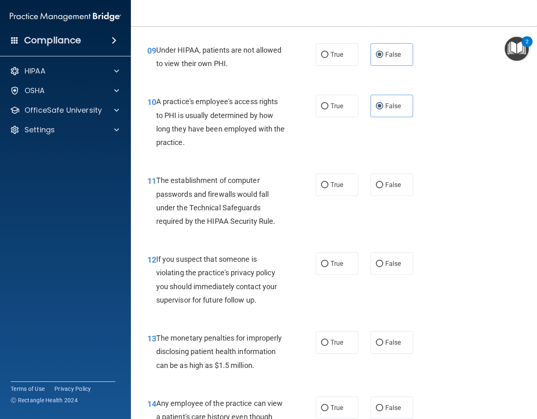
scroll to position [699, 0]
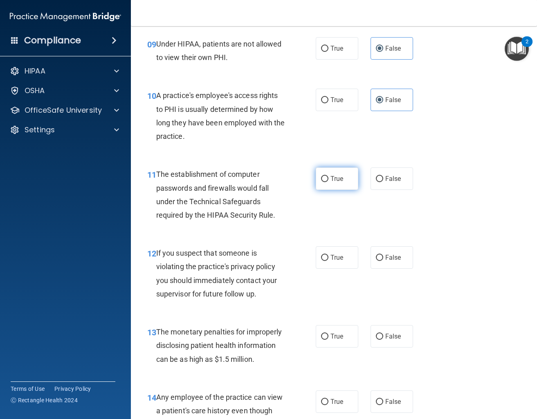
click at [336, 183] on span "True" at bounding box center [336, 179] width 13 height 8
click at [328, 182] on input "True" at bounding box center [324, 179] width 7 height 6
radio input "true"
click at [350, 256] on label "True" at bounding box center [337, 258] width 43 height 22
click at [328, 256] on input "True" at bounding box center [324, 258] width 7 height 6
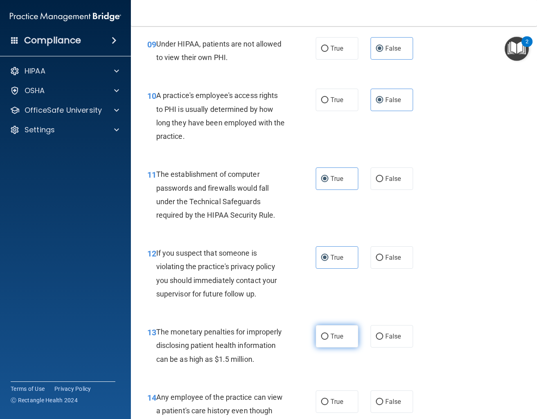
click at [347, 335] on label "True" at bounding box center [337, 336] width 43 height 22
click at [328, 335] on input "True" at bounding box center [324, 337] width 7 height 6
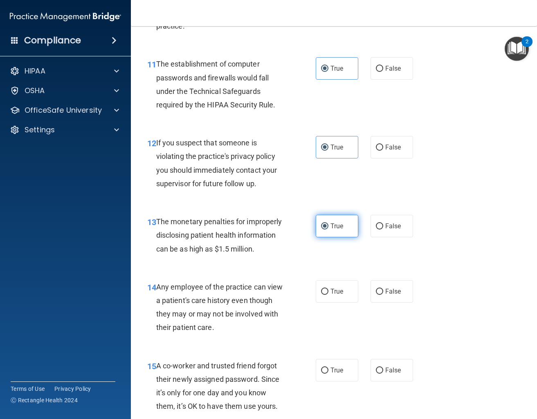
scroll to position [846, 0]
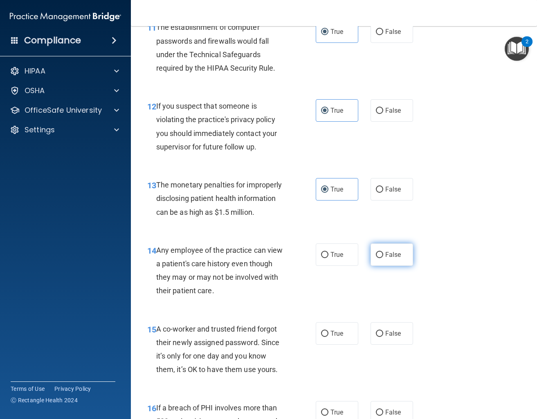
click at [403, 260] on label "False" at bounding box center [391, 255] width 43 height 22
click at [383, 258] on input "False" at bounding box center [379, 255] width 7 height 6
click at [384, 341] on label "False" at bounding box center [391, 334] width 43 height 22
click at [383, 337] on input "False" at bounding box center [379, 334] width 7 height 6
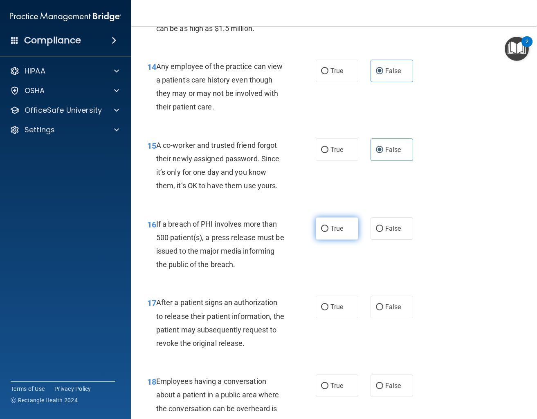
click at [339, 231] on span "True" at bounding box center [336, 229] width 13 height 8
click at [328, 231] on input "True" at bounding box center [324, 229] width 7 height 6
click at [345, 307] on label "True" at bounding box center [337, 307] width 43 height 22
click at [328, 307] on input "True" at bounding box center [324, 308] width 7 height 6
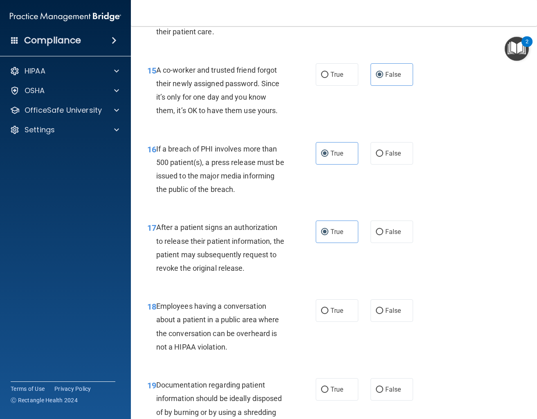
scroll to position [1141, 0]
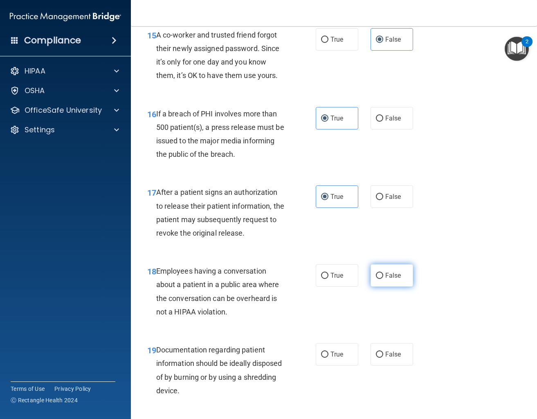
click at [408, 275] on label "False" at bounding box center [391, 276] width 43 height 22
click at [383, 275] on input "False" at bounding box center [379, 276] width 7 height 6
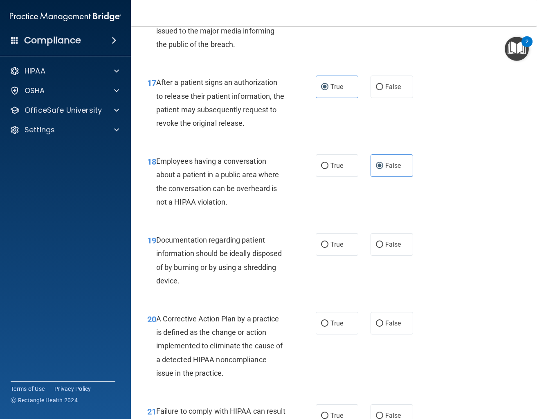
scroll to position [1251, 0]
click at [350, 253] on label "True" at bounding box center [337, 244] width 43 height 22
click at [328, 248] on input "True" at bounding box center [324, 245] width 7 height 6
click at [357, 322] on label "True" at bounding box center [337, 323] width 43 height 22
click at [328, 322] on input "True" at bounding box center [324, 324] width 7 height 6
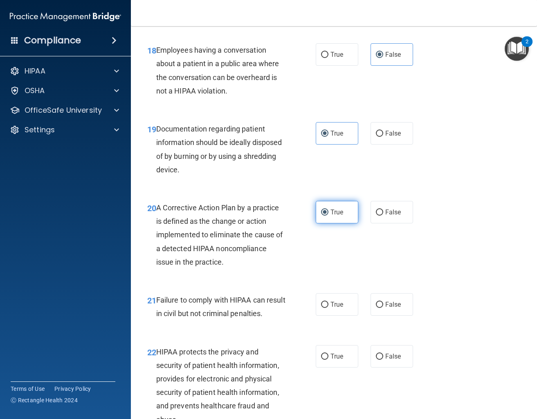
scroll to position [1435, 0]
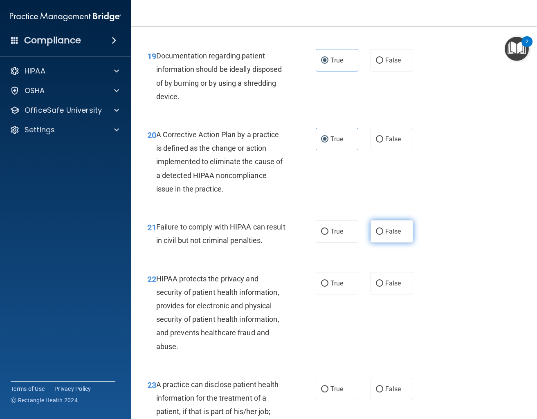
click at [382, 235] on input "False" at bounding box center [379, 232] width 7 height 6
click at [320, 287] on label "True" at bounding box center [337, 283] width 43 height 22
click at [321, 287] on input "True" at bounding box center [324, 284] width 7 height 6
click at [386, 397] on label "False" at bounding box center [391, 389] width 43 height 22
click at [383, 393] on input "False" at bounding box center [379, 390] width 7 height 6
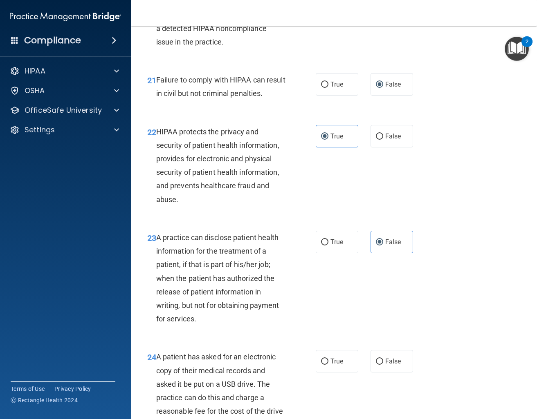
scroll to position [1693, 0]
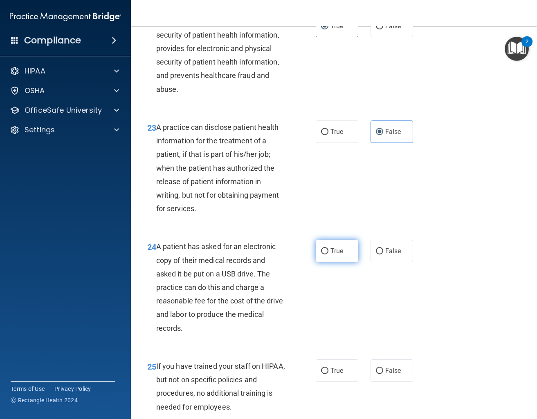
click at [340, 255] on span "True" at bounding box center [336, 251] width 13 height 8
click at [328, 255] on input "True" at bounding box center [324, 252] width 7 height 6
click at [387, 367] on label "False" at bounding box center [391, 371] width 43 height 22
click at [383, 368] on input "False" at bounding box center [379, 371] width 7 height 6
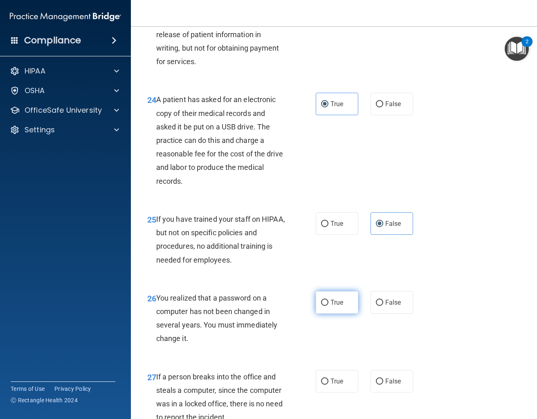
click at [337, 300] on span "True" at bounding box center [336, 303] width 13 height 8
click at [328, 300] on input "True" at bounding box center [324, 303] width 7 height 6
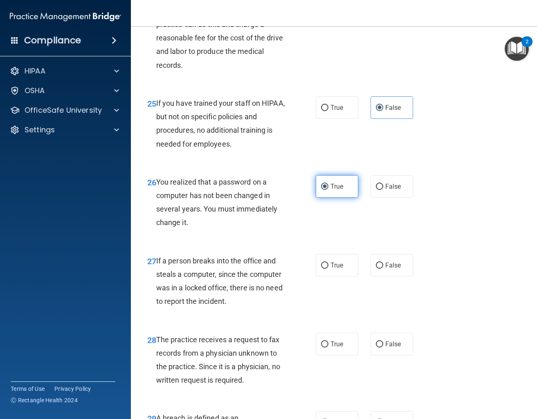
scroll to position [1987, 0]
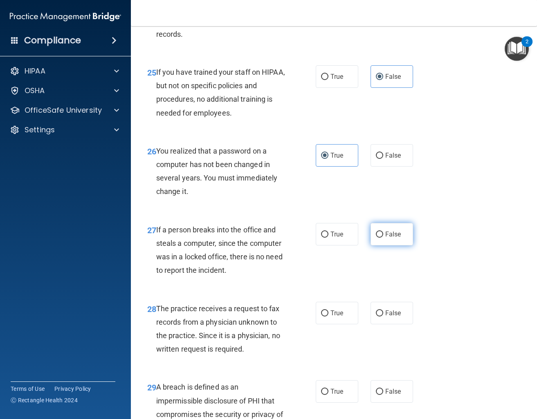
click at [386, 238] on span "False" at bounding box center [393, 235] width 16 height 8
click at [383, 238] on input "False" at bounding box center [379, 235] width 7 height 6
click at [390, 316] on span "False" at bounding box center [393, 313] width 16 height 8
click at [383, 316] on input "False" at bounding box center [379, 314] width 7 height 6
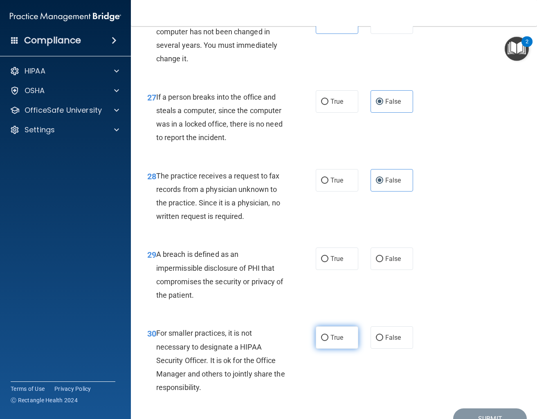
scroll to position [2134, 0]
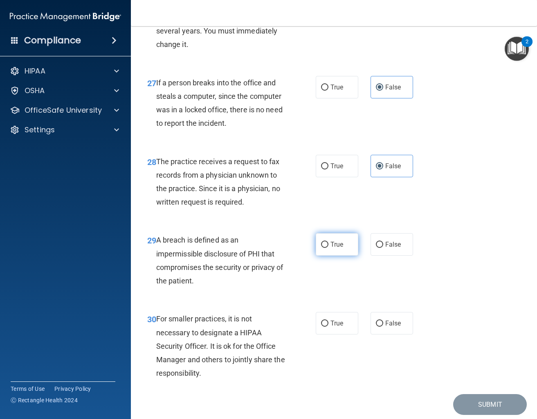
click at [323, 250] on label "True" at bounding box center [337, 244] width 43 height 22
click at [323, 248] on input "True" at bounding box center [324, 245] width 7 height 6
click at [378, 332] on label "False" at bounding box center [391, 323] width 43 height 22
click at [378, 327] on input "False" at bounding box center [379, 324] width 7 height 6
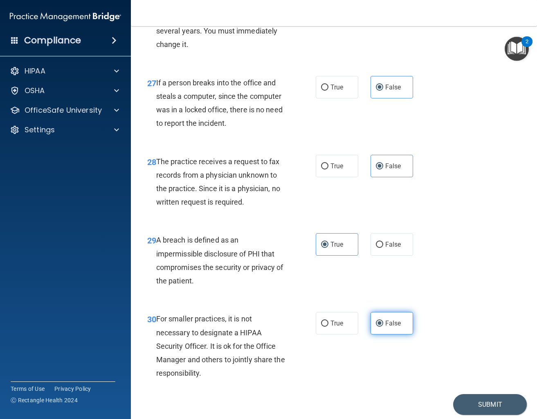
scroll to position [2164, 0]
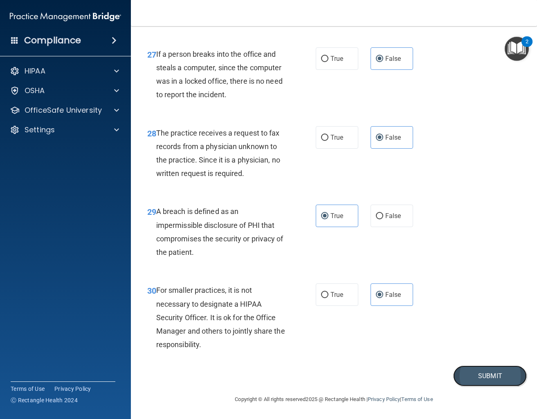
click at [484, 381] on button "Submit" at bounding box center [490, 376] width 74 height 21
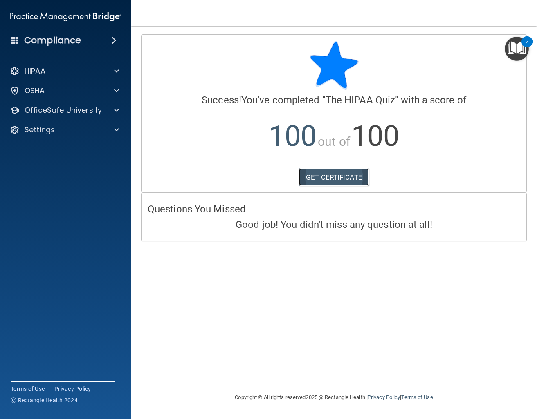
click at [362, 174] on link "GET CERTIFICATE" at bounding box center [334, 177] width 70 height 18
click at [55, 107] on p "OfficeSafe University" at bounding box center [63, 110] width 77 height 10
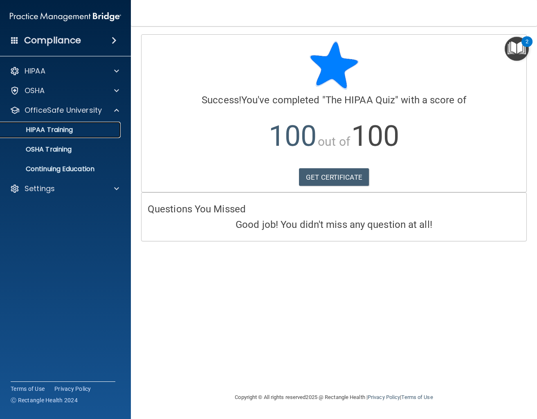
click at [55, 125] on link "HIPAA Training" at bounding box center [56, 130] width 129 height 16
